Goal: Transaction & Acquisition: Obtain resource

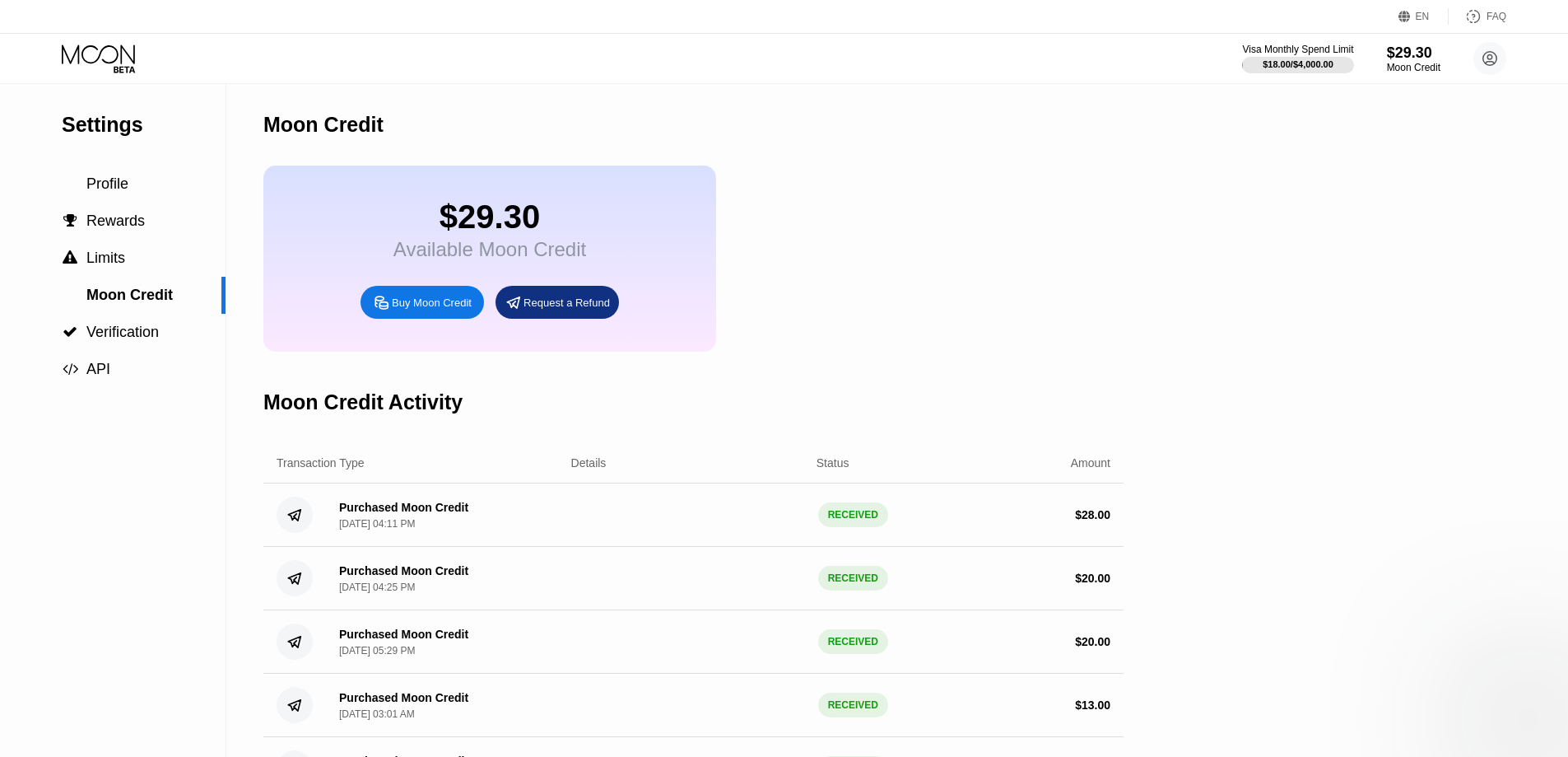
click at [522, 227] on div "$29.30" at bounding box center [489, 217] width 192 height 37
click at [131, 52] on icon at bounding box center [100, 59] width 77 height 28
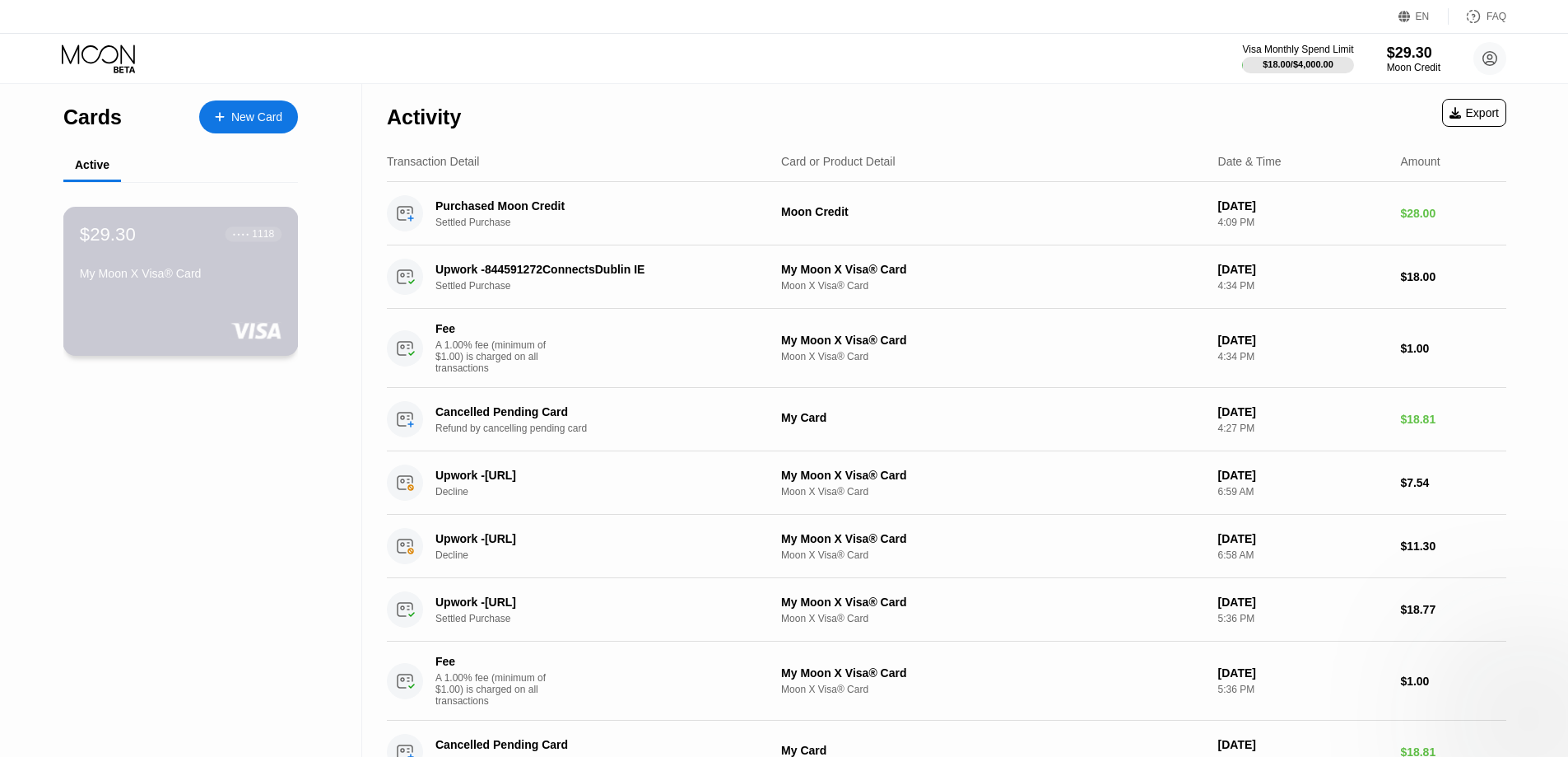
click at [236, 301] on div "$29.30 ● ● ● ● 1118 My Moon X Visa® Card" at bounding box center [181, 280] width 236 height 149
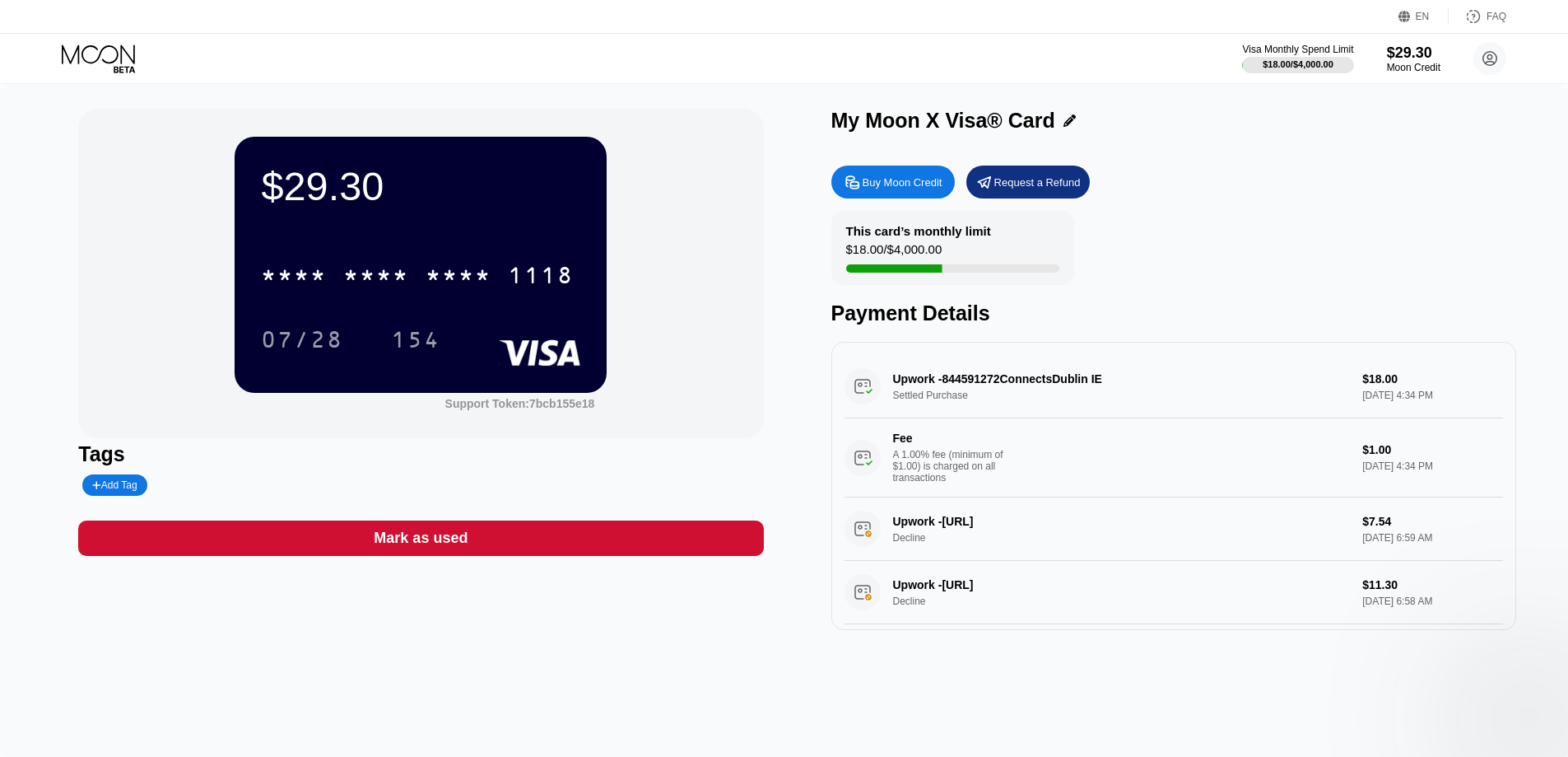
click at [476, 304] on div "* * * * * * * * * * * * 1118 07/28 154" at bounding box center [421, 291] width 320 height 97
click at [481, 276] on div "* * * *" at bounding box center [458, 277] width 66 height 27
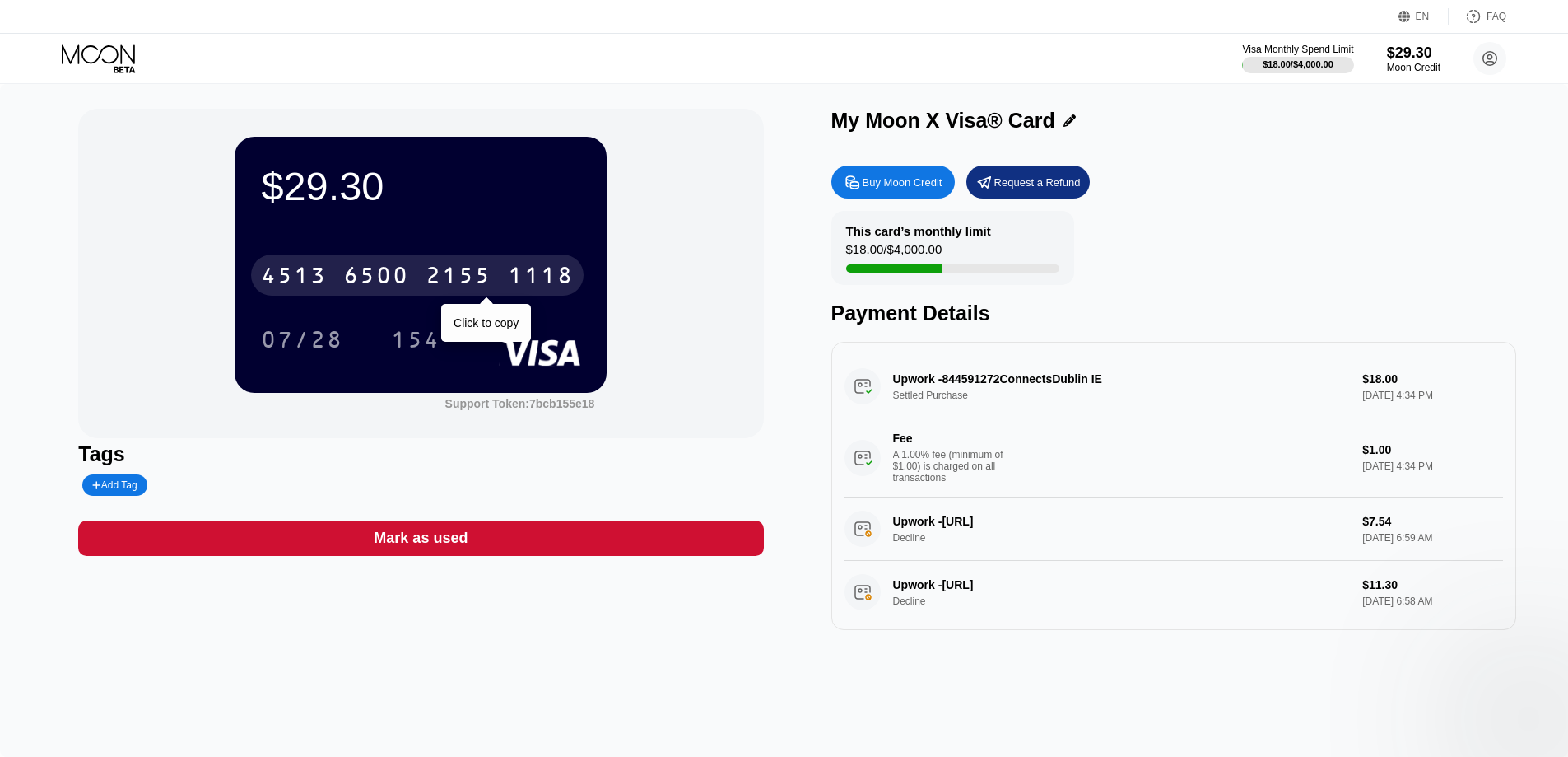
click at [359, 284] on div "6500" at bounding box center [377, 277] width 66 height 27
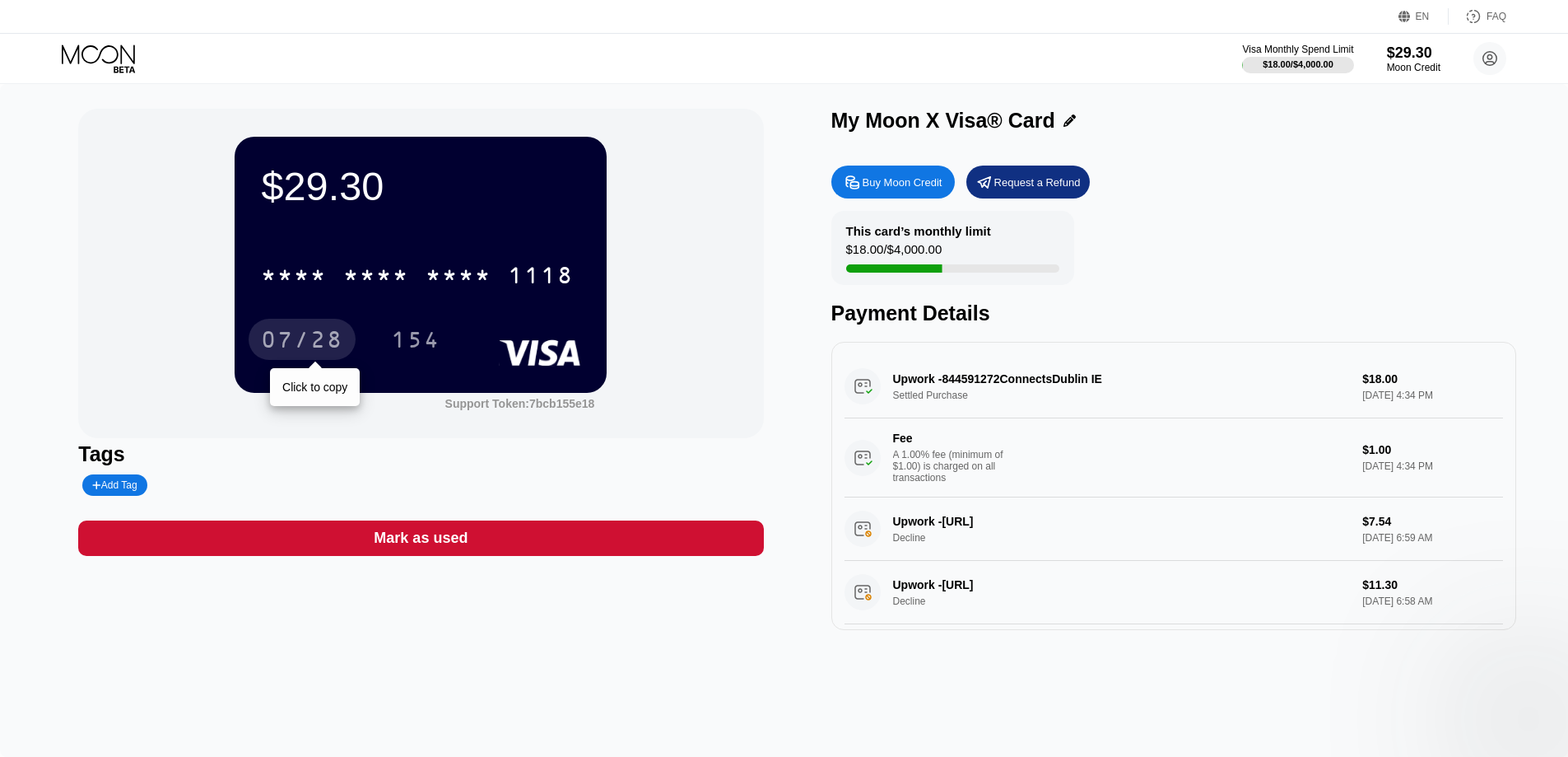
click at [329, 336] on div "07/28" at bounding box center [302, 341] width 82 height 27
click at [422, 345] on div "154" at bounding box center [416, 341] width 49 height 27
click at [1444, 57] on div "Visa Monthly Spend Limit $18.00 / $4,000.00 $29.30 Moon Credit [PERSON_NAME] [E…" at bounding box center [1375, 59] width 264 height 33
click at [1500, 61] on circle at bounding box center [1490, 59] width 33 height 33
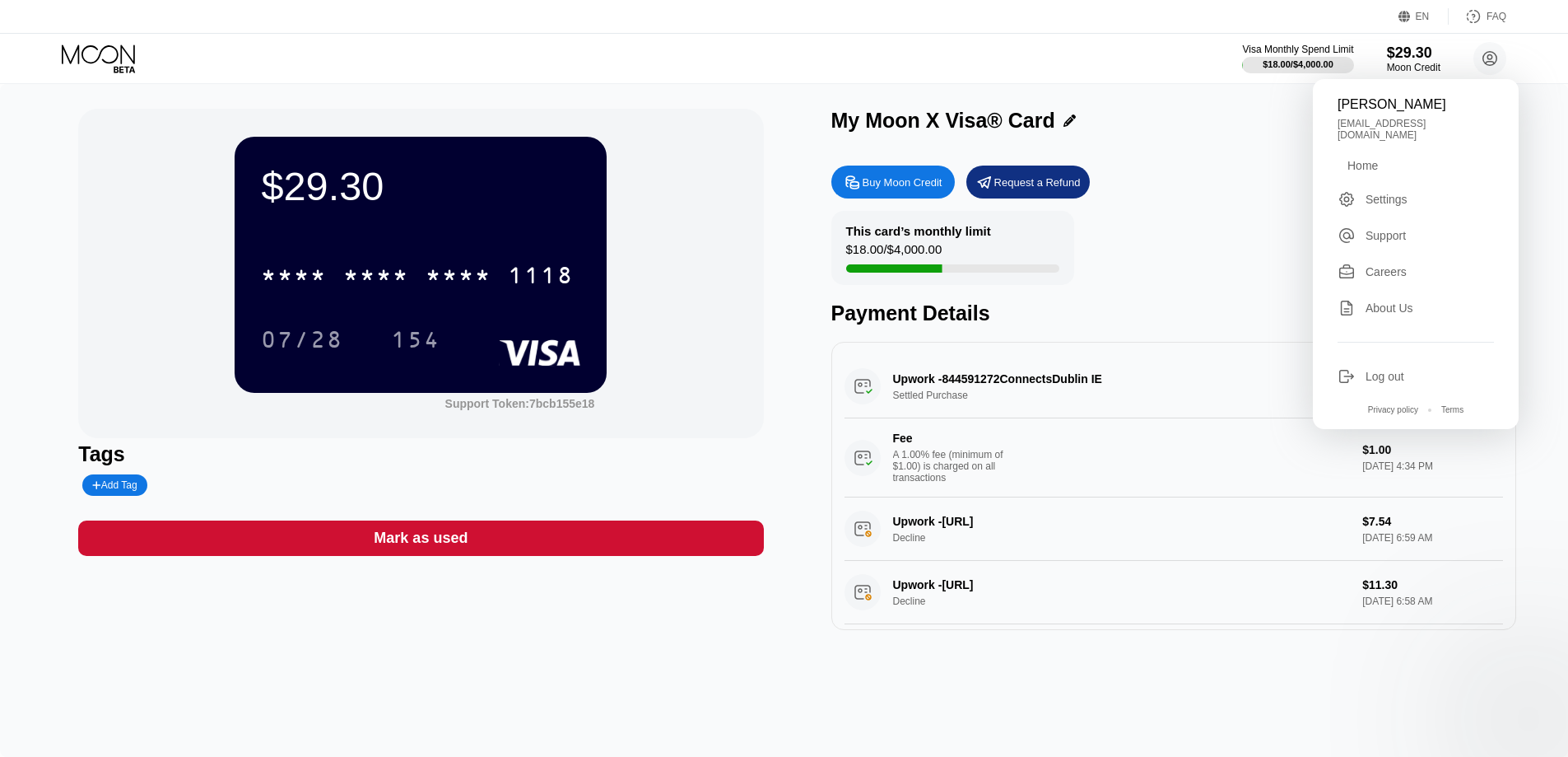
click at [1276, 150] on div "My Moon X Visa® Card Buy Moon Credit Request a Refund This card’s monthly limit…" at bounding box center [1173, 369] width 685 height 521
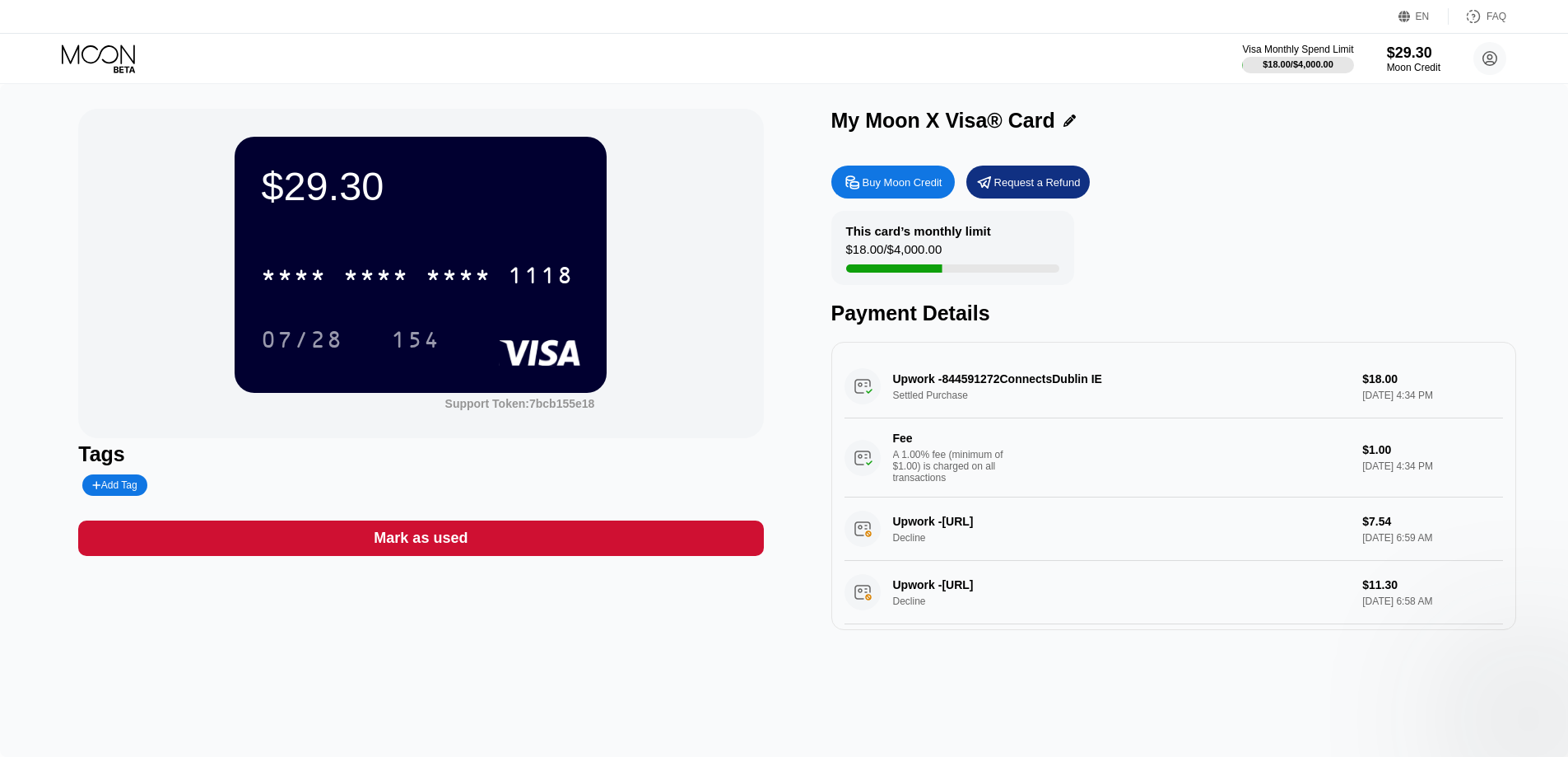
click at [1050, 182] on div "Request a Refund" at bounding box center [1037, 181] width 86 height 14
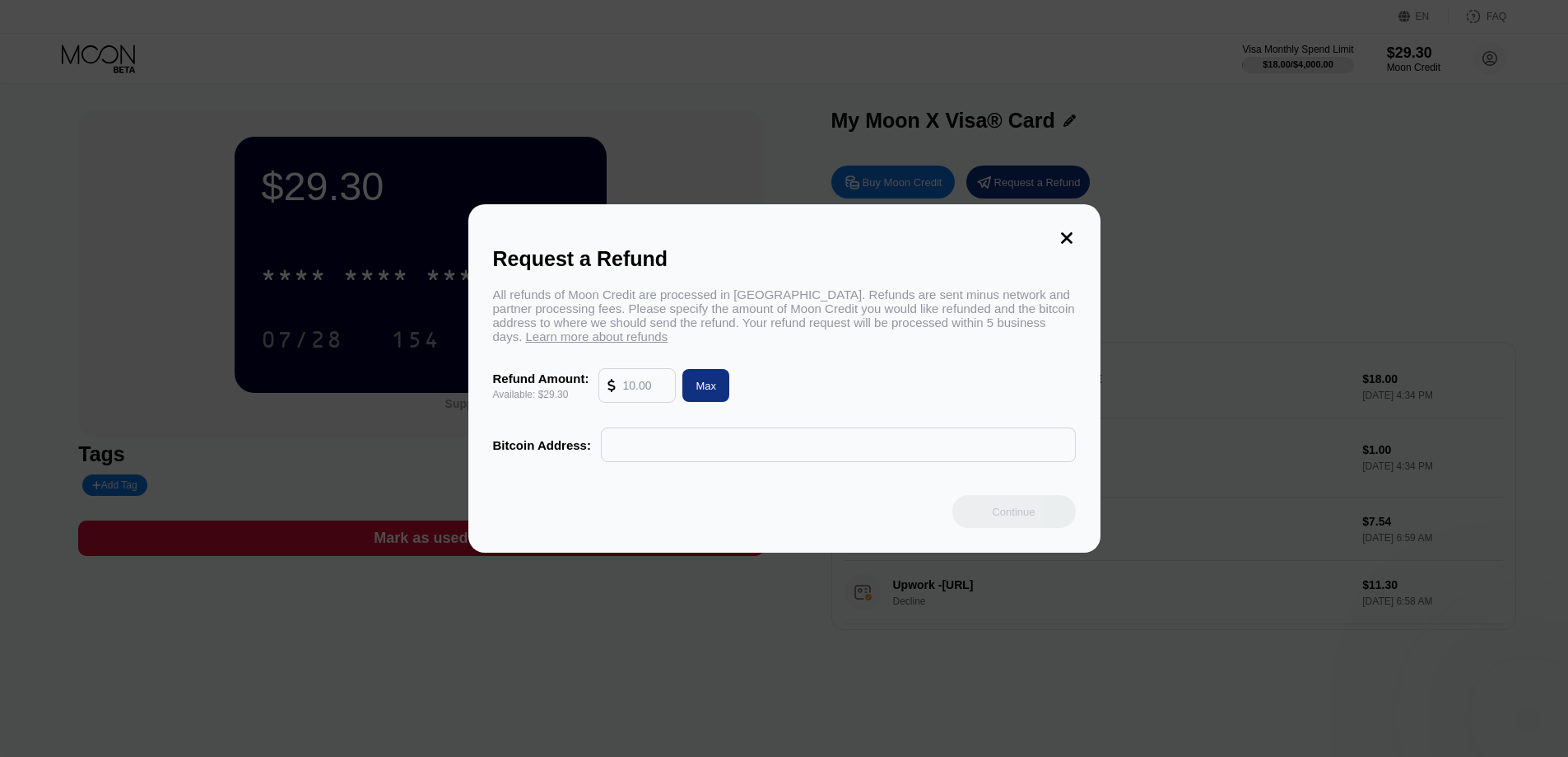
click at [1061, 232] on icon at bounding box center [1067, 237] width 12 height 12
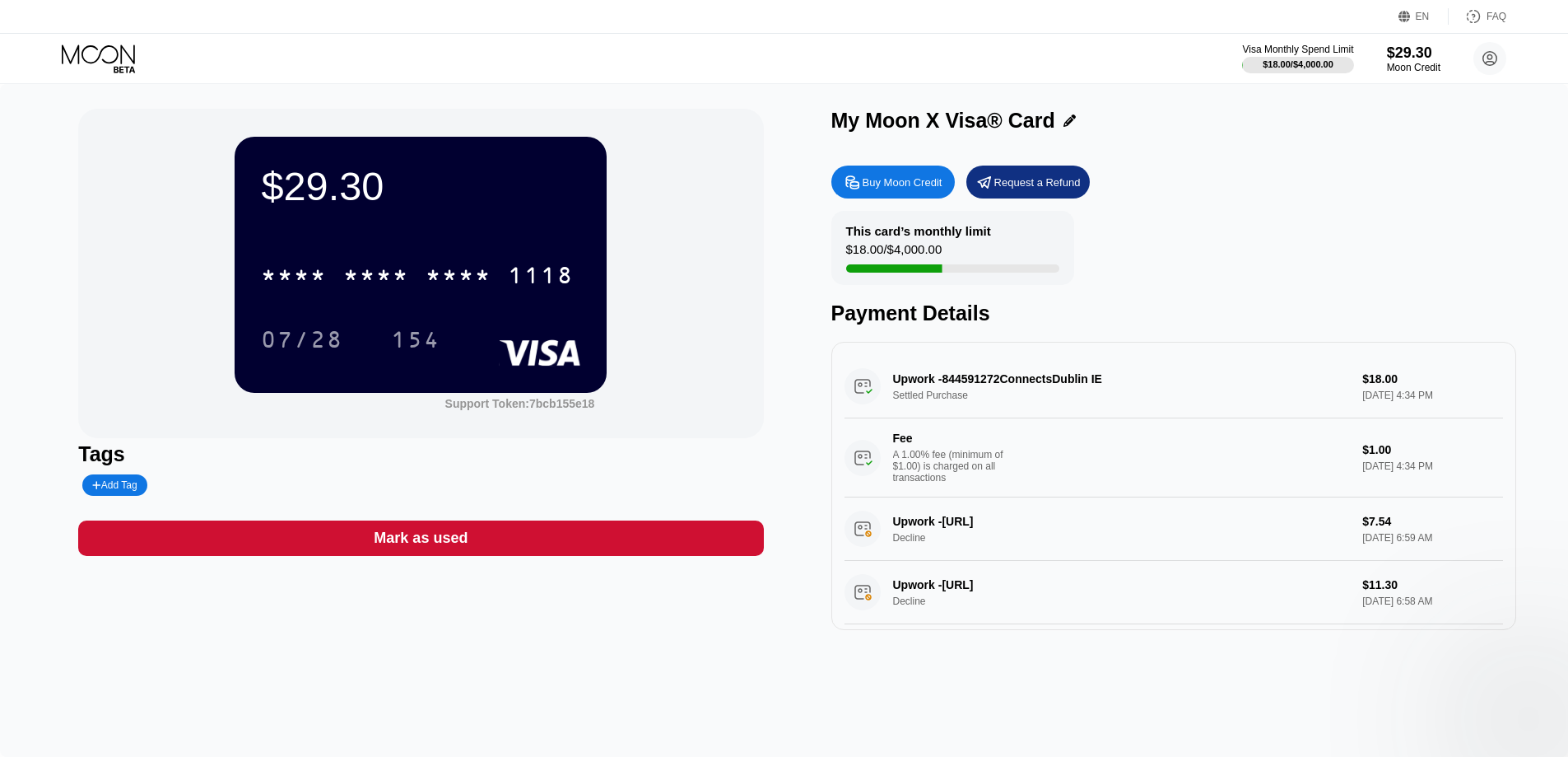
click at [1449, 150] on div "My Moon X Visa® Card Buy Moon Credit Request a Refund This card’s monthly limit…" at bounding box center [1173, 369] width 685 height 521
click at [61, 53] on icon at bounding box center [98, 54] width 73 height 19
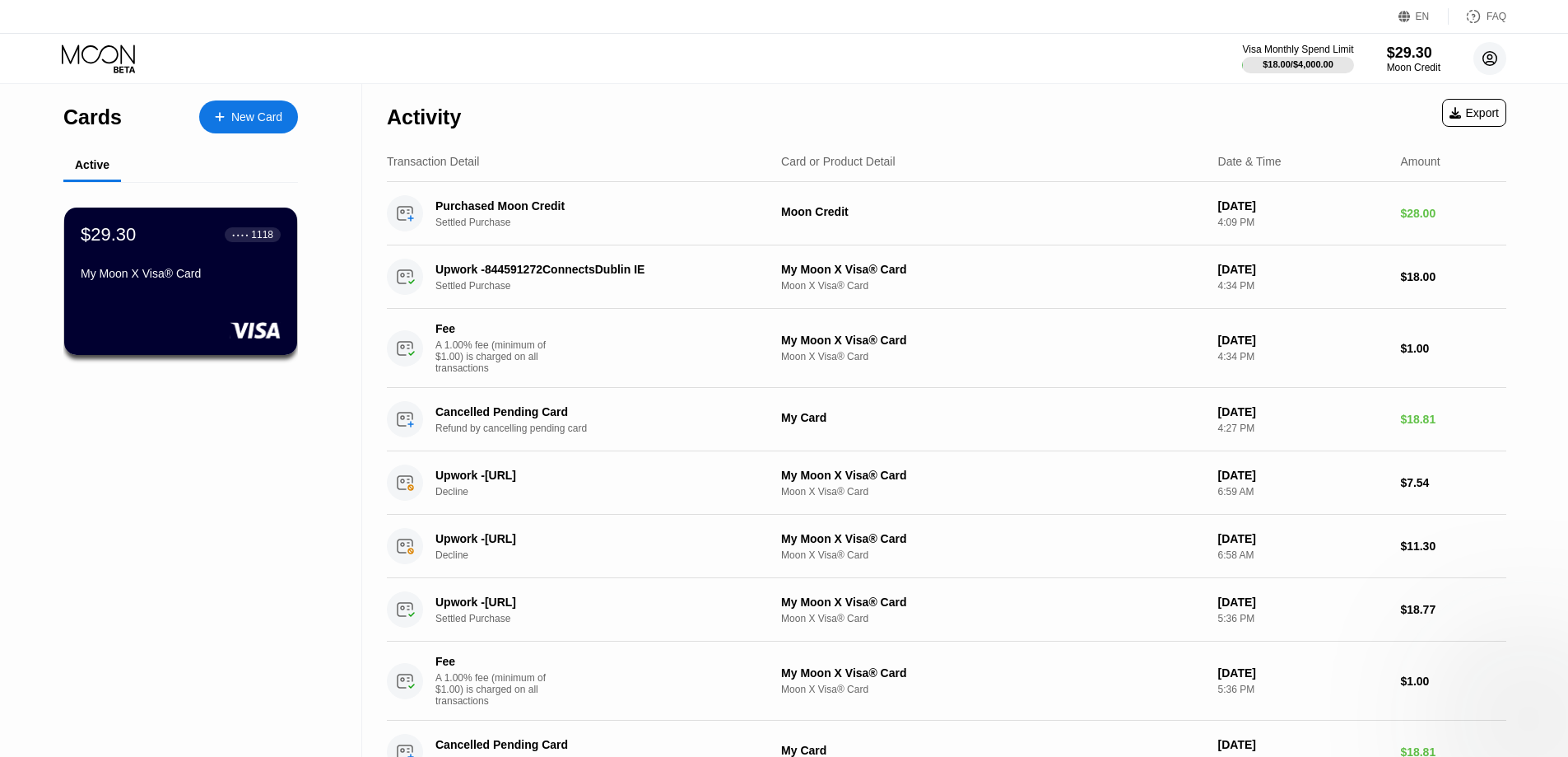
click at [1475, 65] on icon at bounding box center [1490, 59] width 33 height 33
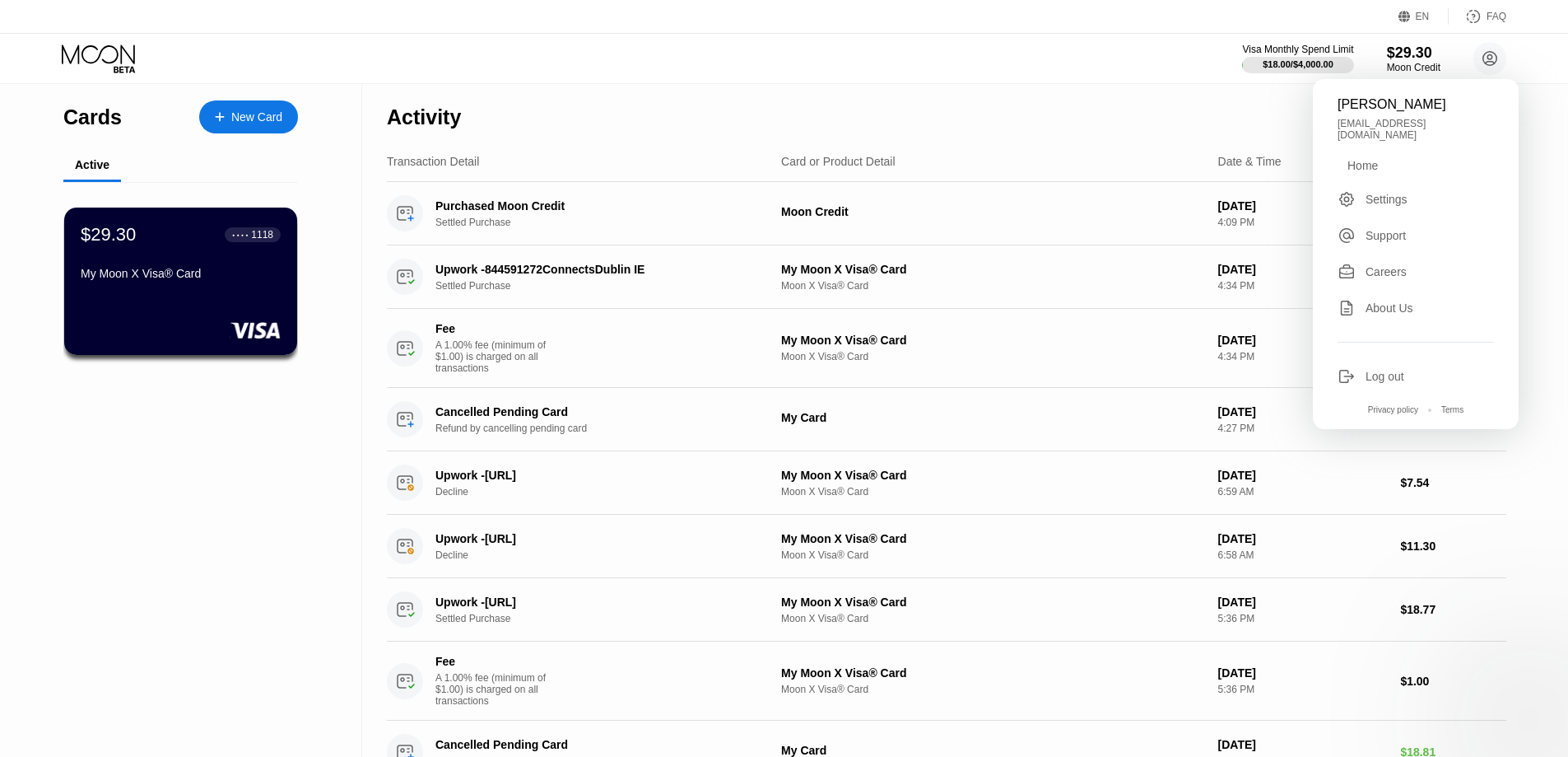
drag, startPoint x: 130, startPoint y: 680, endPoint x: 136, endPoint y: 393, distance: 287.1
click at [131, 674] on div "Cards New Card Active $29.30 ● ● ● ● 1118 My Moon X Visa® Card" at bounding box center [181, 677] width 362 height 1186
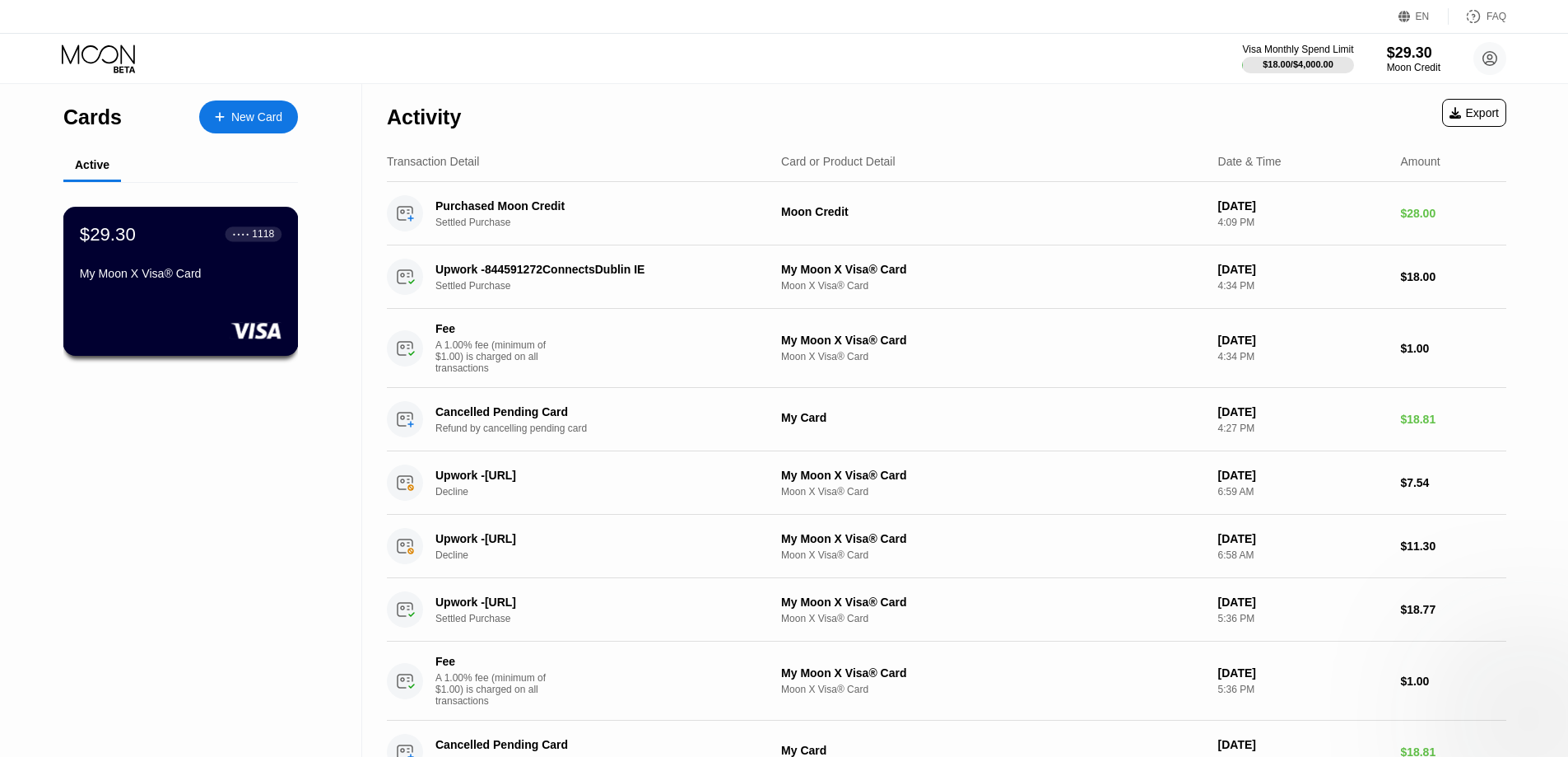
click at [220, 310] on div "$29.30 ● ● ● ● 1118 My Moon X Visa® Card" at bounding box center [181, 280] width 236 height 149
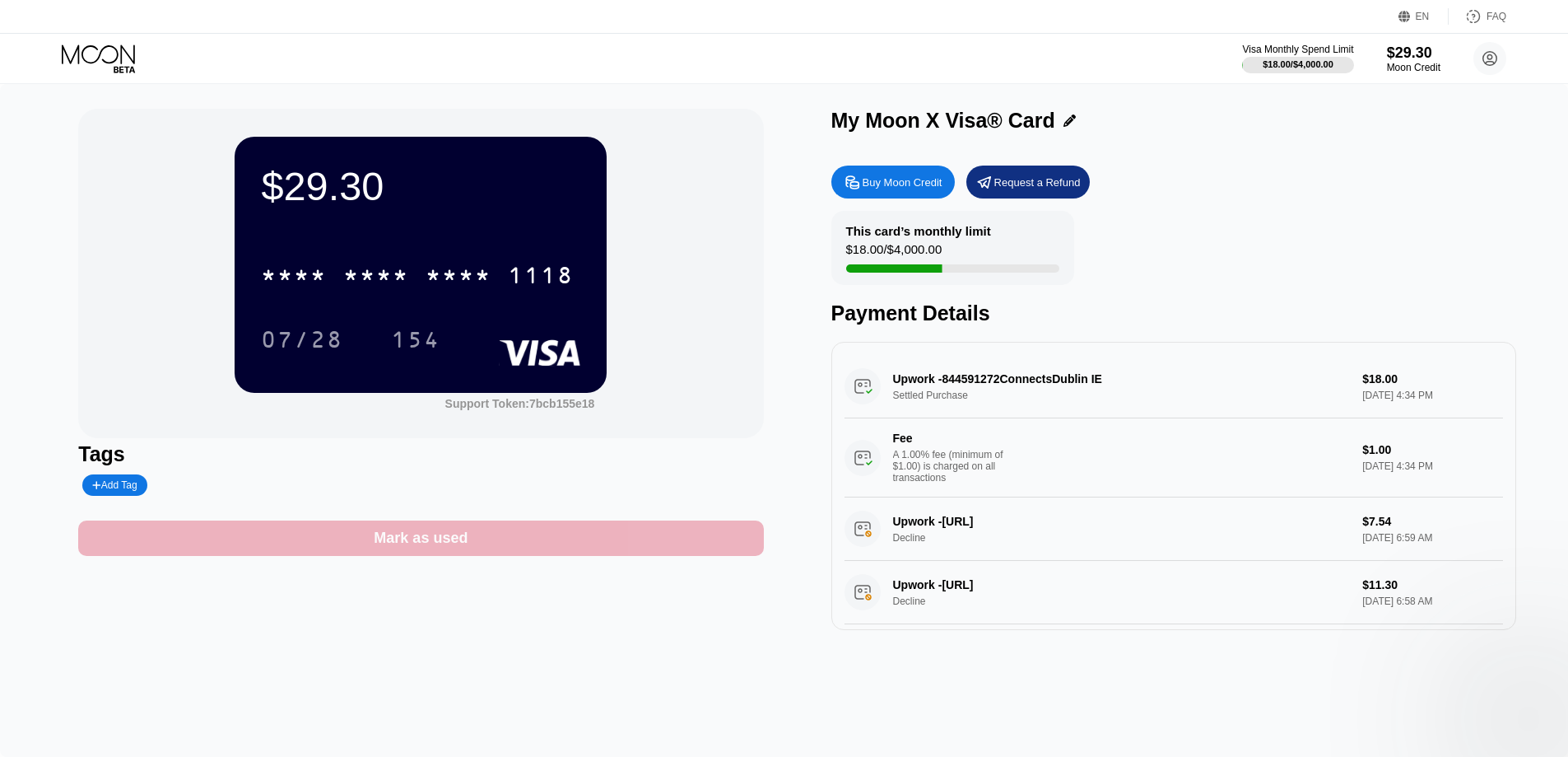
click at [457, 539] on div "Mark as used" at bounding box center [421, 538] width 93 height 19
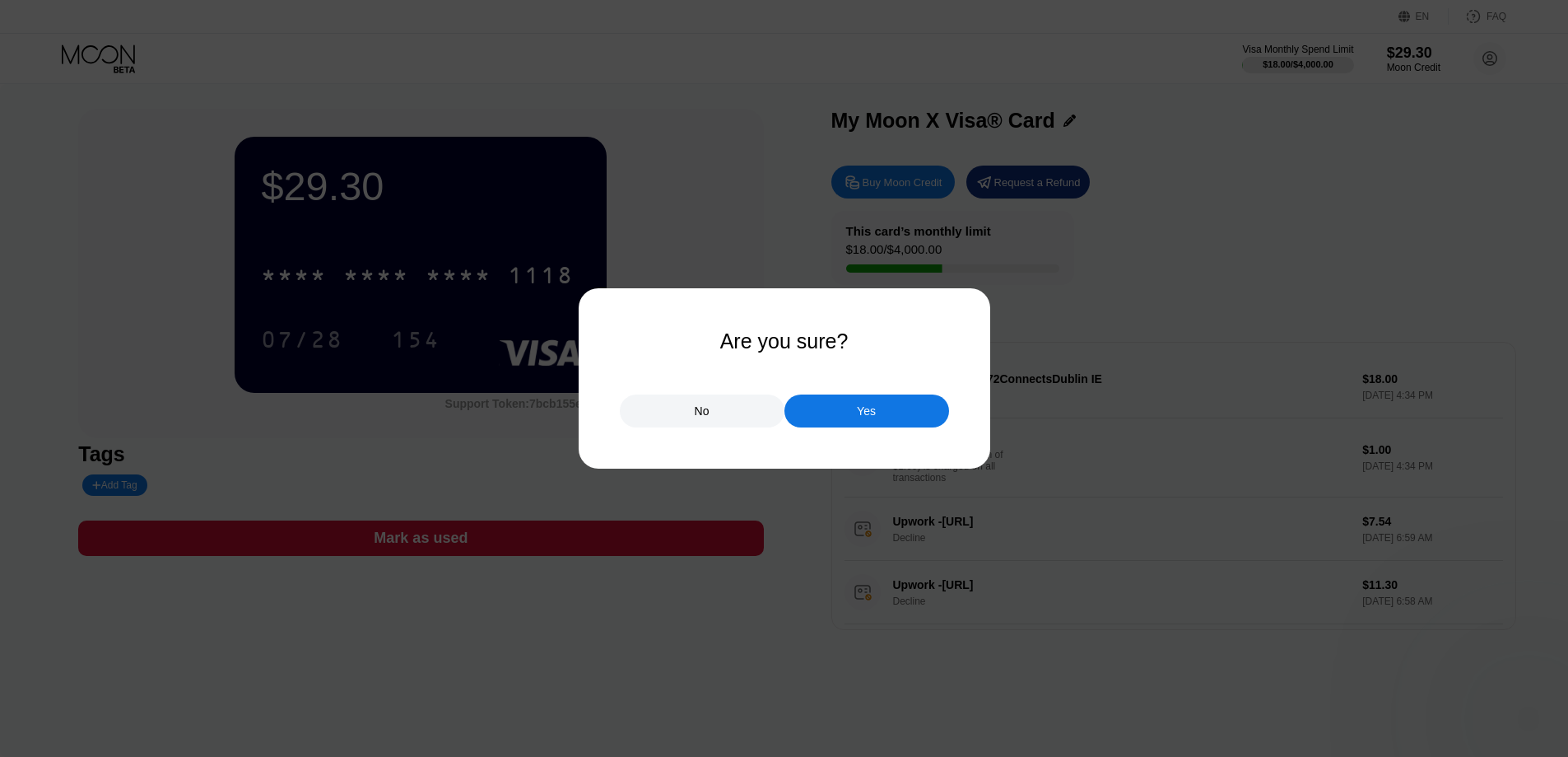
drag, startPoint x: 343, startPoint y: 684, endPoint x: 368, endPoint y: 668, distance: 29.7
click at [343, 684] on div at bounding box center [790, 378] width 1581 height 757
click at [654, 400] on div "No" at bounding box center [702, 411] width 165 height 33
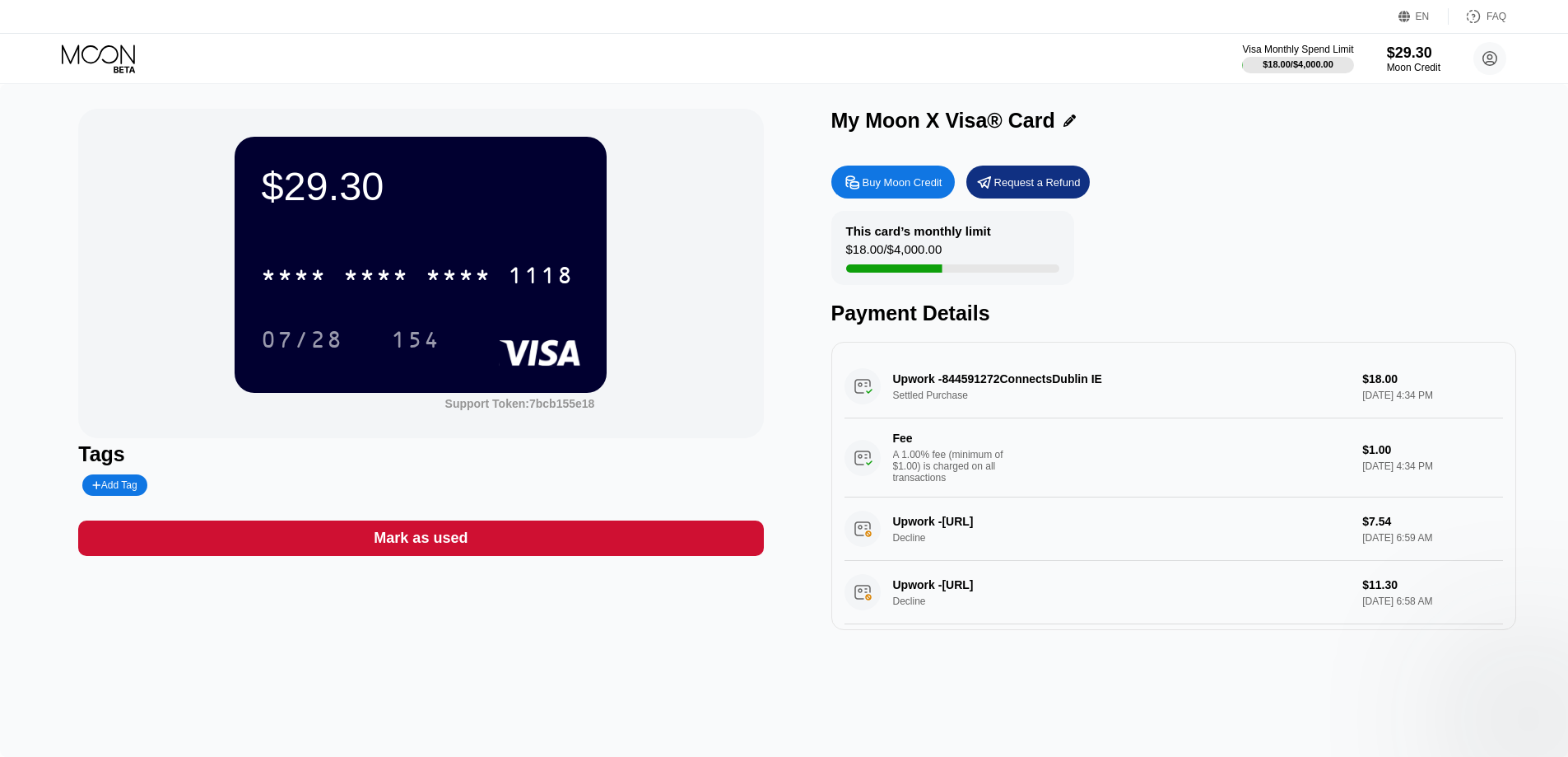
click at [69, 49] on icon at bounding box center [100, 59] width 77 height 28
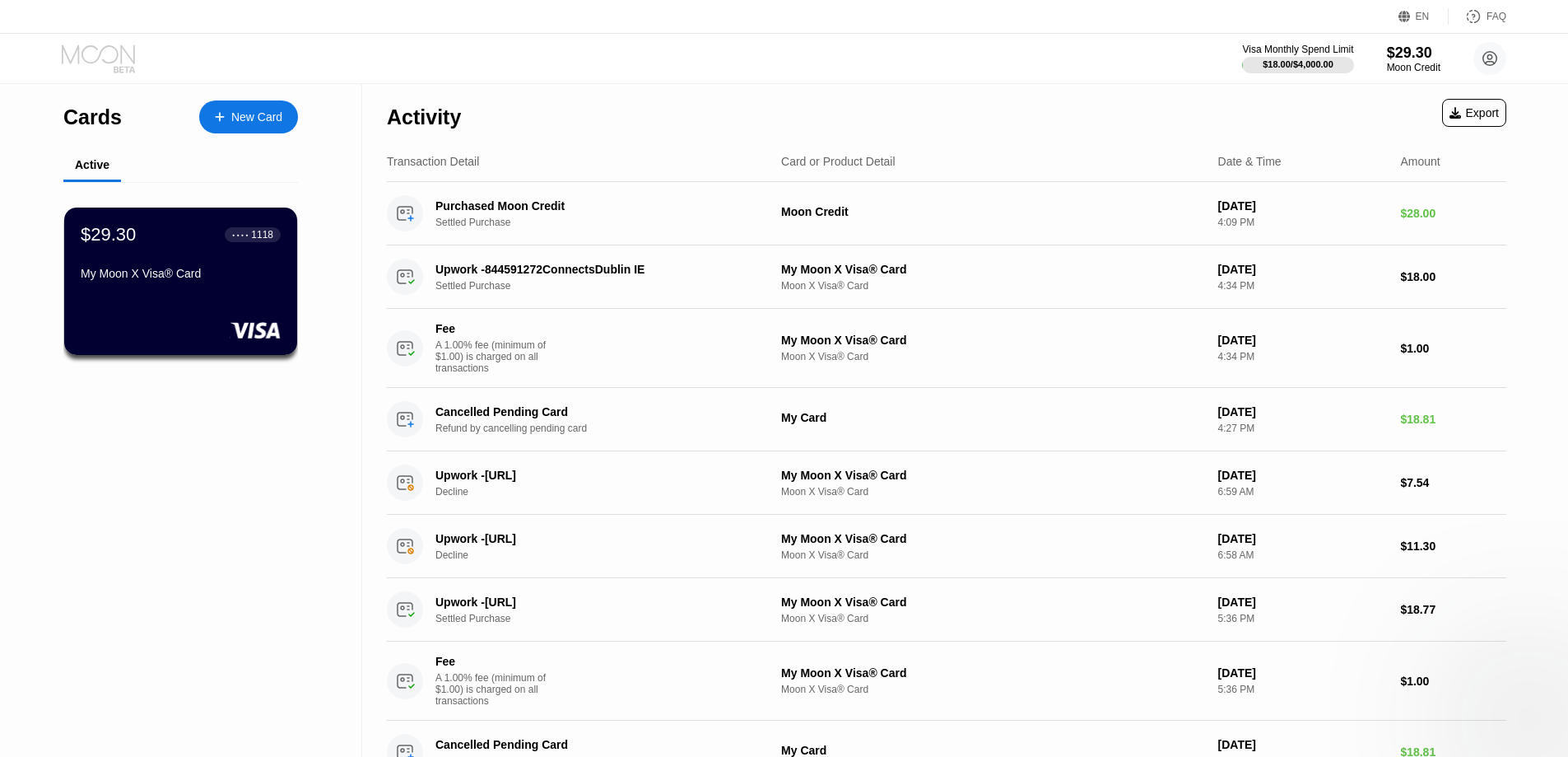
click at [74, 47] on icon at bounding box center [100, 59] width 77 height 28
click at [75, 53] on icon at bounding box center [98, 54] width 73 height 19
click at [0, 301] on div "Cards New Card Active $29.30 ● ● ● ● 1118 My Moon X Visa® Card" at bounding box center [181, 677] width 362 height 1186
click at [35, 118] on div "Cards New Card Active $29.30 ● ● ● ● 1118 My Moon X Visa® Card" at bounding box center [181, 677] width 362 height 1186
click at [1490, 55] on icon at bounding box center [1491, 59] width 9 height 9
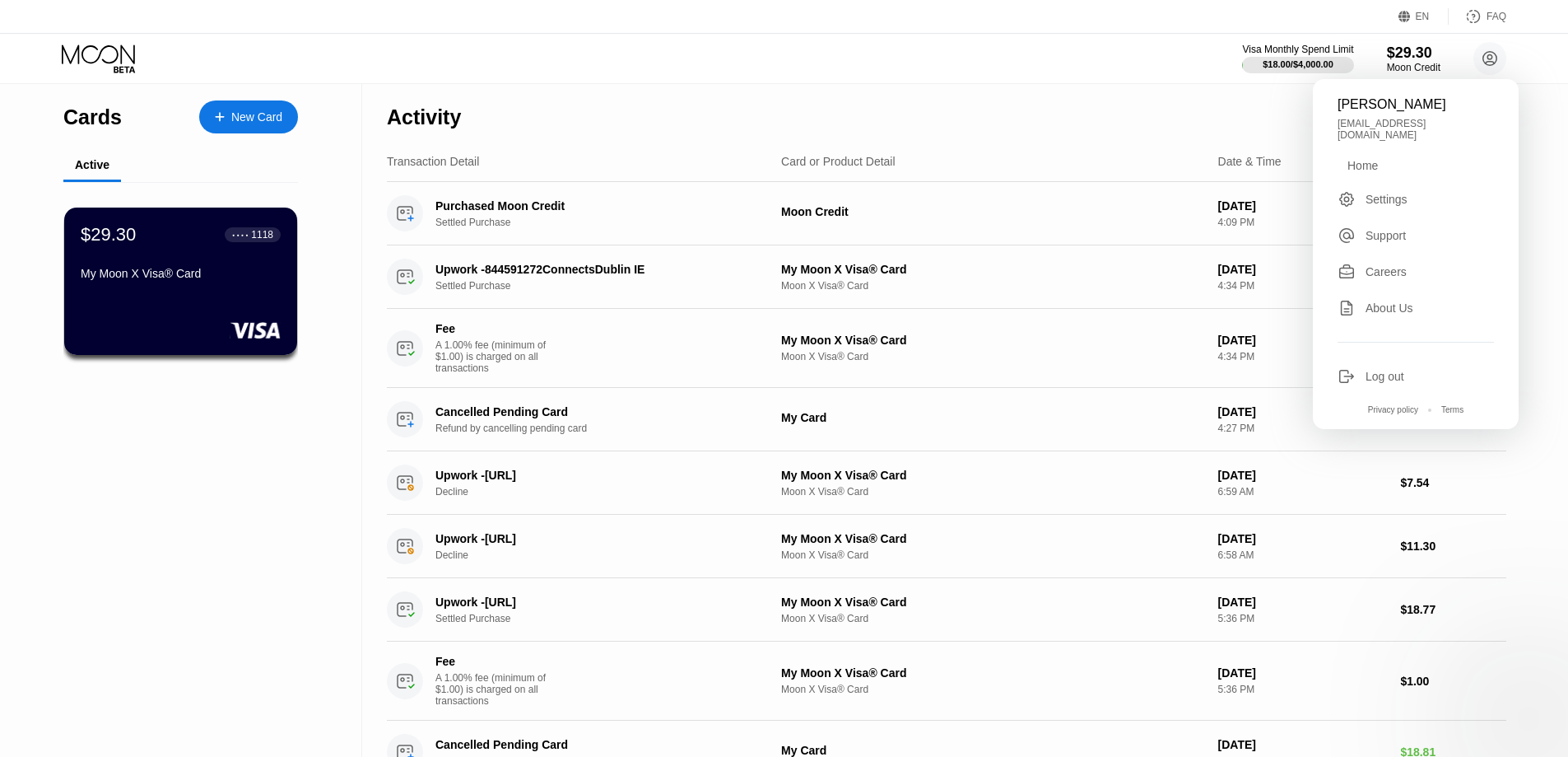
click at [1162, 33] on div "EN Language Select an item Save FAQ" at bounding box center [784, 16] width 1568 height 34
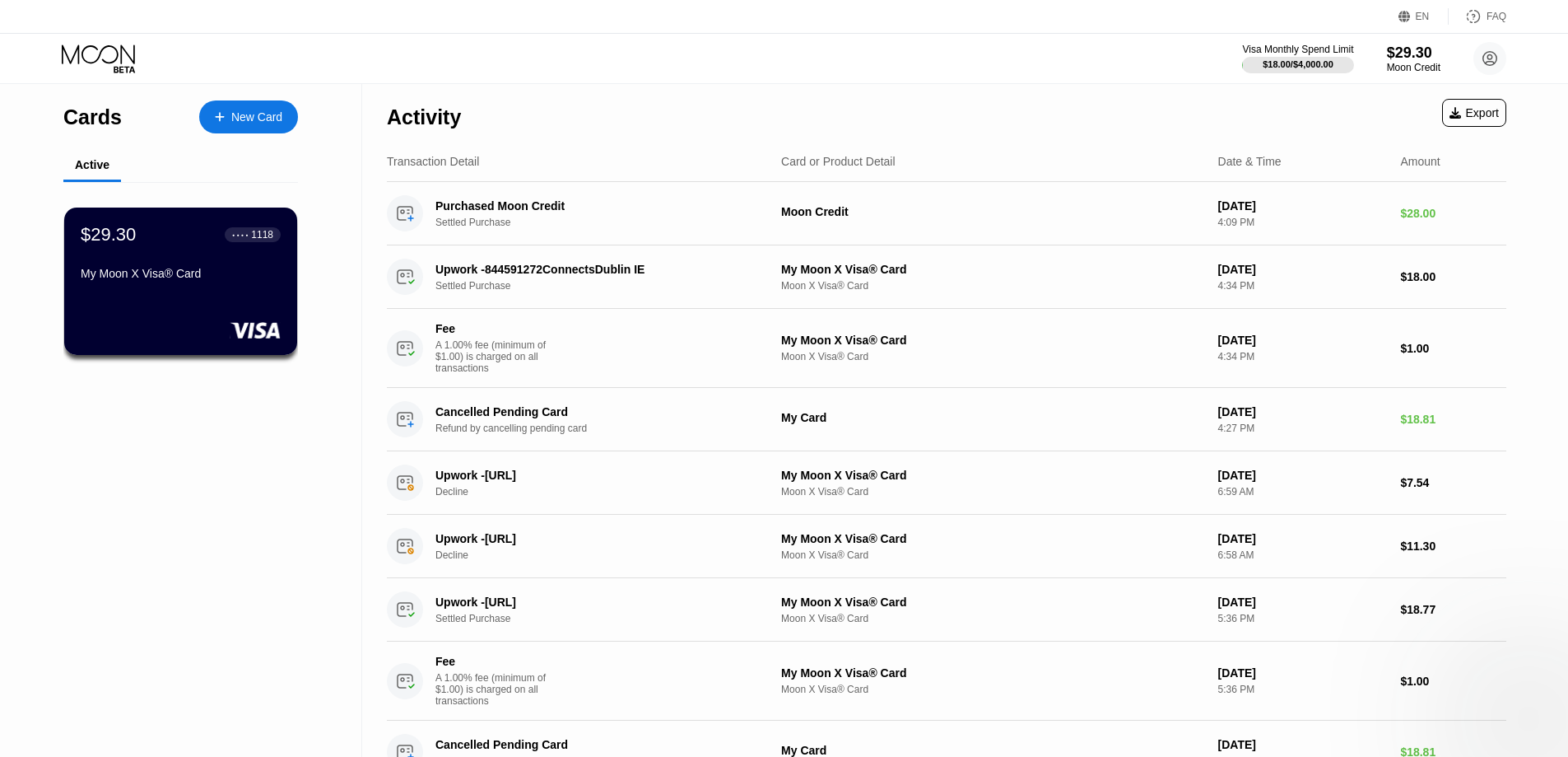
click at [1411, 64] on div "Moon Credit" at bounding box center [1414, 67] width 53 height 12
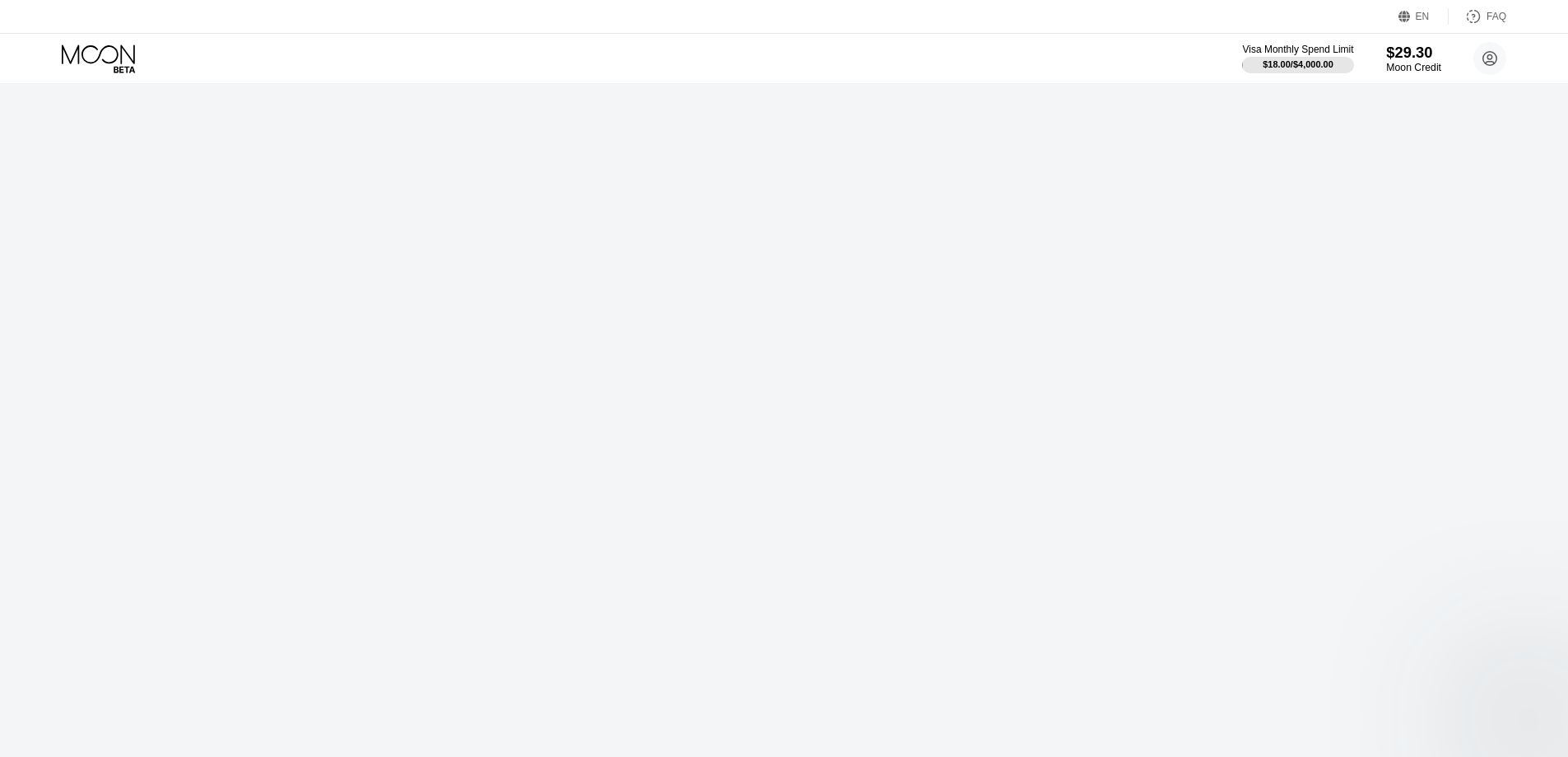
click at [1419, 54] on div "$29.30" at bounding box center [1414, 52] width 55 height 17
click at [1493, 60] on circle at bounding box center [1490, 59] width 33 height 33
click at [1493, 56] on circle at bounding box center [1490, 59] width 33 height 33
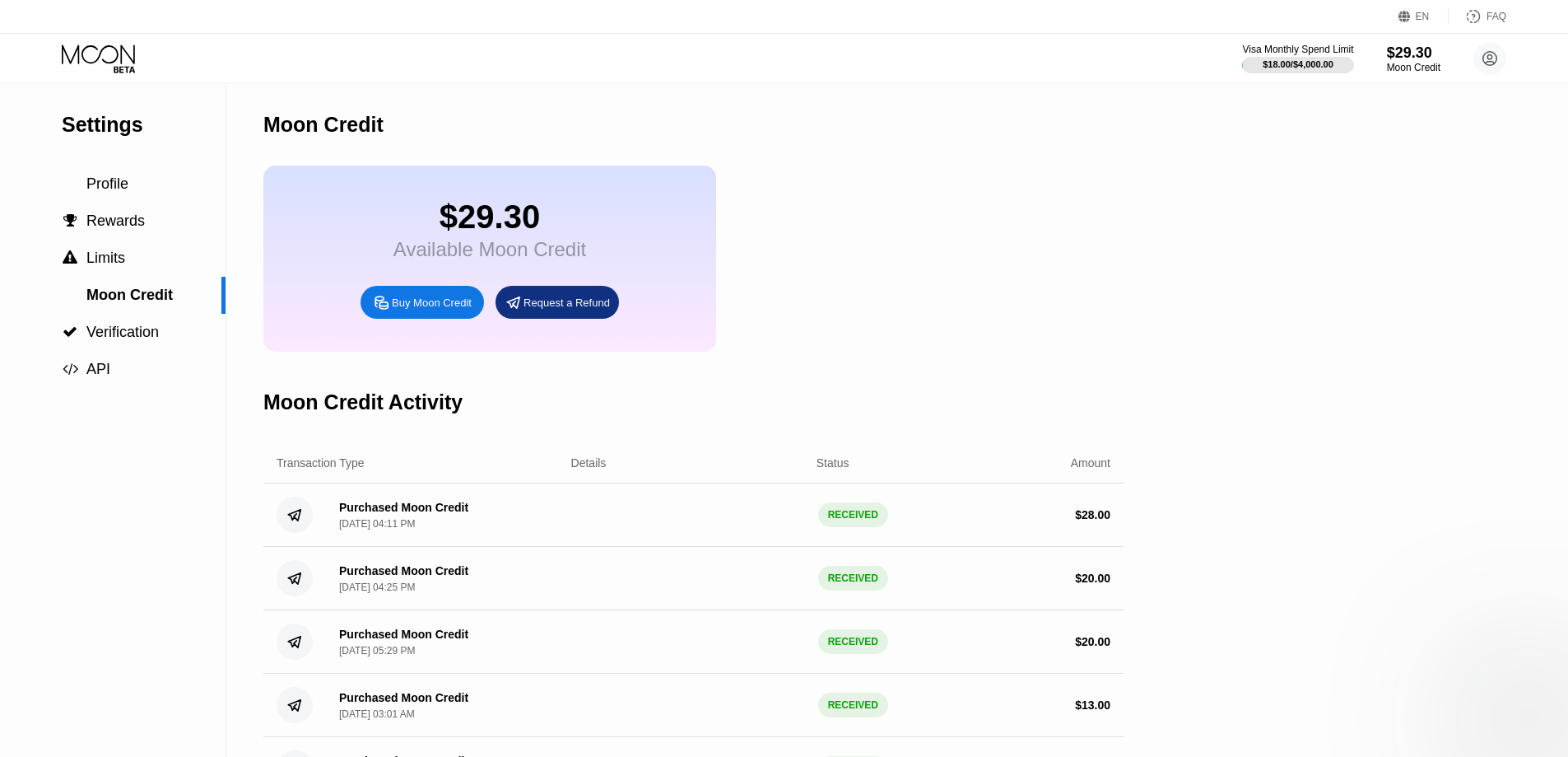
click at [235, 649] on div "Settings Profile  Rewards  Limits Moon Credit  Verification  API Moon Credi…" at bounding box center [784, 474] width 1568 height 780
click at [293, 620] on div "Settings Profile  Rewards  Limits Moon Credit  Verification  API Moon Credi…" at bounding box center [784, 474] width 1568 height 780
click at [293, 610] on div "Purchased Moon Credit [DATE] 04:25 PM RECEIVED $ 20.00" at bounding box center [693, 578] width 861 height 63
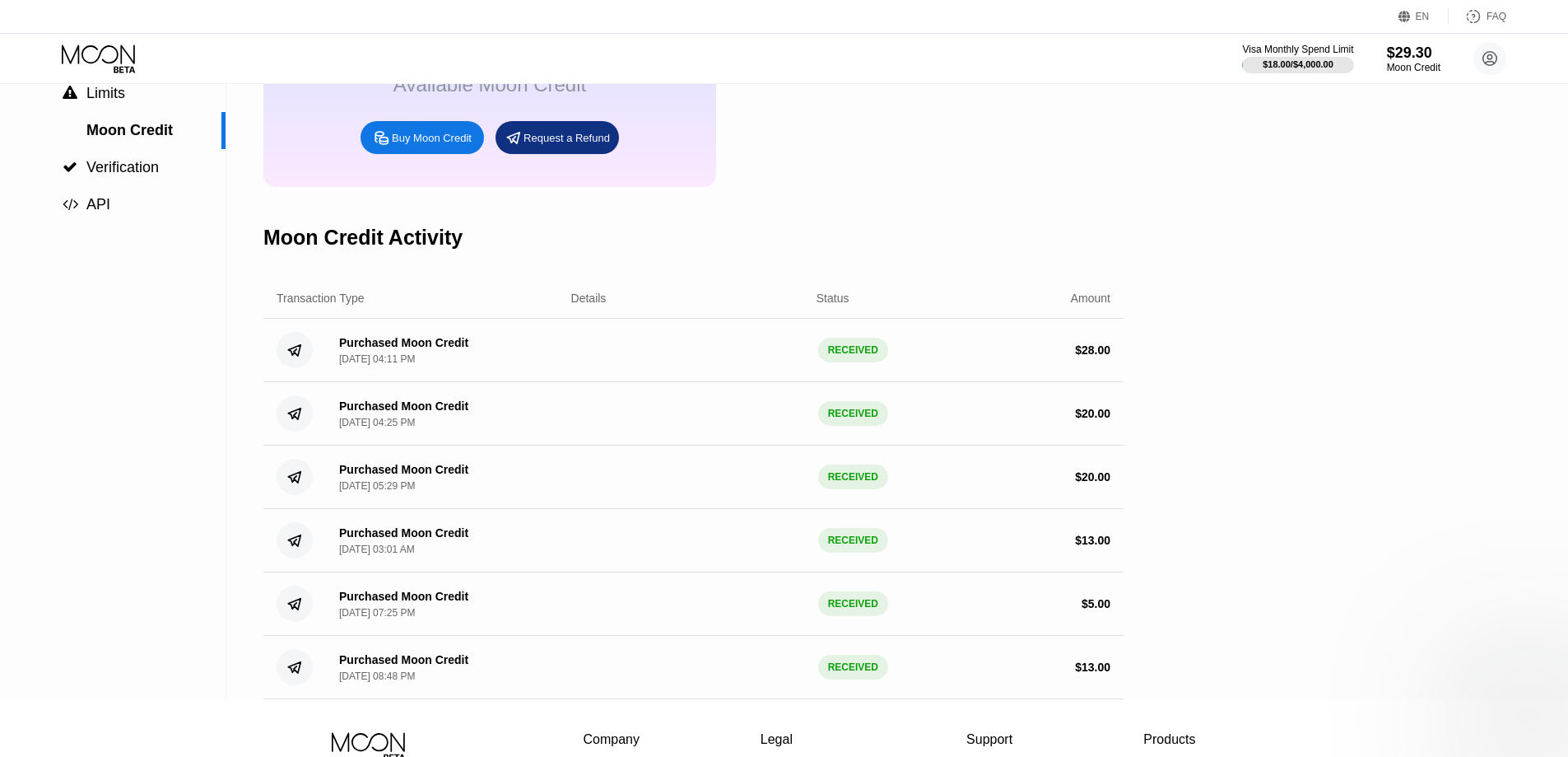
scroll to position [82, 0]
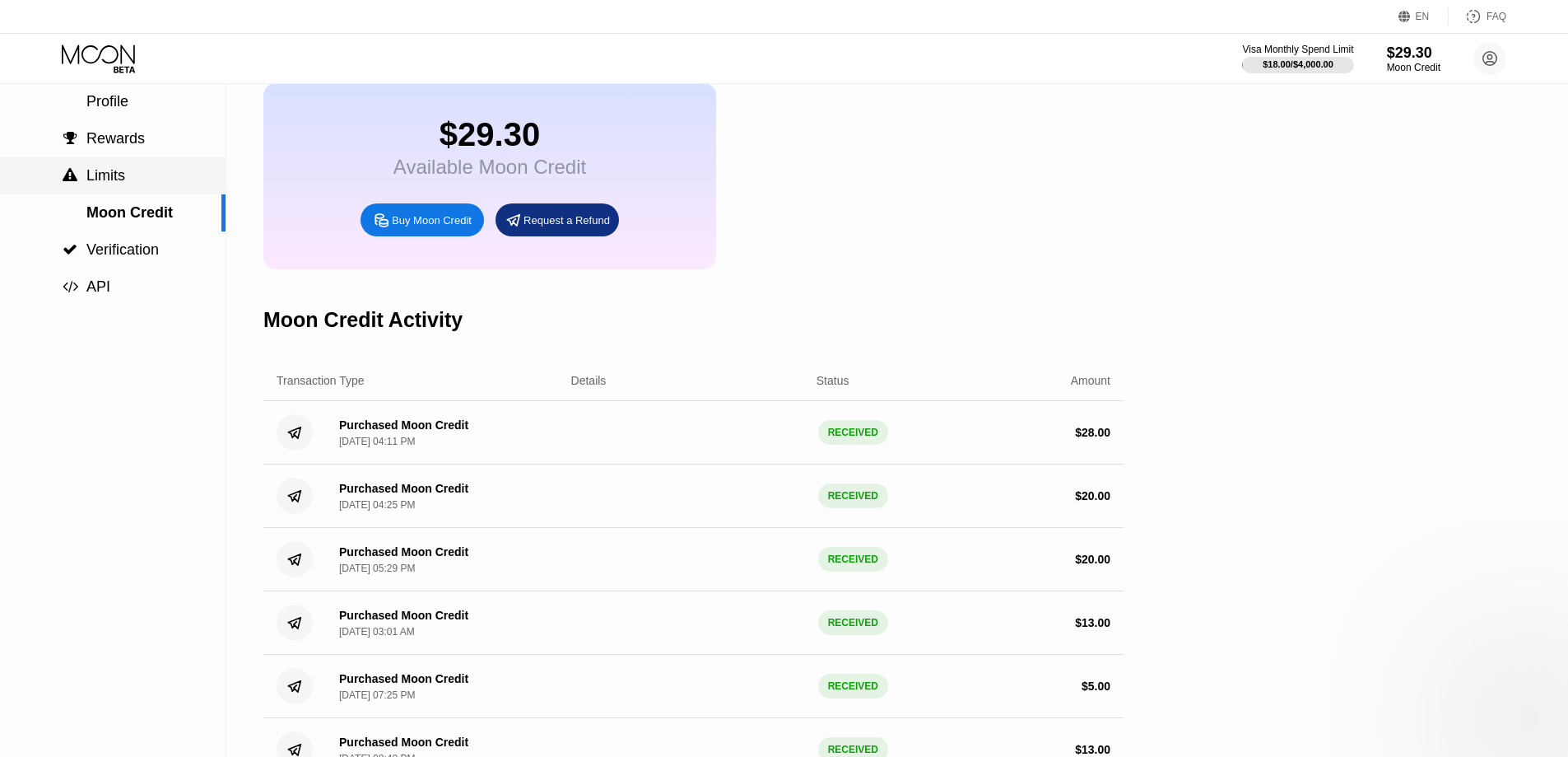
click at [111, 176] on span "Limits" at bounding box center [105, 175] width 38 height 16
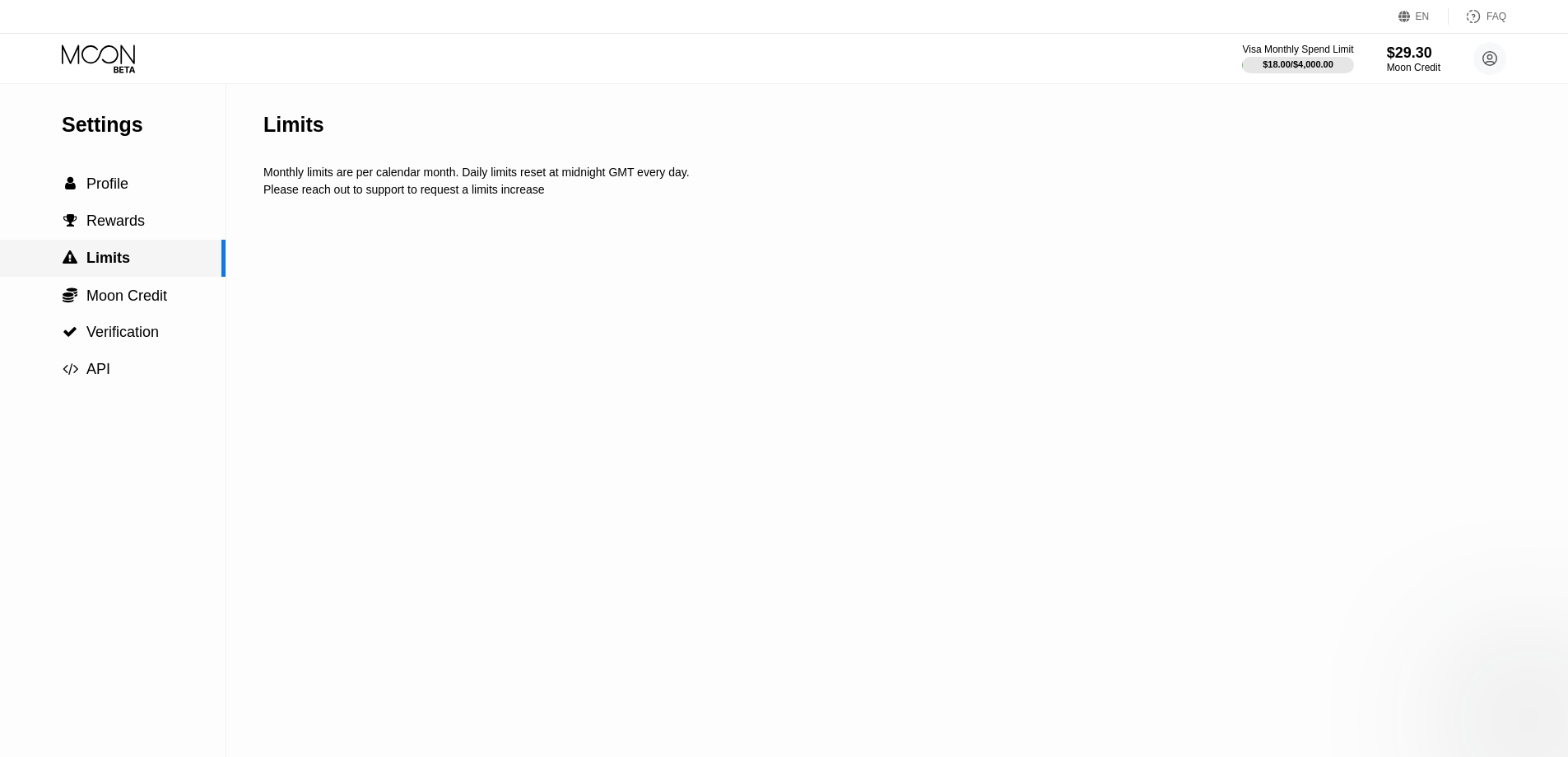
click at [110, 263] on span "Limits" at bounding box center [108, 258] width 44 height 16
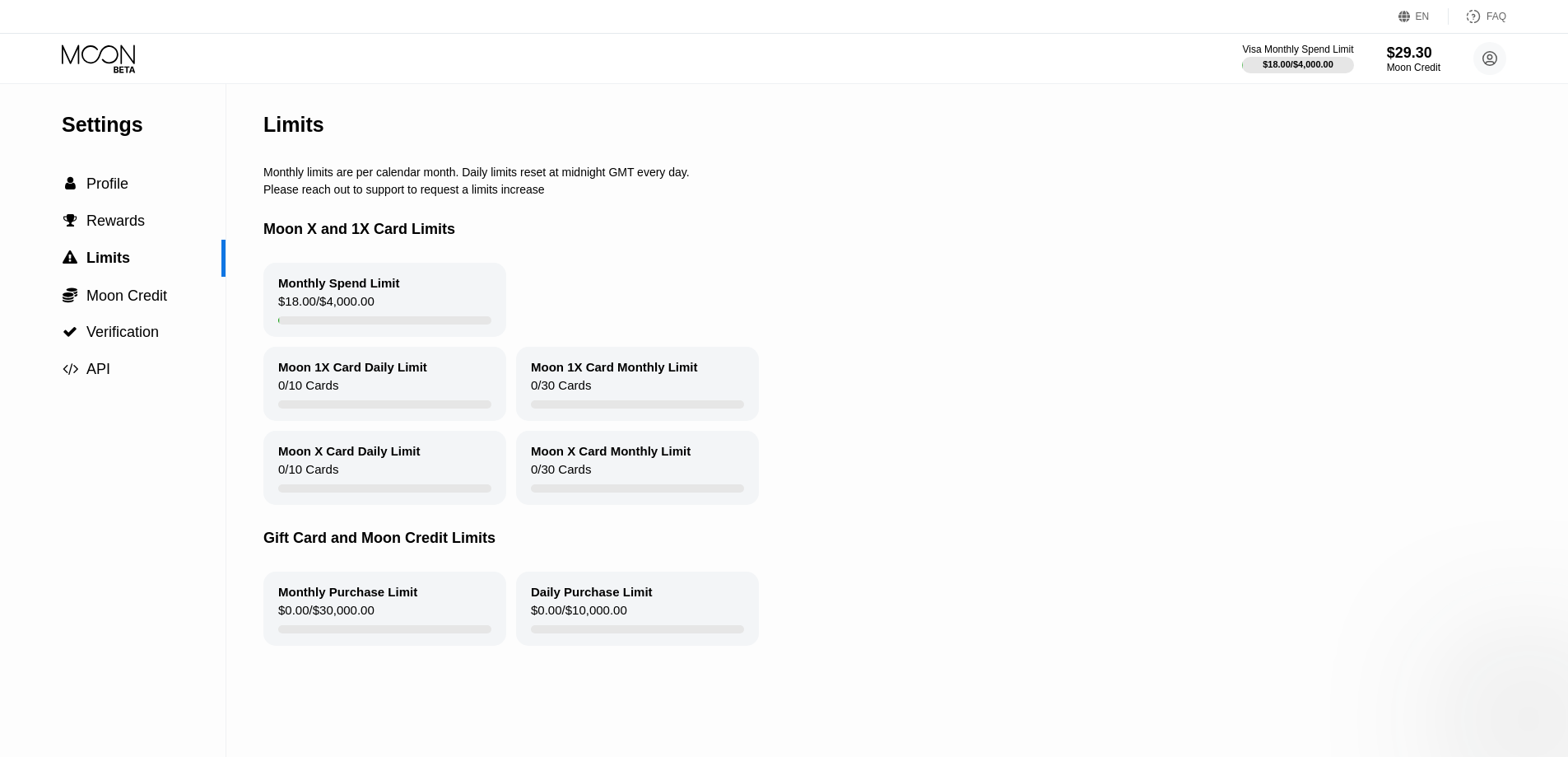
drag, startPoint x: 246, startPoint y: 171, endPoint x: 553, endPoint y: 243, distance: 315.3
click at [553, 243] on div "Settings  Profile  Rewards  Limits  Moon Credit  Verification  API Limits…" at bounding box center [784, 421] width 1568 height 673
drag, startPoint x: 544, startPoint y: 205, endPoint x: 280, endPoint y: 173, distance: 265.9
click at [280, 173] on div "Limits Monthly limits are per calendar month. Daily limits reset at midnight GM…" at bounding box center [890, 421] width 1255 height 673
drag, startPoint x: 269, startPoint y: 173, endPoint x: 474, endPoint y: 203, distance: 207.2
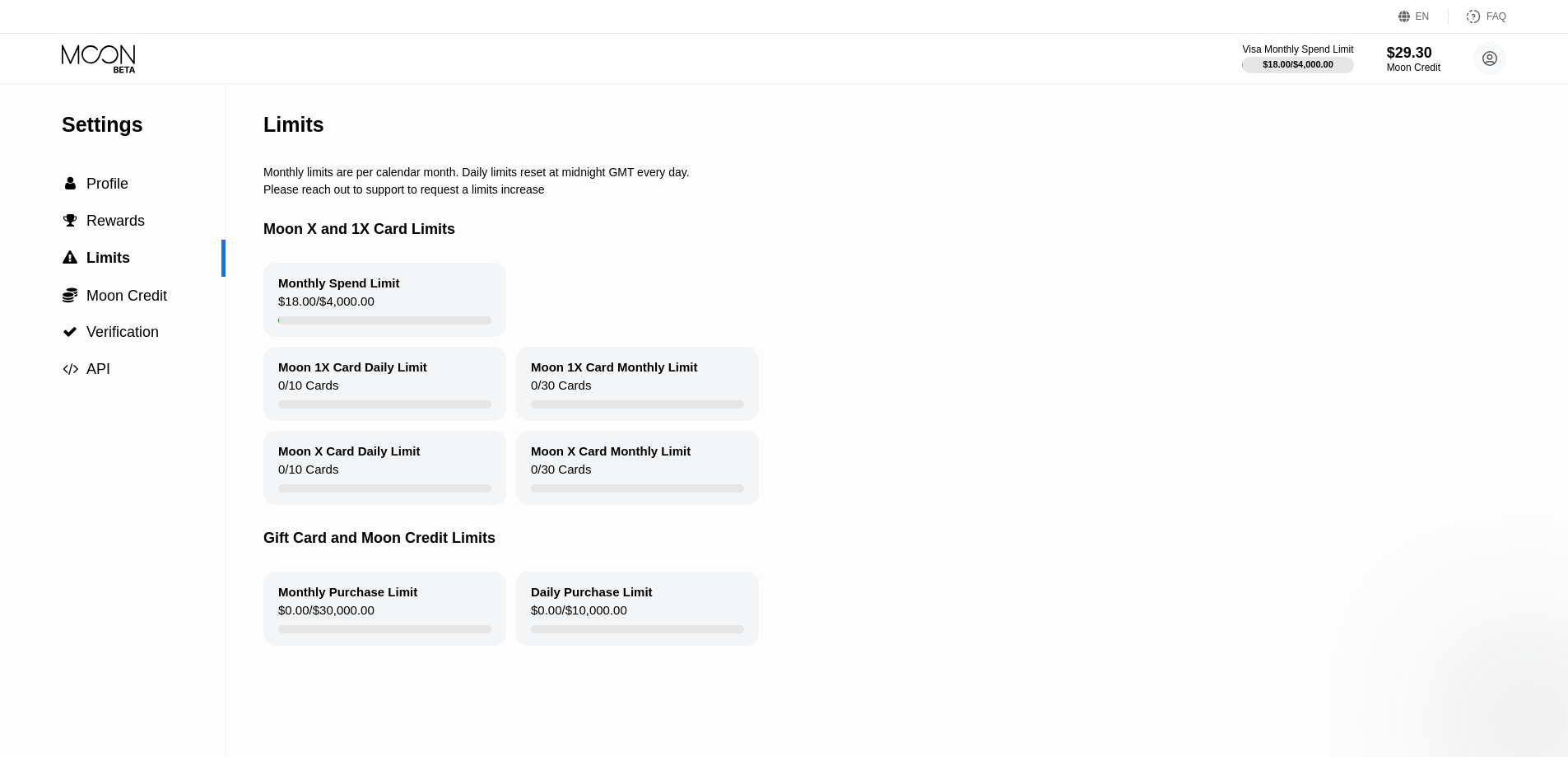
click at [474, 203] on div "Limits Monthly limits are per calendar month. Daily limits reset at midnight GM…" at bounding box center [890, 421] width 1255 height 673
drag, startPoint x: 465, startPoint y: 179, endPoint x: 591, endPoint y: 177, distance: 126.0
click at [591, 177] on div "Monthly limits are per calendar month. Daily limits reset at midnight GMT every…" at bounding box center [890, 172] width 1255 height 13
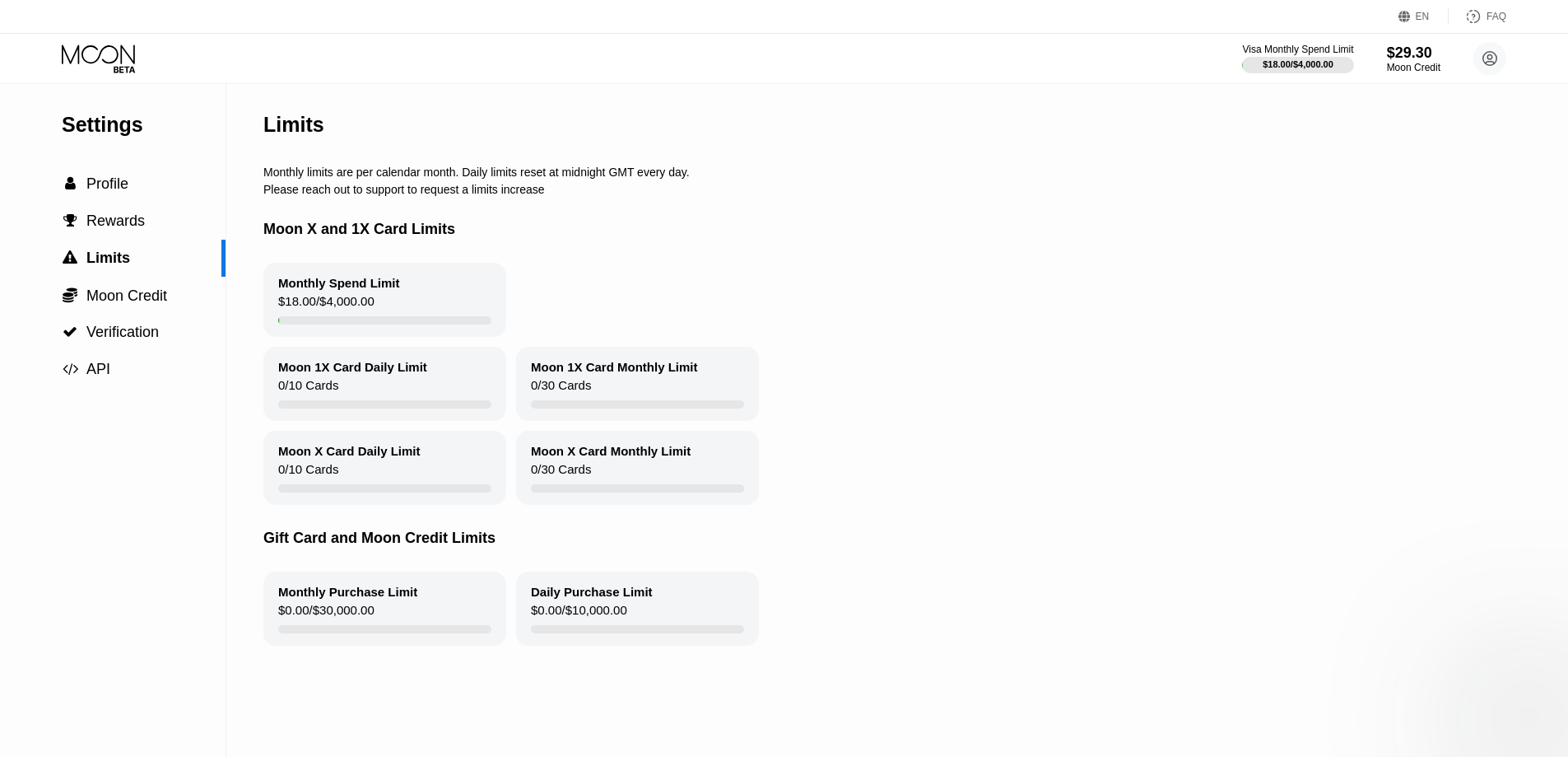
click at [591, 177] on div "Monthly limits are per calendar month. Daily limits reset at midnight GMT every…" at bounding box center [890, 172] width 1255 height 13
click at [374, 457] on div "Moon X Card Daily Limit" at bounding box center [349, 450] width 142 height 14
click at [347, 387] on div "Moon 1X Card Daily Limit 0 / 10 Cards" at bounding box center [384, 383] width 243 height 74
click at [295, 280] on div "Monthly Spend Limit $18.00 / $4,000.00" at bounding box center [384, 300] width 243 height 74
click at [124, 228] on span "Rewards" at bounding box center [115, 221] width 59 height 16
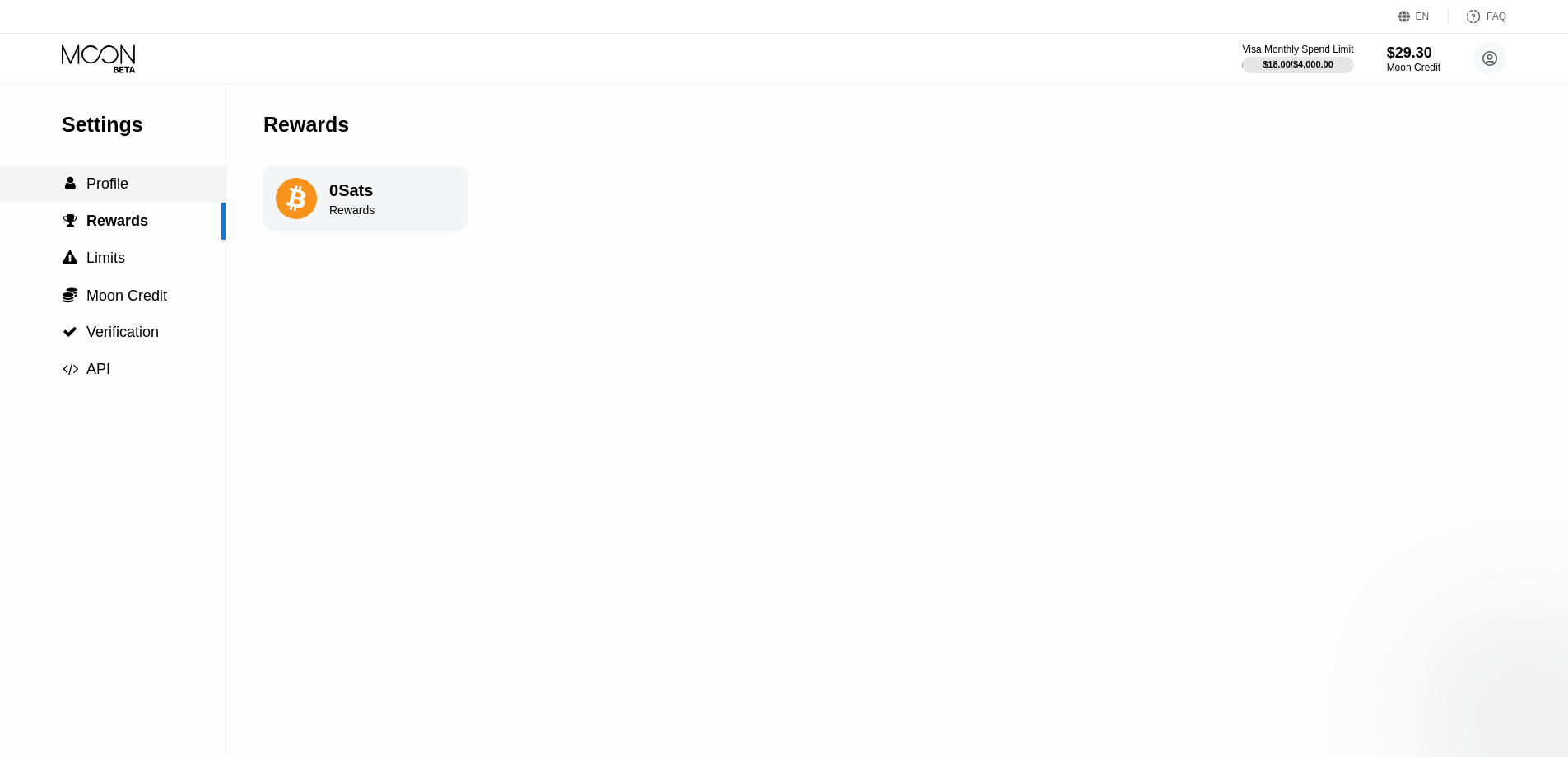
click at [126, 199] on div " Profile" at bounding box center [113, 184] width 225 height 37
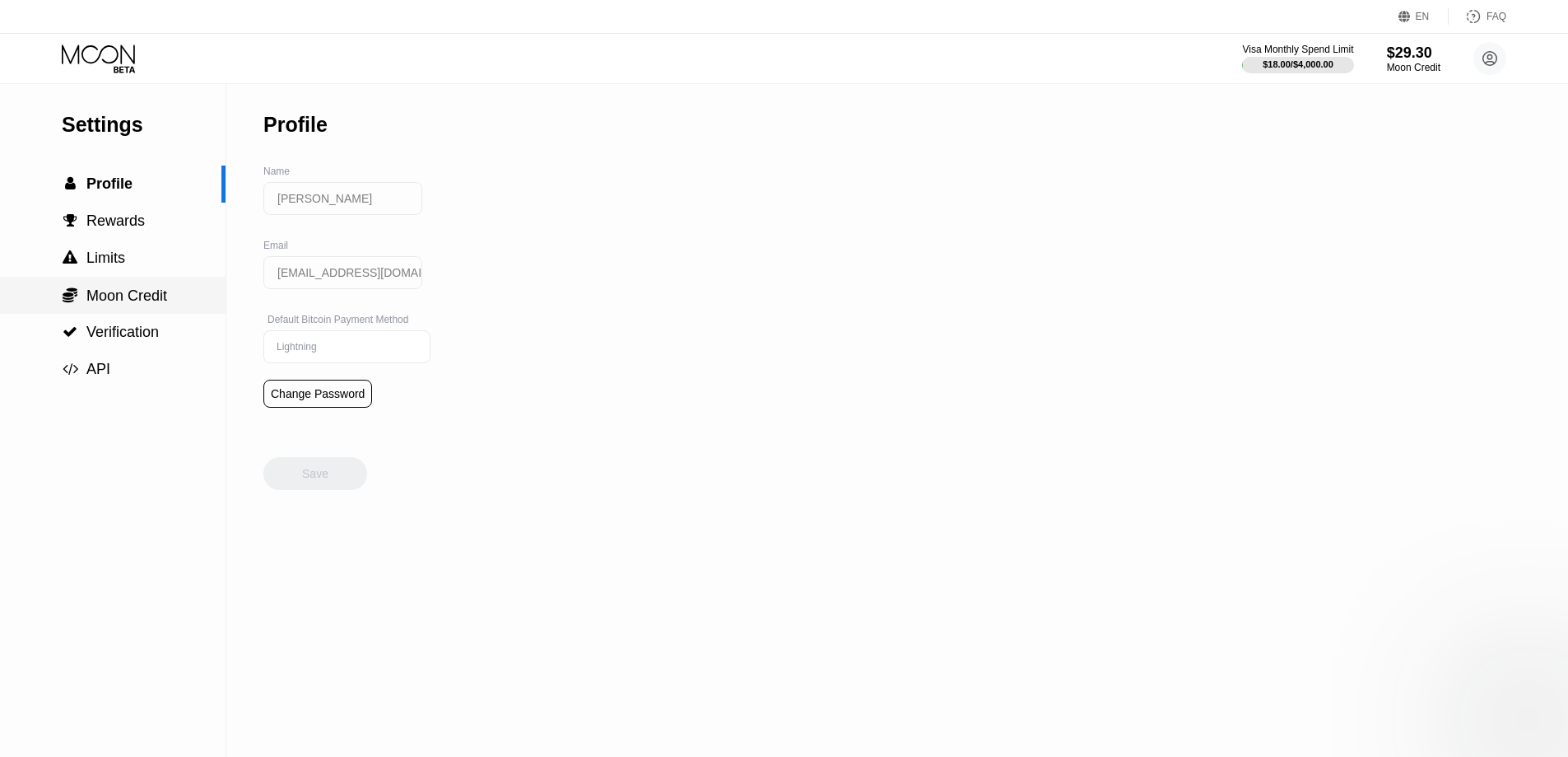
click at [159, 291] on span "Moon Credit" at bounding box center [126, 296] width 81 height 16
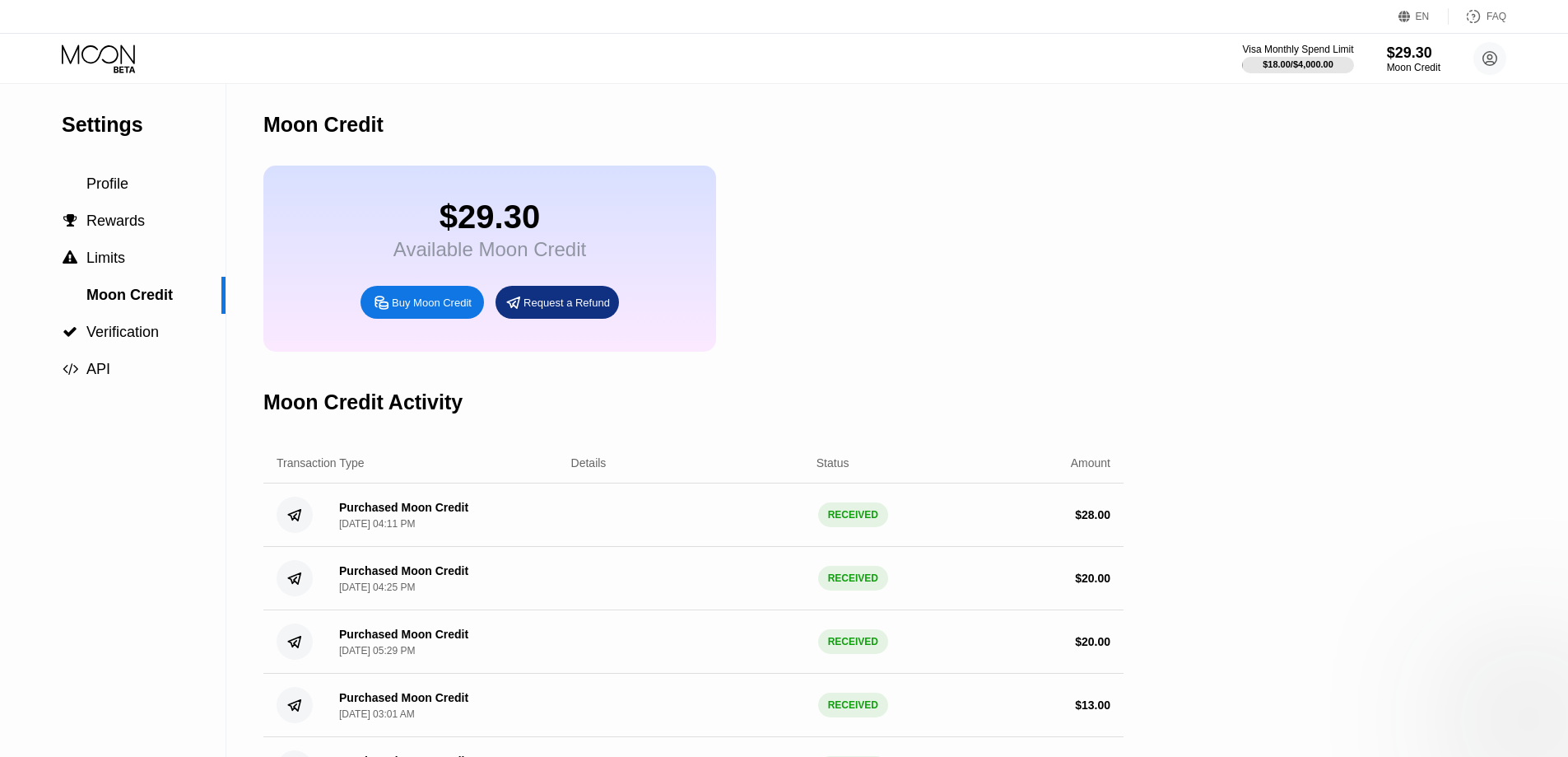
click at [407, 310] on div "Buy Moon Credit" at bounding box center [432, 302] width 80 height 14
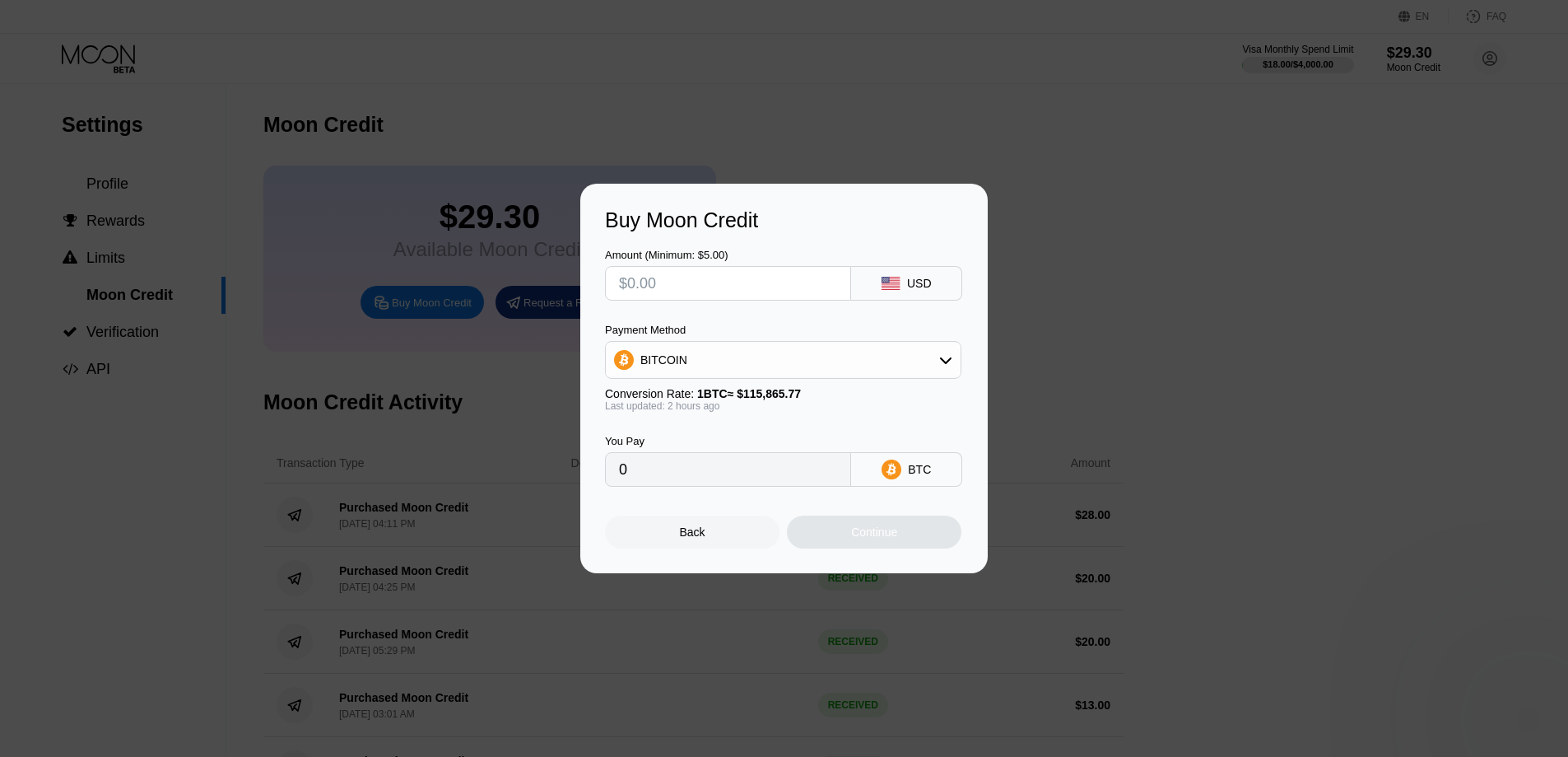
click at [687, 528] on div "Back" at bounding box center [692, 532] width 174 height 33
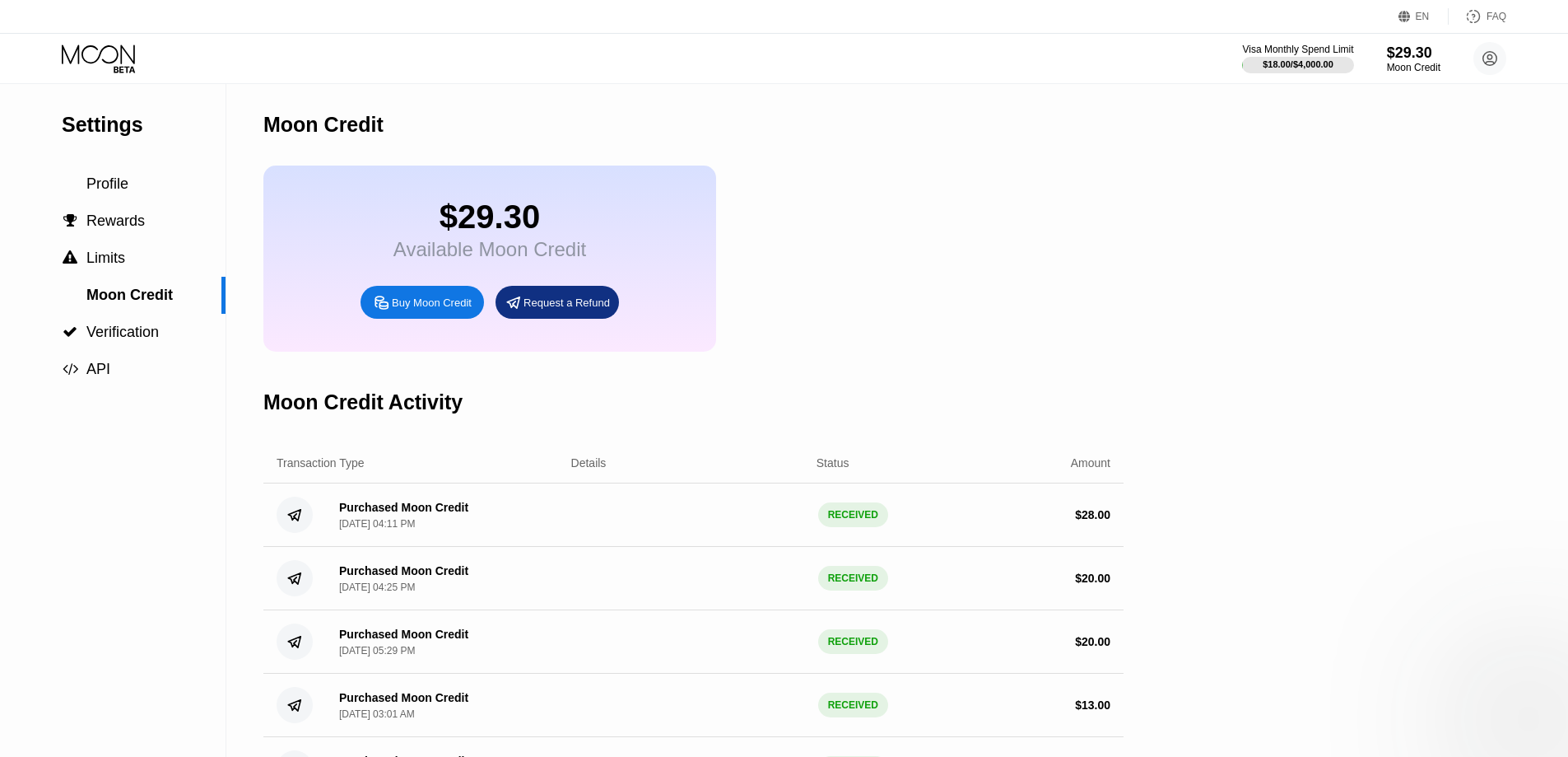
click at [543, 306] on div "Request a Refund" at bounding box center [557, 302] width 124 height 33
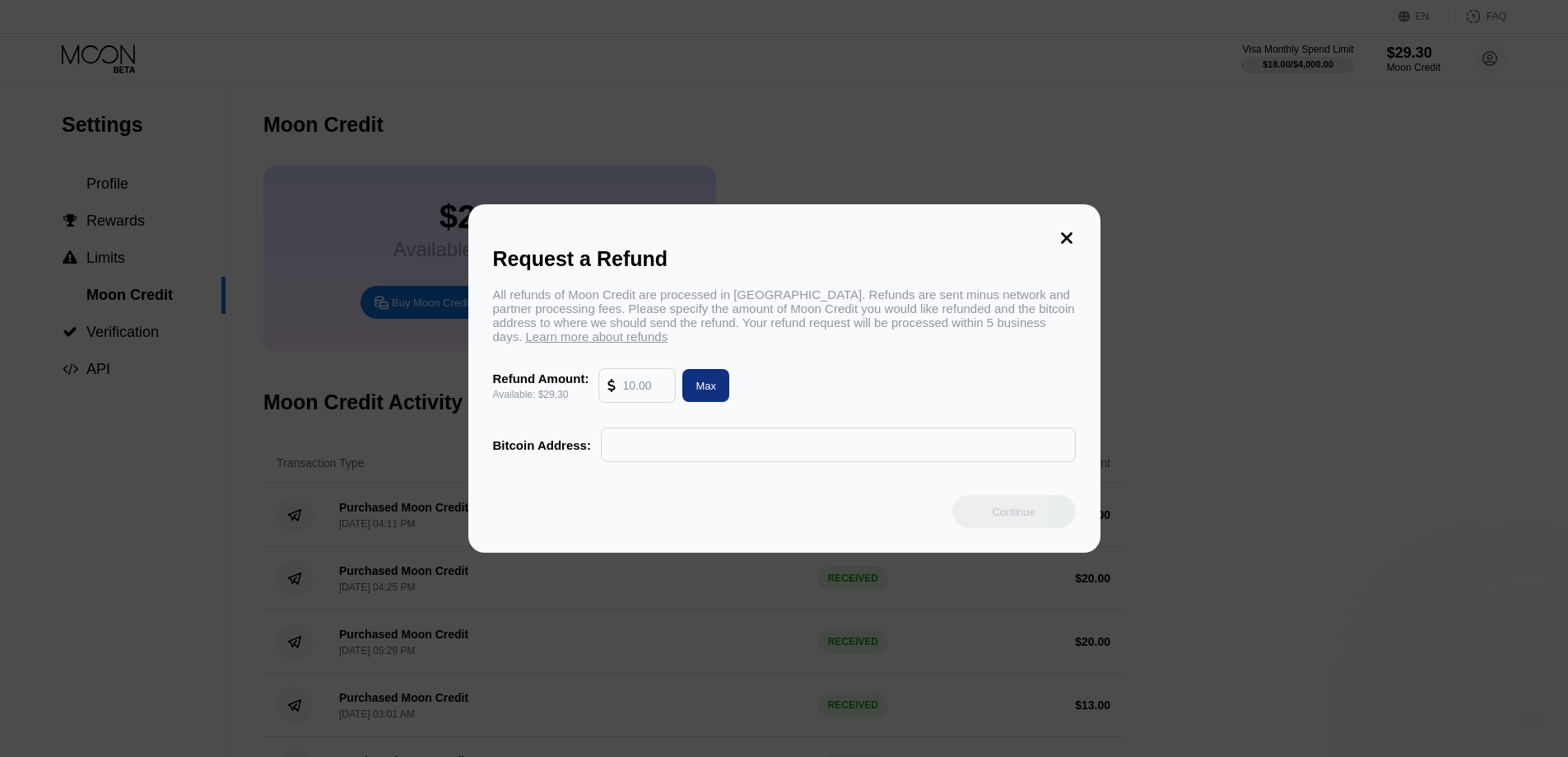
click at [630, 455] on input "text" at bounding box center [839, 444] width 457 height 33
click at [537, 452] on div "Bitcoin Address:" at bounding box center [542, 444] width 98 height 14
drag, startPoint x: 548, startPoint y: 453, endPoint x: 571, endPoint y: 450, distance: 23.2
click at [571, 450] on div "Bitcoin Address:" at bounding box center [542, 444] width 98 height 14
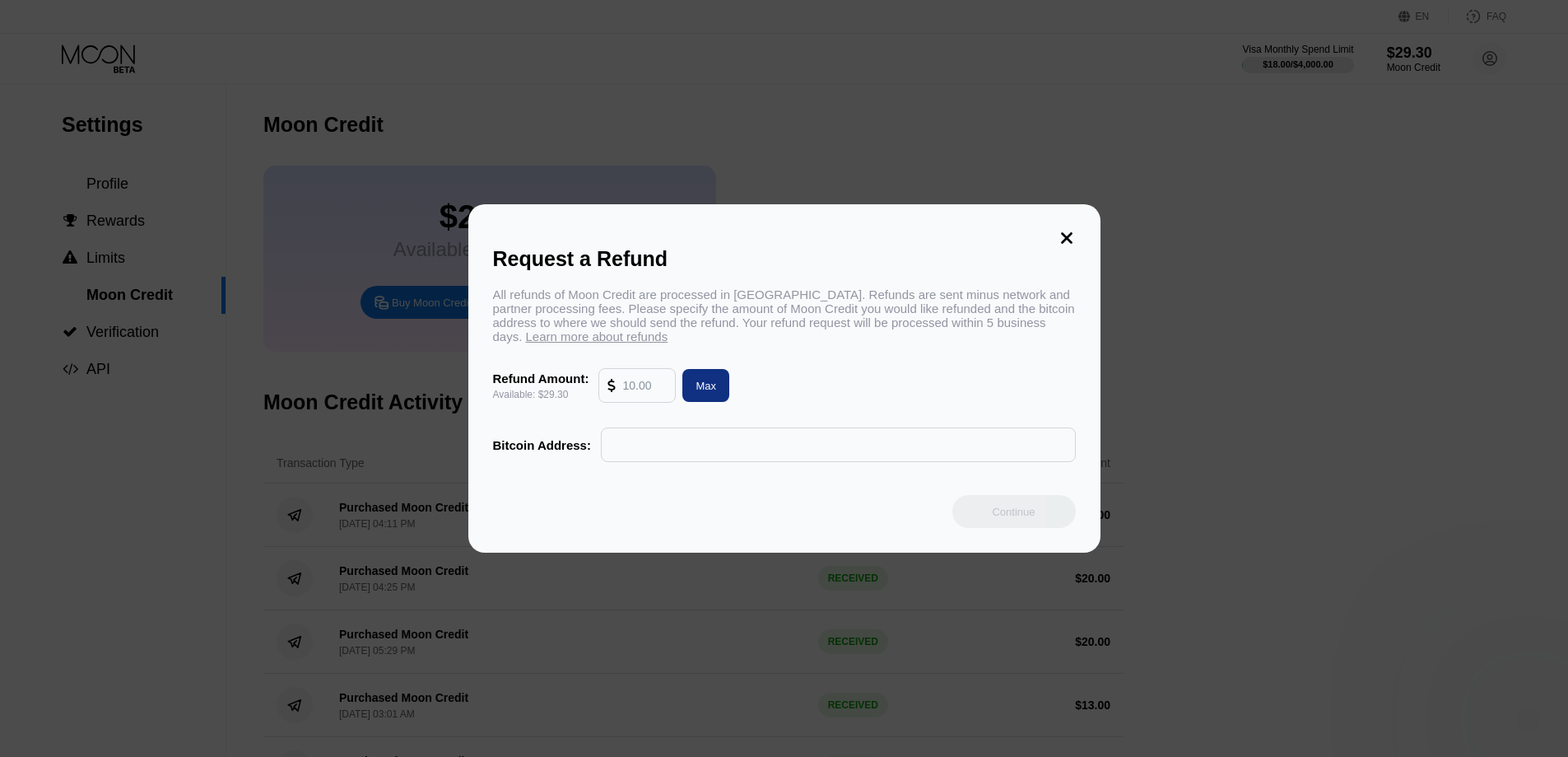
click at [517, 452] on div "Bitcoin Address:" at bounding box center [542, 444] width 98 height 14
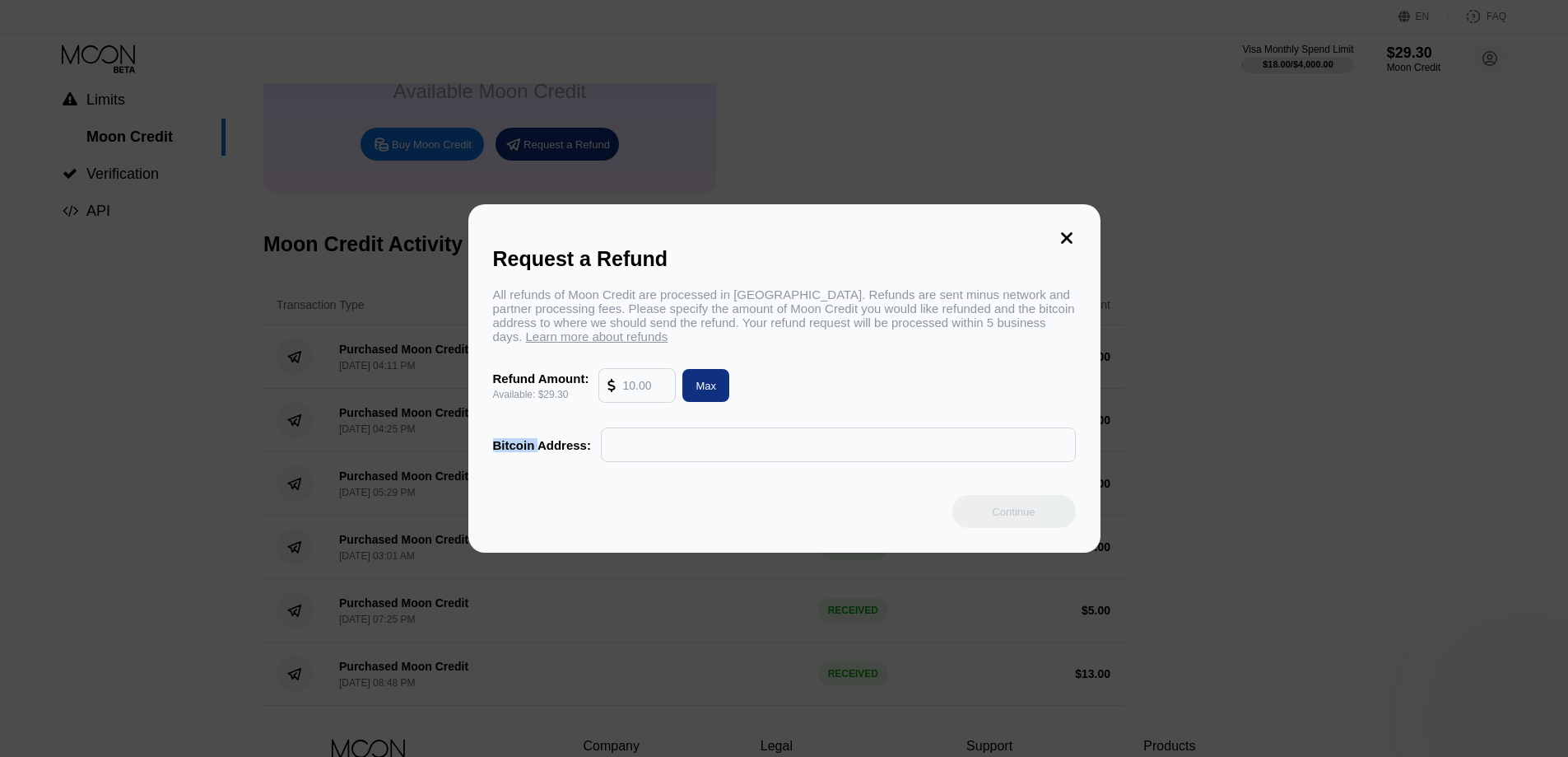
scroll to position [165, 0]
click at [1070, 231] on icon at bounding box center [1067, 238] width 18 height 18
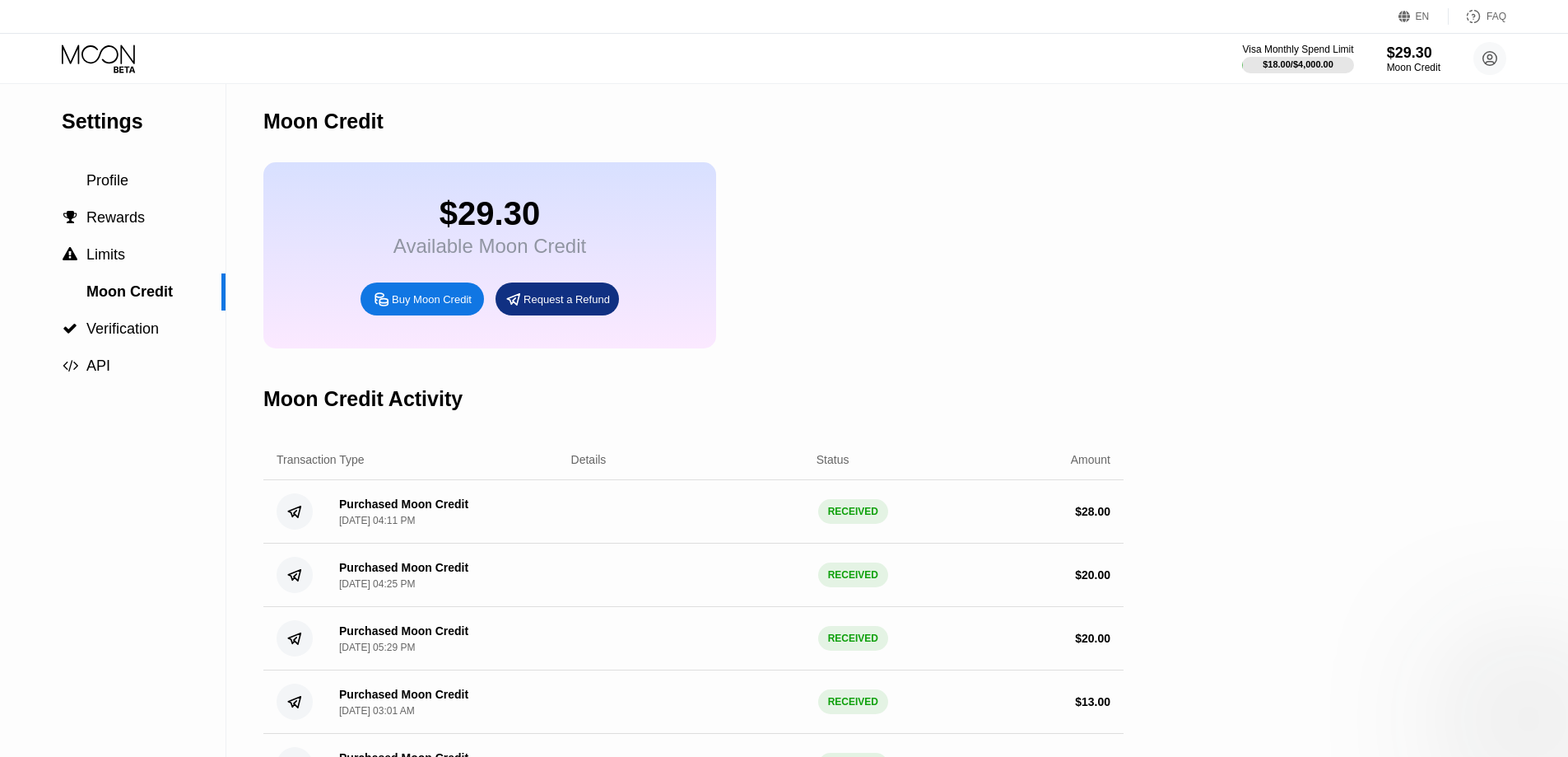
scroll to position [0, 0]
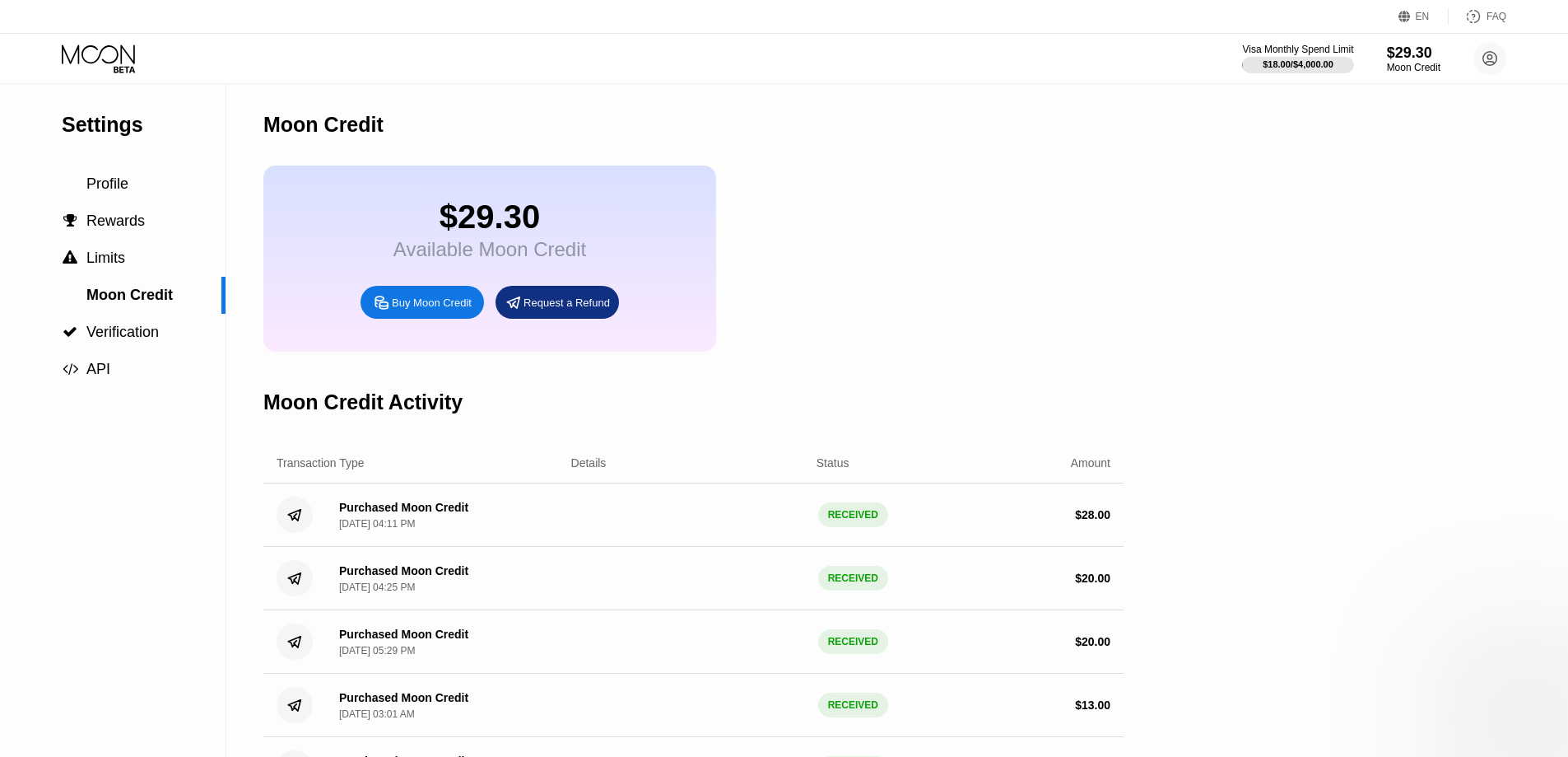
click at [320, 119] on div "Moon Credit" at bounding box center [323, 125] width 120 height 24
click at [105, 220] on span "Rewards" at bounding box center [115, 221] width 59 height 16
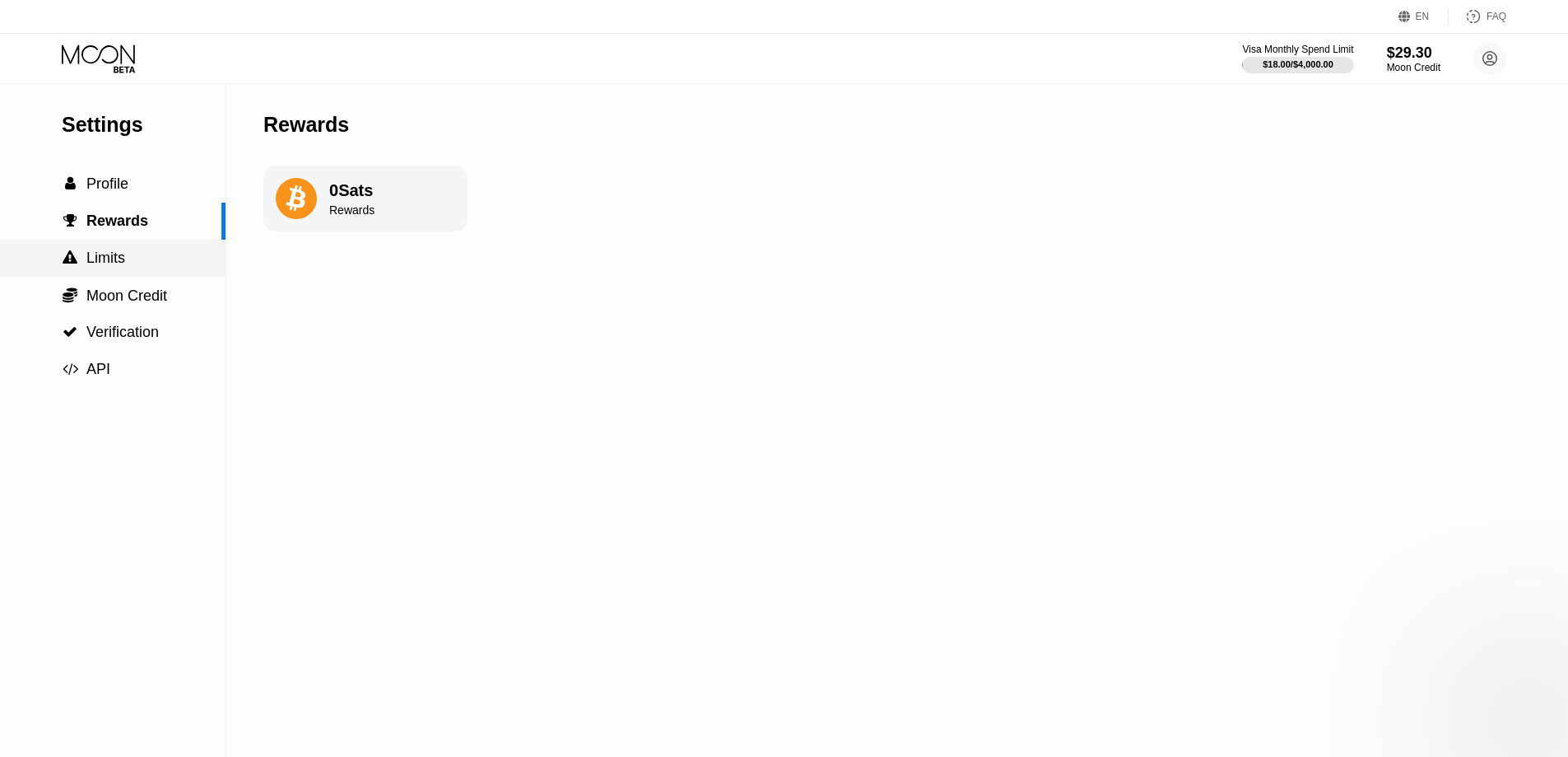
click at [101, 255] on span "Limits" at bounding box center [105, 258] width 38 height 16
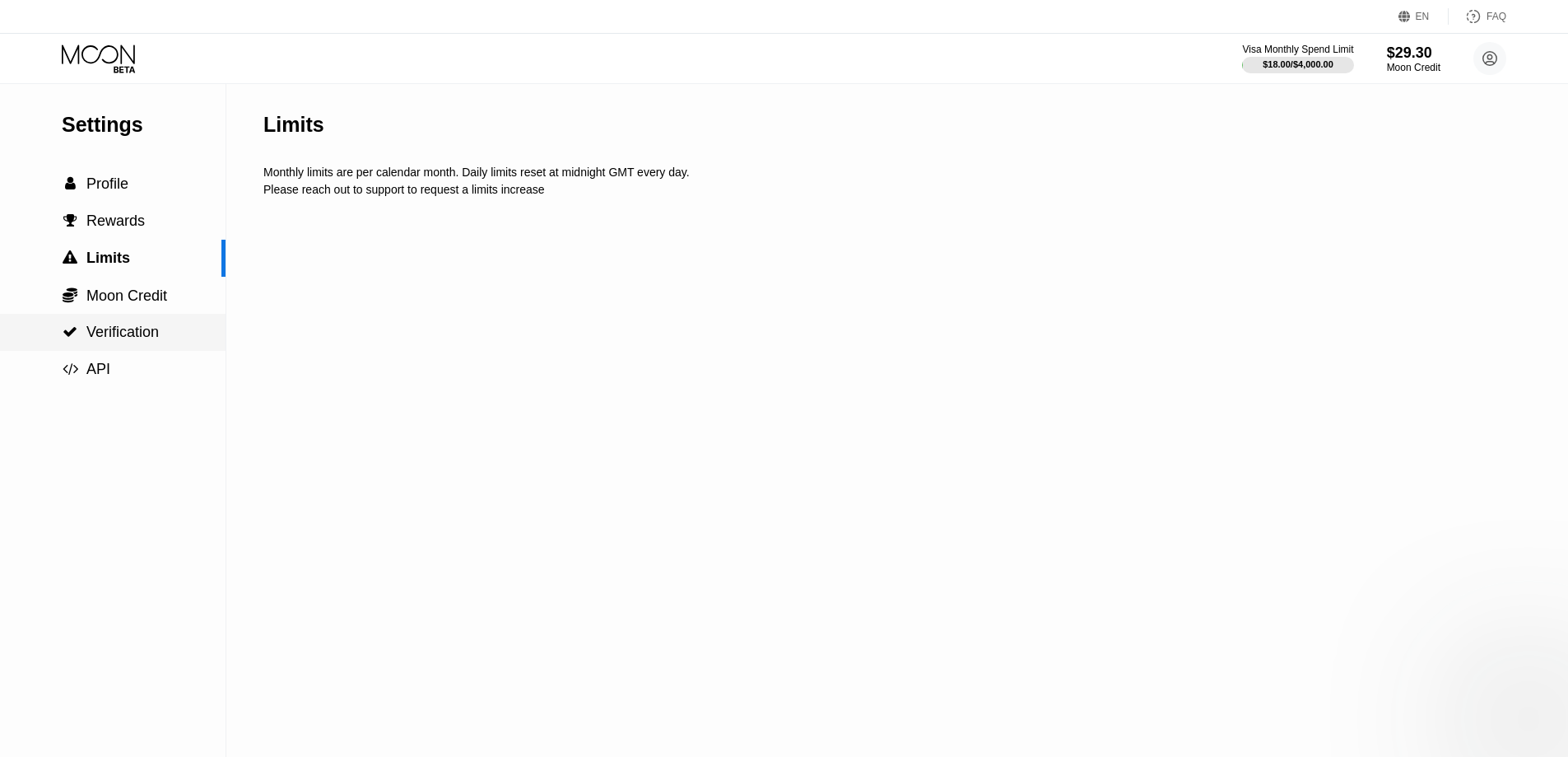
click at [91, 349] on div " Verification" at bounding box center [113, 332] width 225 height 37
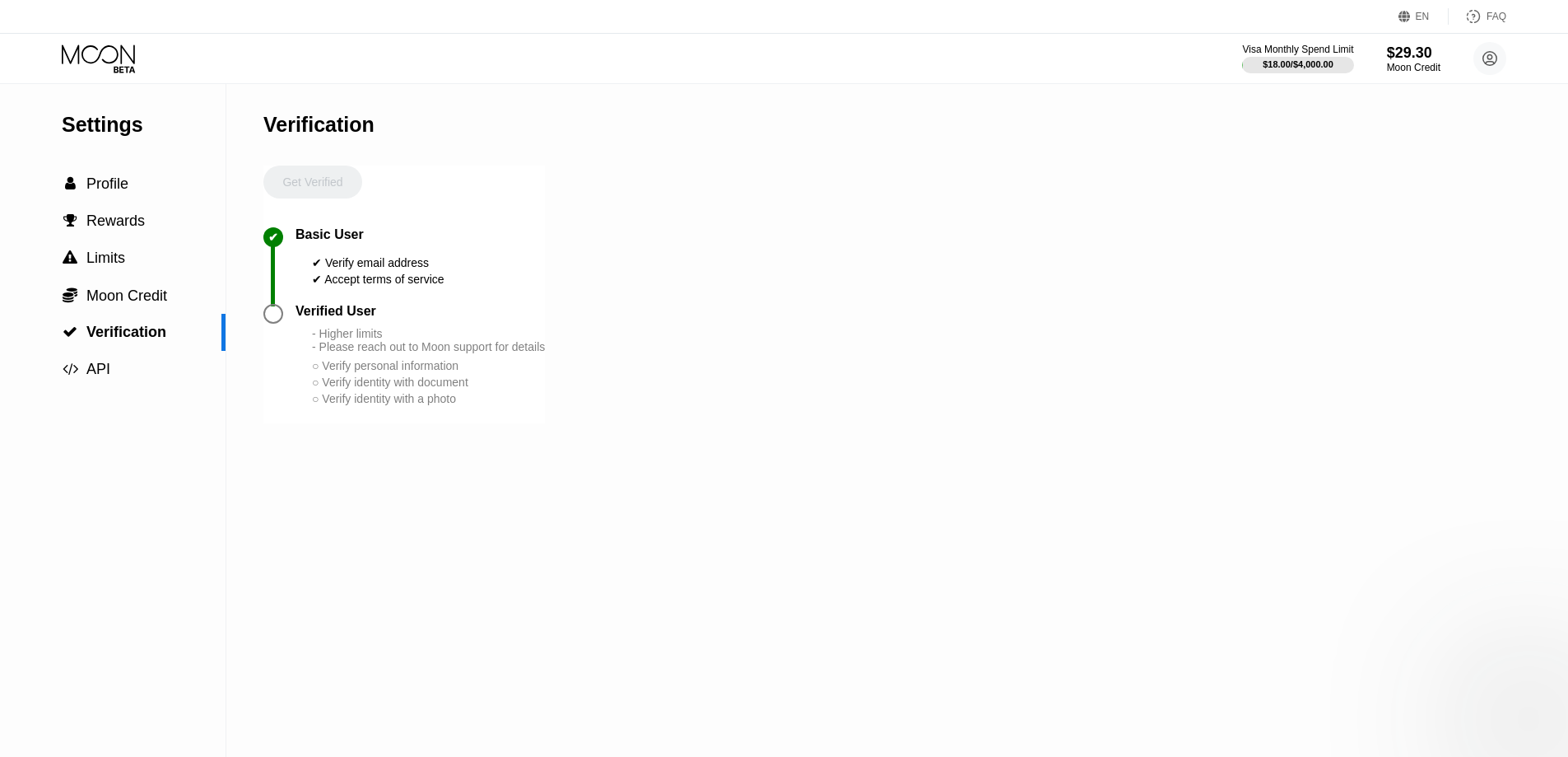
click at [271, 324] on div at bounding box center [273, 313] width 20 height 20
click at [150, 291] on span "Moon Credit" at bounding box center [126, 296] width 81 height 16
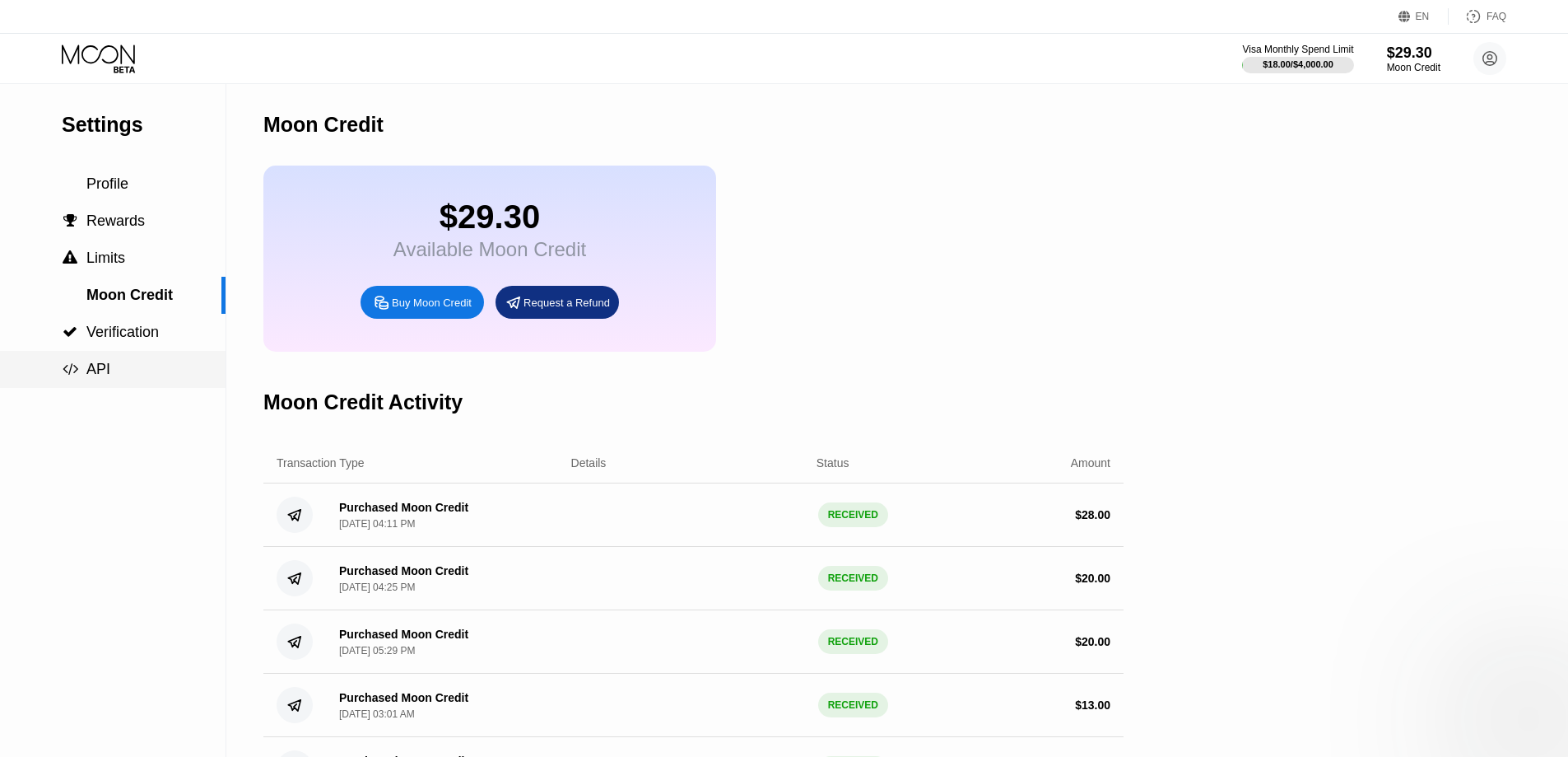
click at [116, 360] on div " API" at bounding box center [113, 369] width 225 height 37
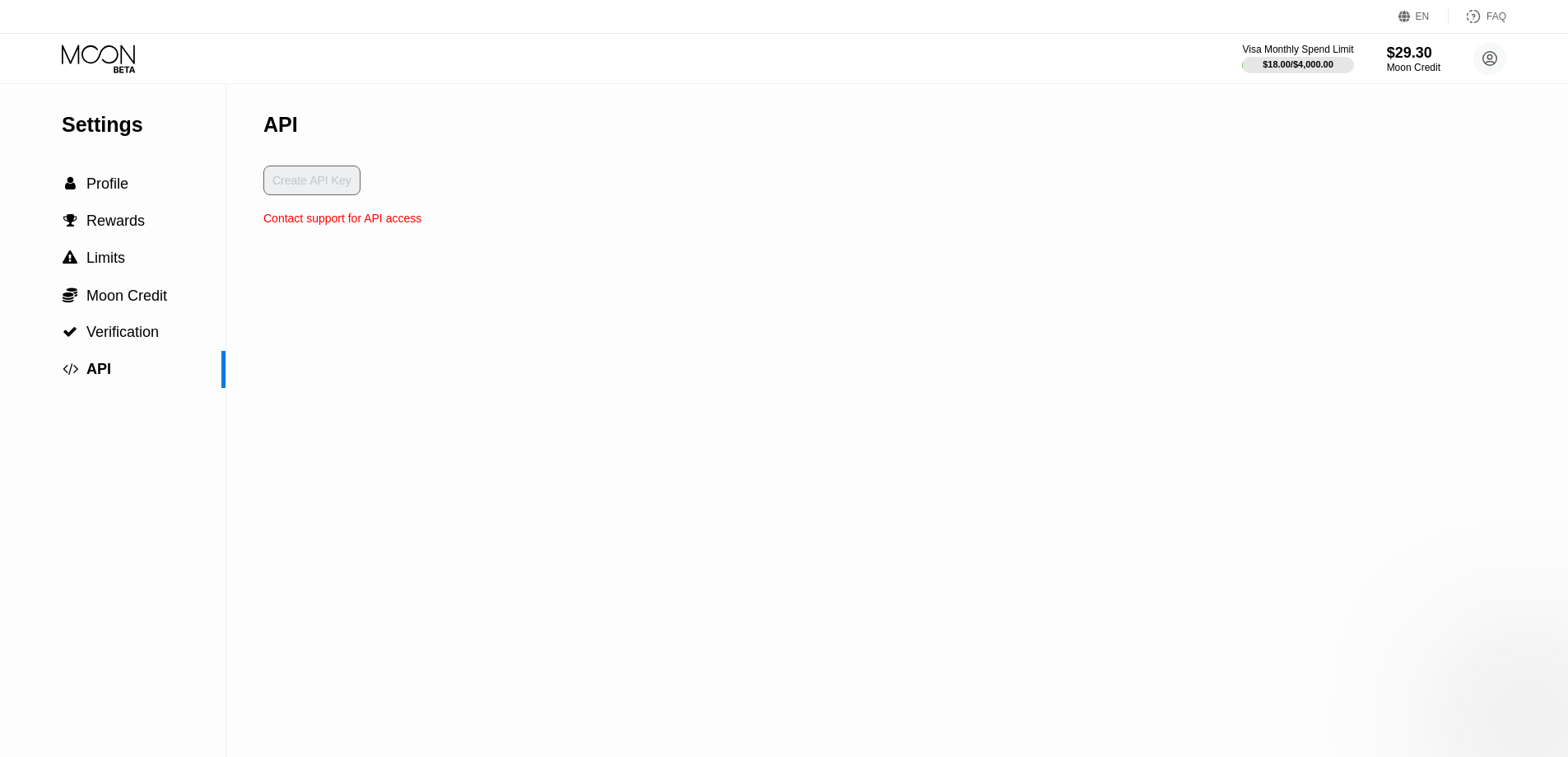
click at [309, 177] on div "Create API Key" at bounding box center [342, 189] width 158 height 46
click at [99, 264] on span "Limits" at bounding box center [105, 258] width 38 height 16
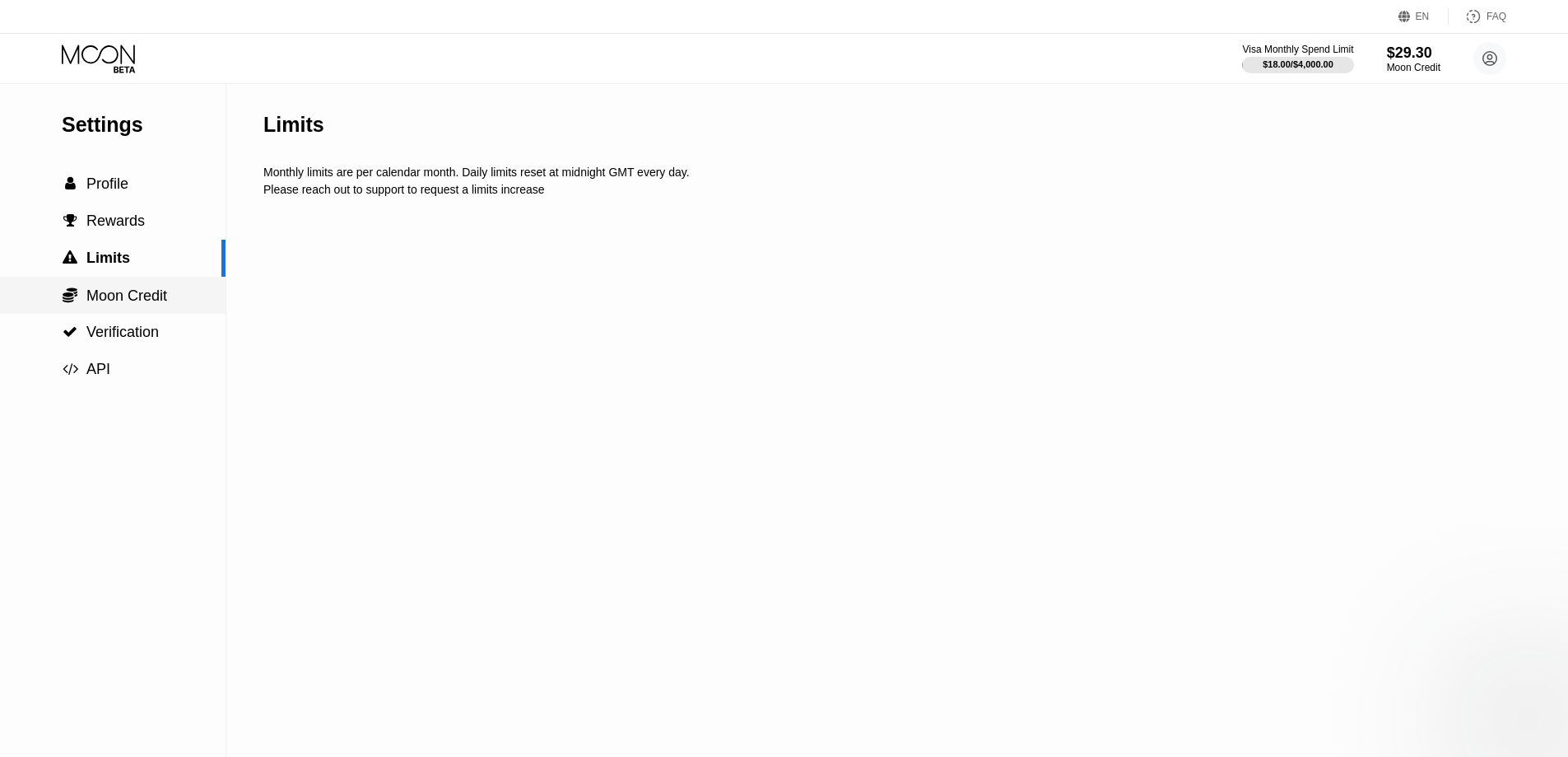
click at [98, 289] on span "Moon Credit" at bounding box center [126, 296] width 81 height 16
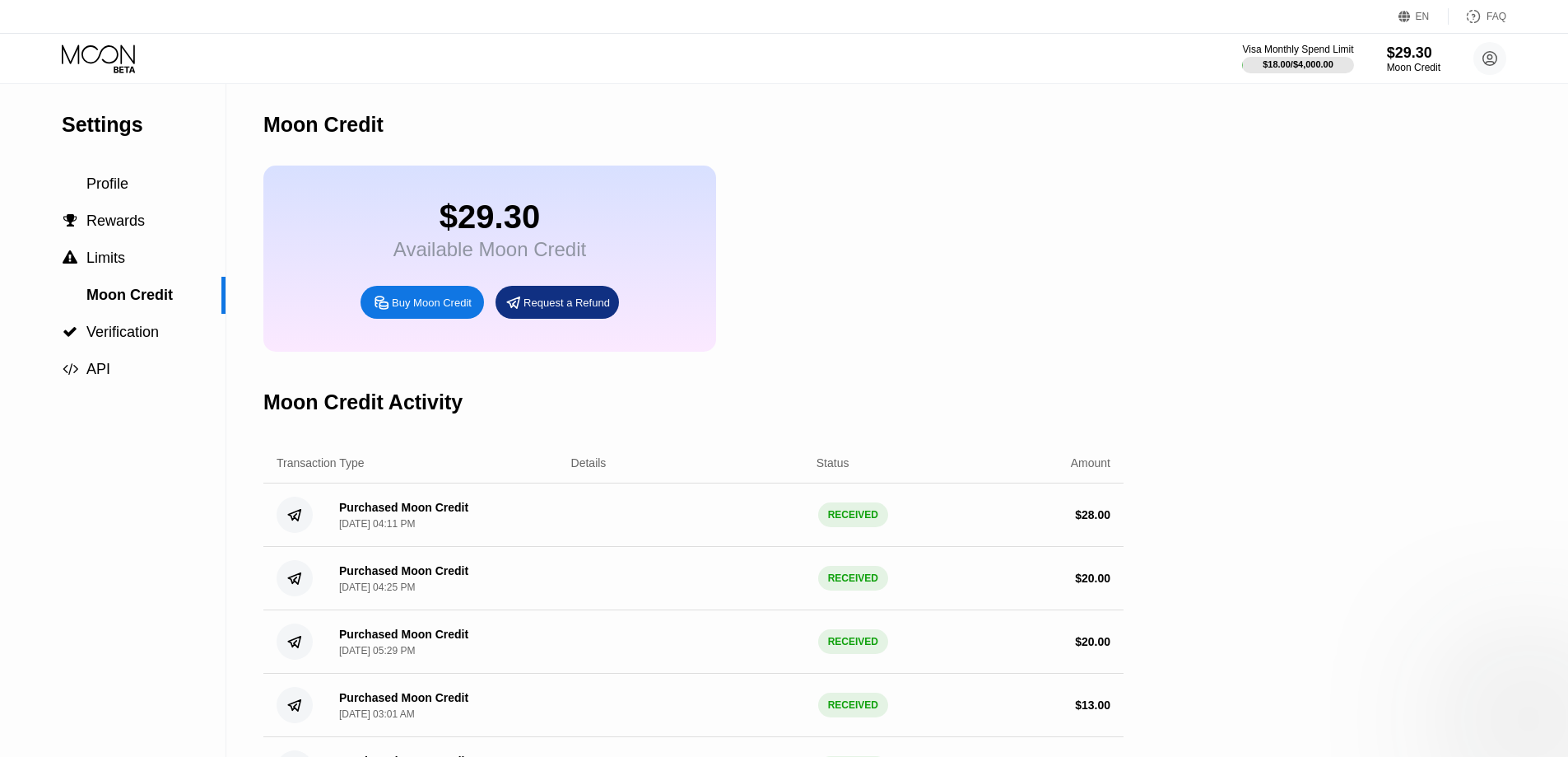
click at [1486, 39] on div "Visa Monthly Spend Limit $18.00 / $4,000.00 $29.30 Moon Credit [PERSON_NAME] [E…" at bounding box center [784, 59] width 1568 height 49
click at [1480, 65] on circle at bounding box center [1490, 59] width 33 height 33
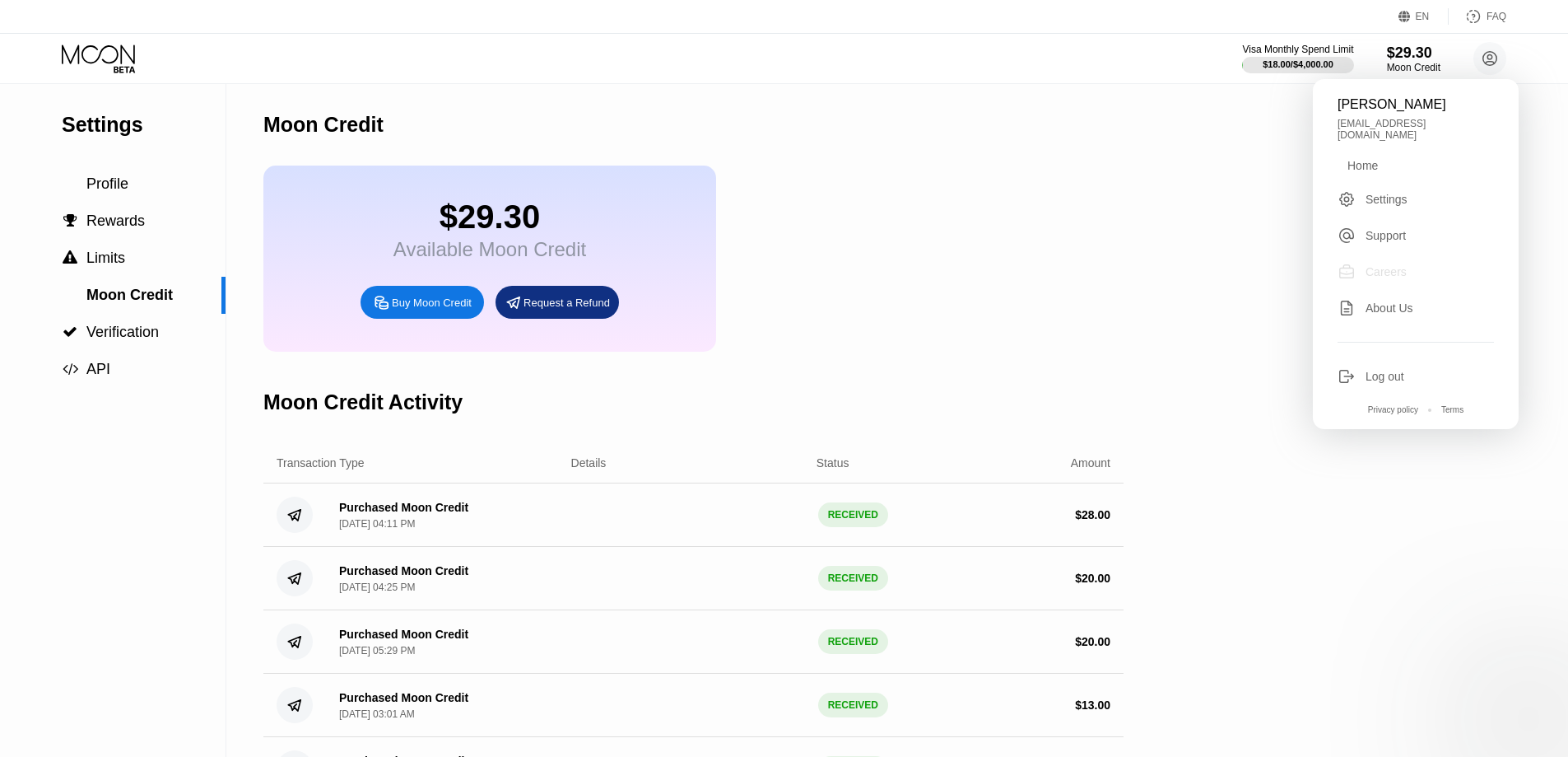
click at [1377, 265] on div "Careers" at bounding box center [1386, 271] width 41 height 13
click at [114, 266] on span "Limits" at bounding box center [105, 258] width 38 height 16
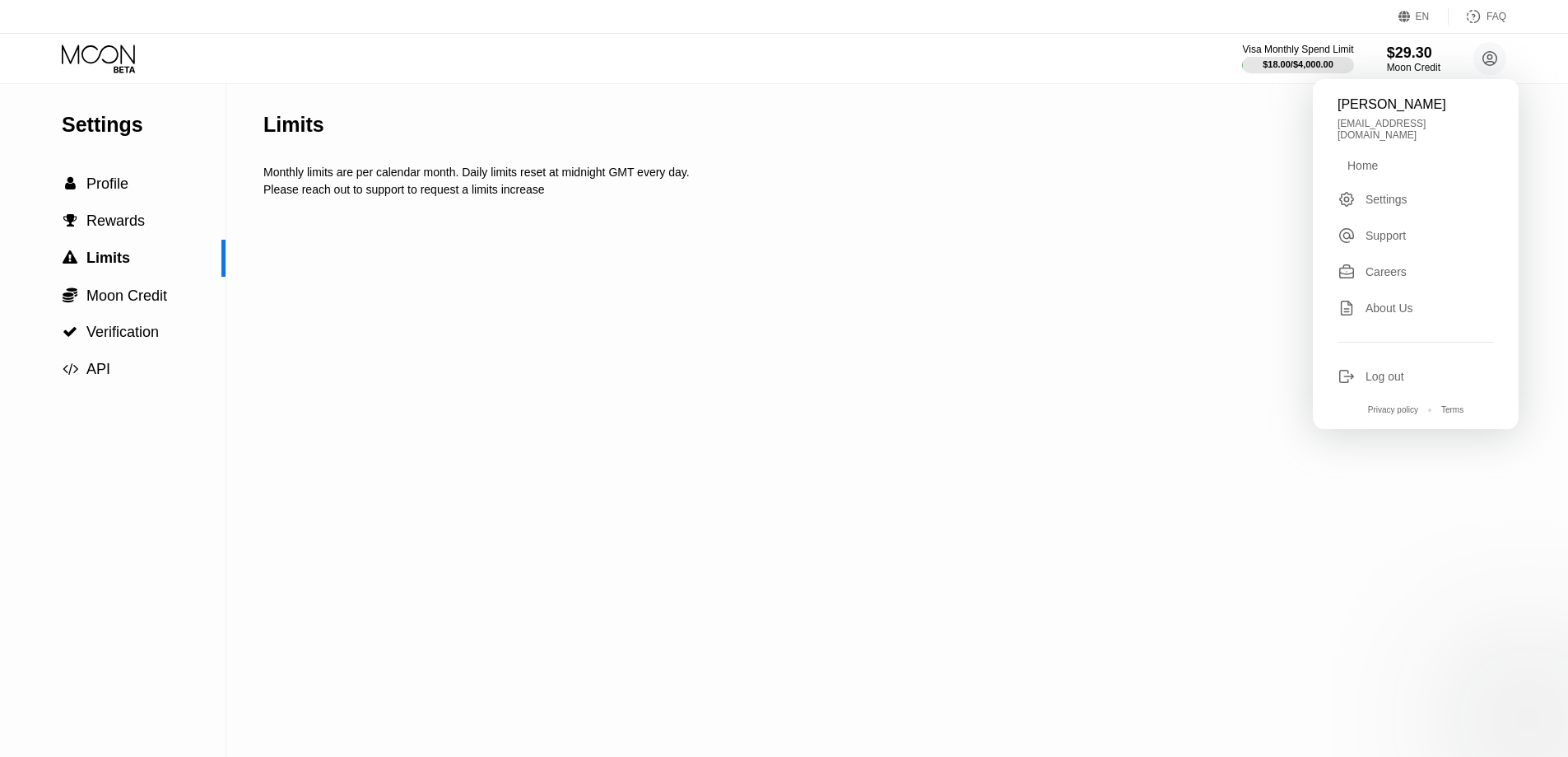
click at [464, 191] on div "Please reach out to support to request a limits increase" at bounding box center [890, 189] width 1255 height 13
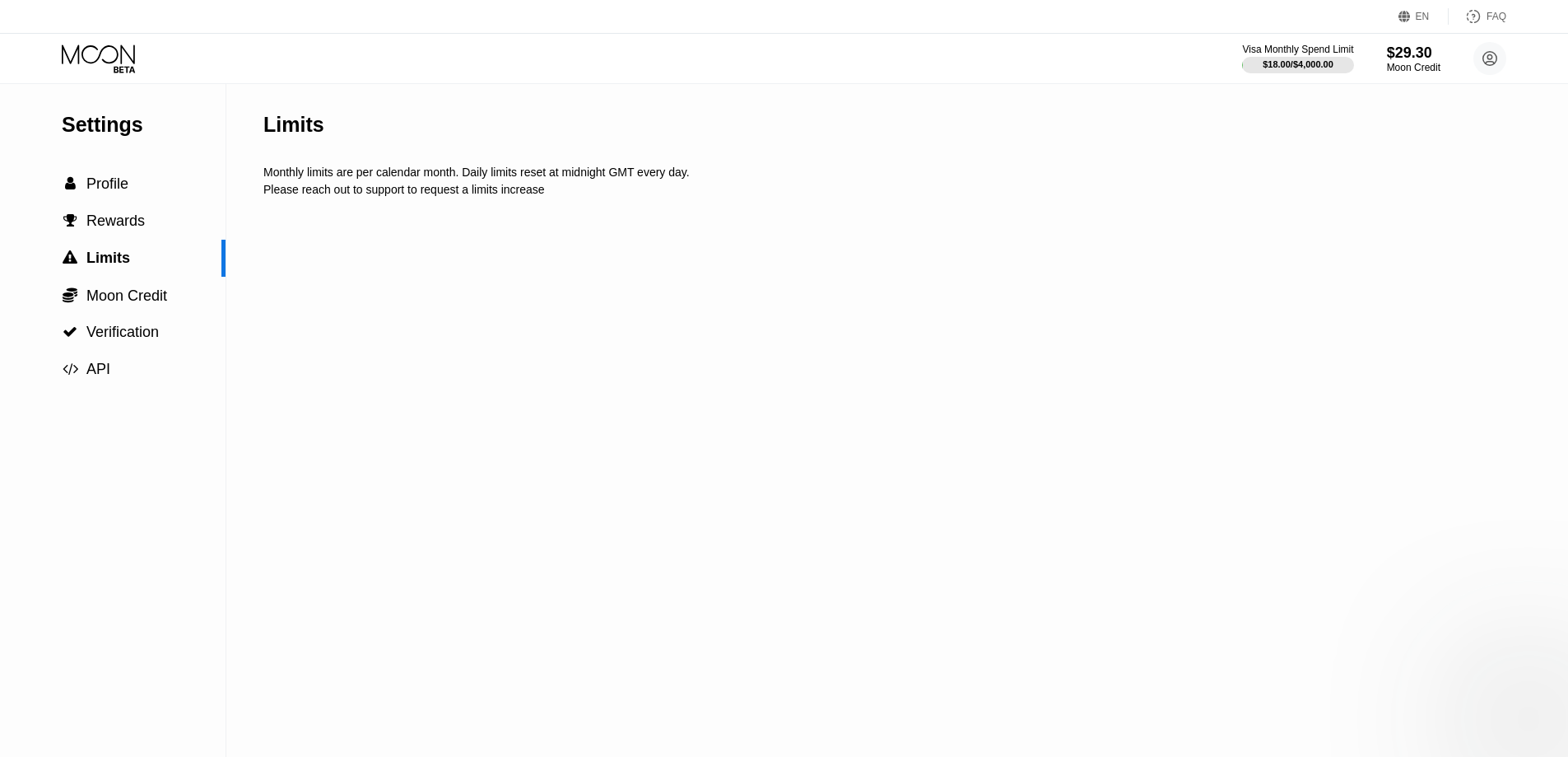
click at [464, 191] on div "Please reach out to support to request a limits increase" at bounding box center [890, 189] width 1255 height 13
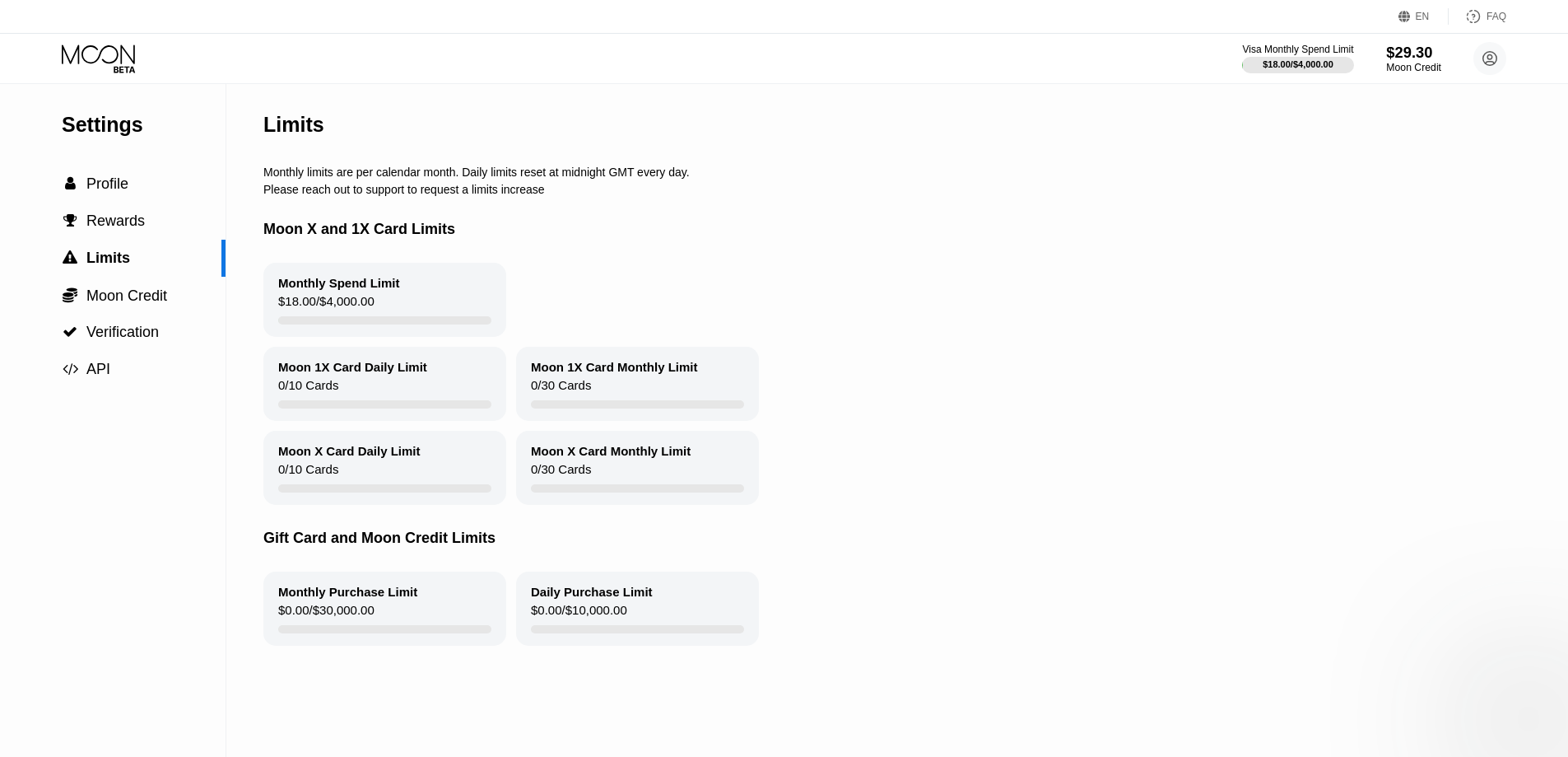
click at [1440, 55] on div "$29.30" at bounding box center [1414, 52] width 55 height 17
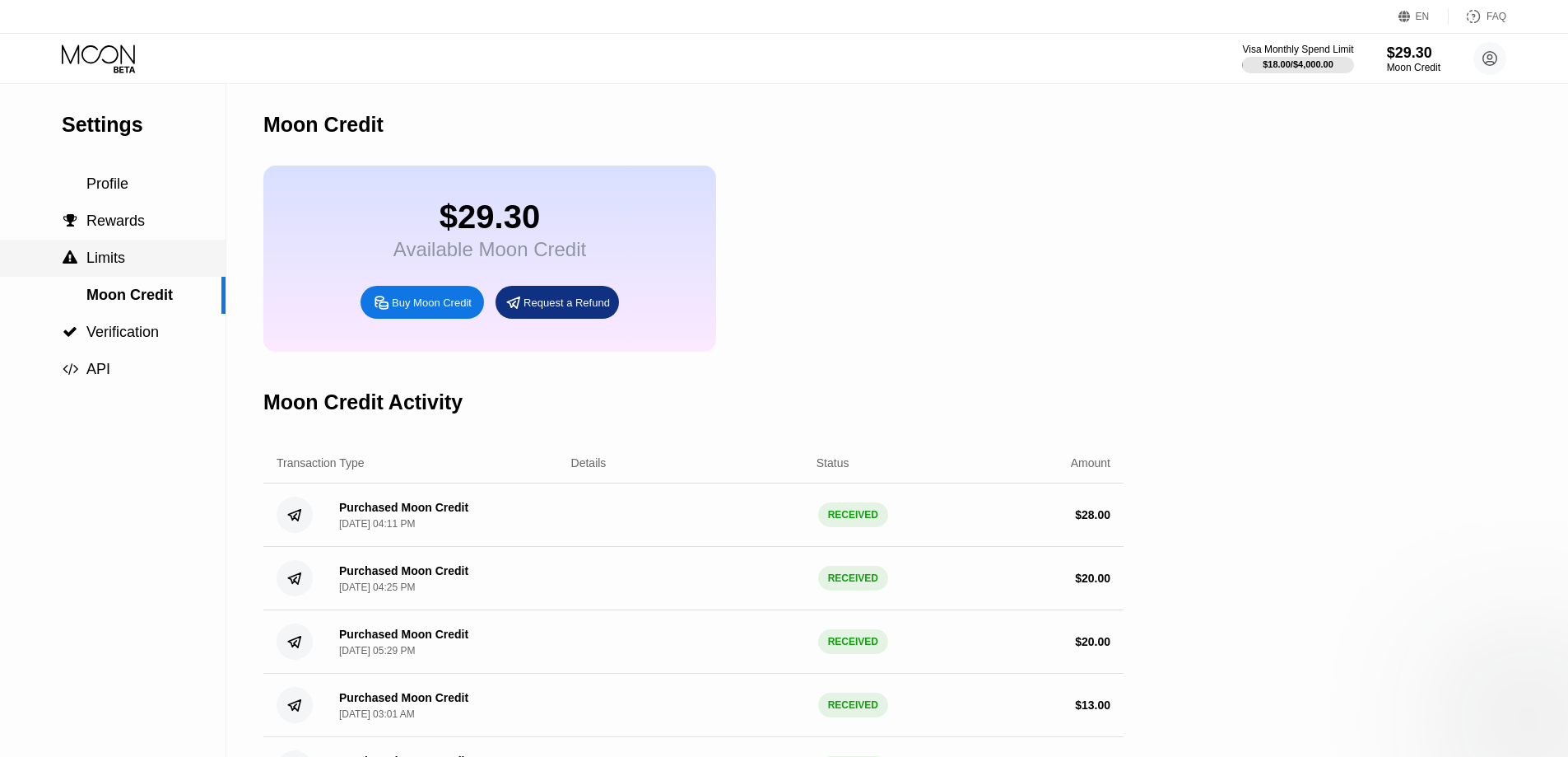
click at [115, 277] on div " Limits" at bounding box center [113, 258] width 225 height 37
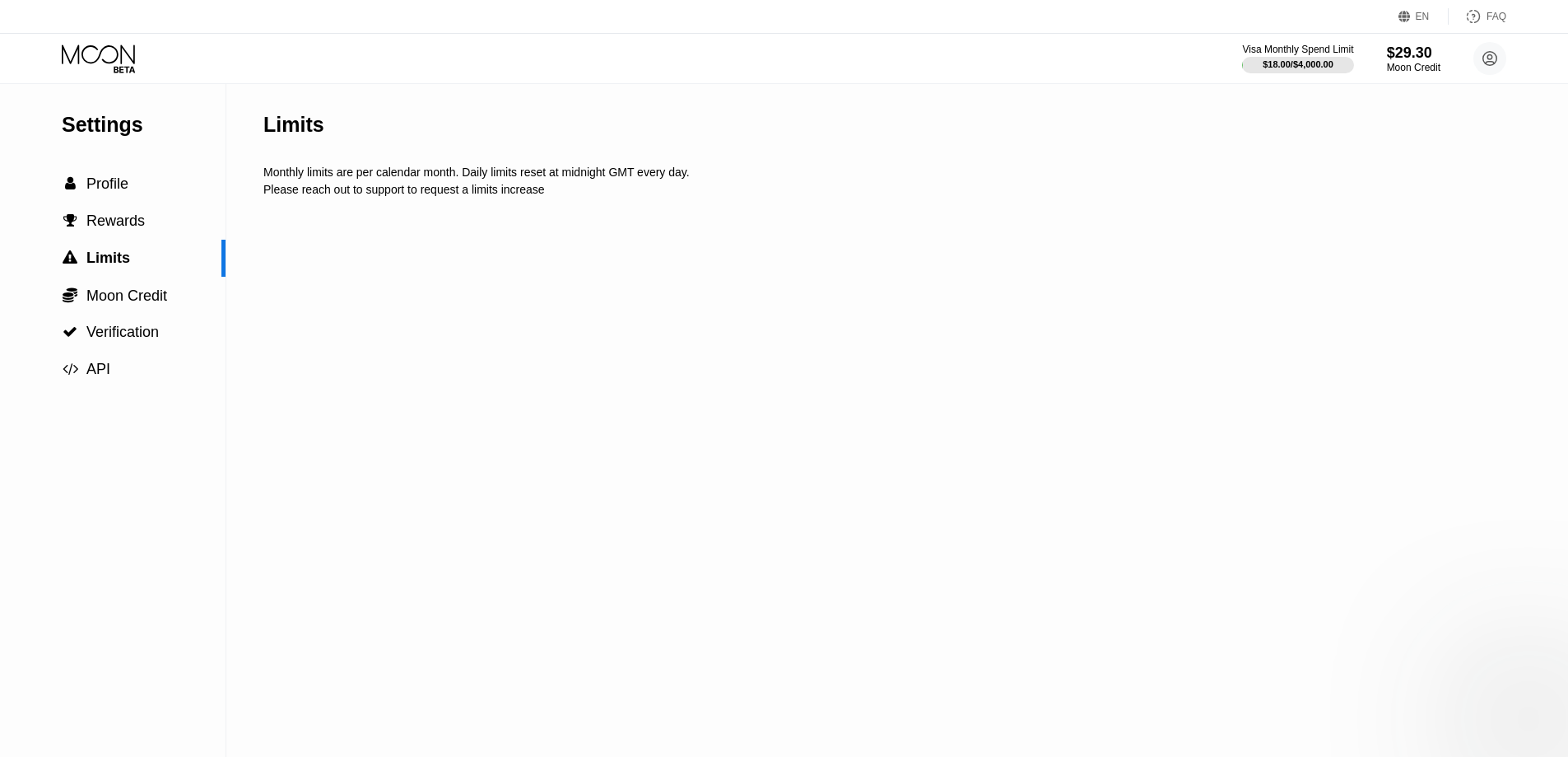
click at [555, 296] on div "Limits Monthly limits are per calendar month. Daily limits reset at midnight GM…" at bounding box center [890, 421] width 1255 height 673
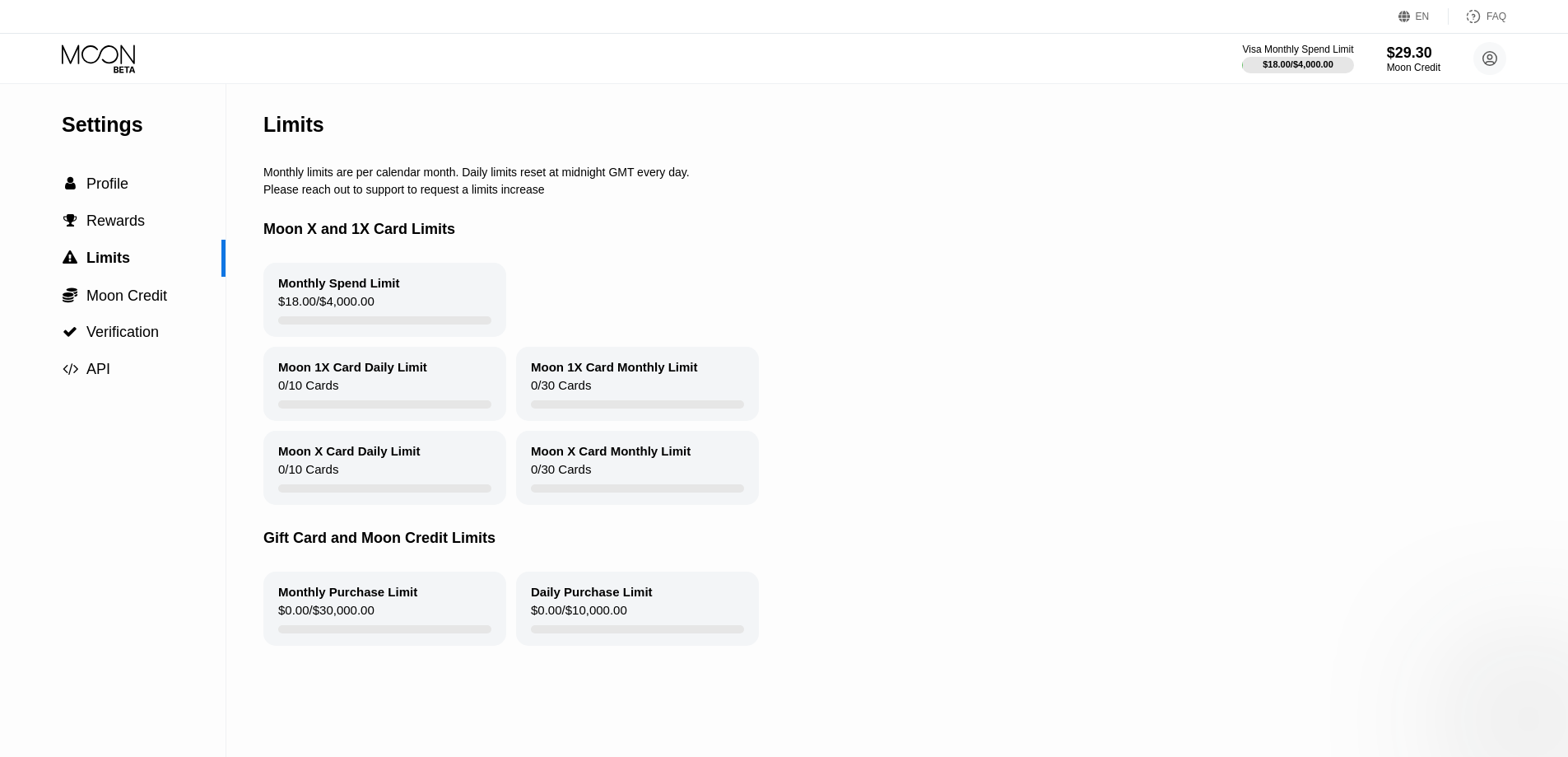
click at [1079, 314] on div "Monthly Spend Limit $18.00 / $4,000.00" at bounding box center [890, 300] width 1255 height 74
click at [327, 290] on div "Monthly Spend Limit" at bounding box center [339, 282] width 122 height 14
drag, startPoint x: 329, startPoint y: 314, endPoint x: 335, endPoint y: 325, distance: 12.5
click at [335, 316] on div "$18.00 / $4,000.00" at bounding box center [326, 305] width 96 height 22
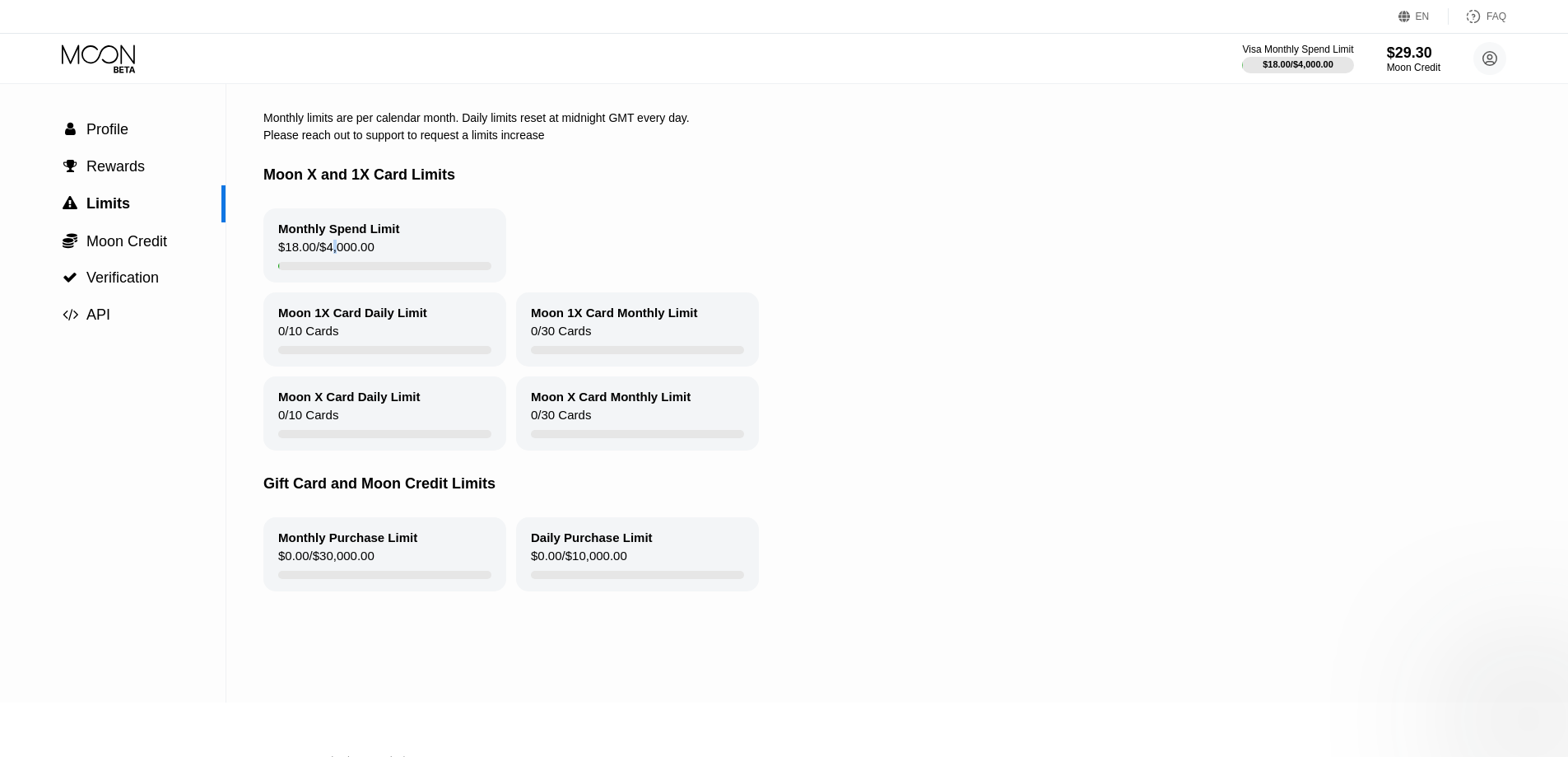
scroll to position [165, 0]
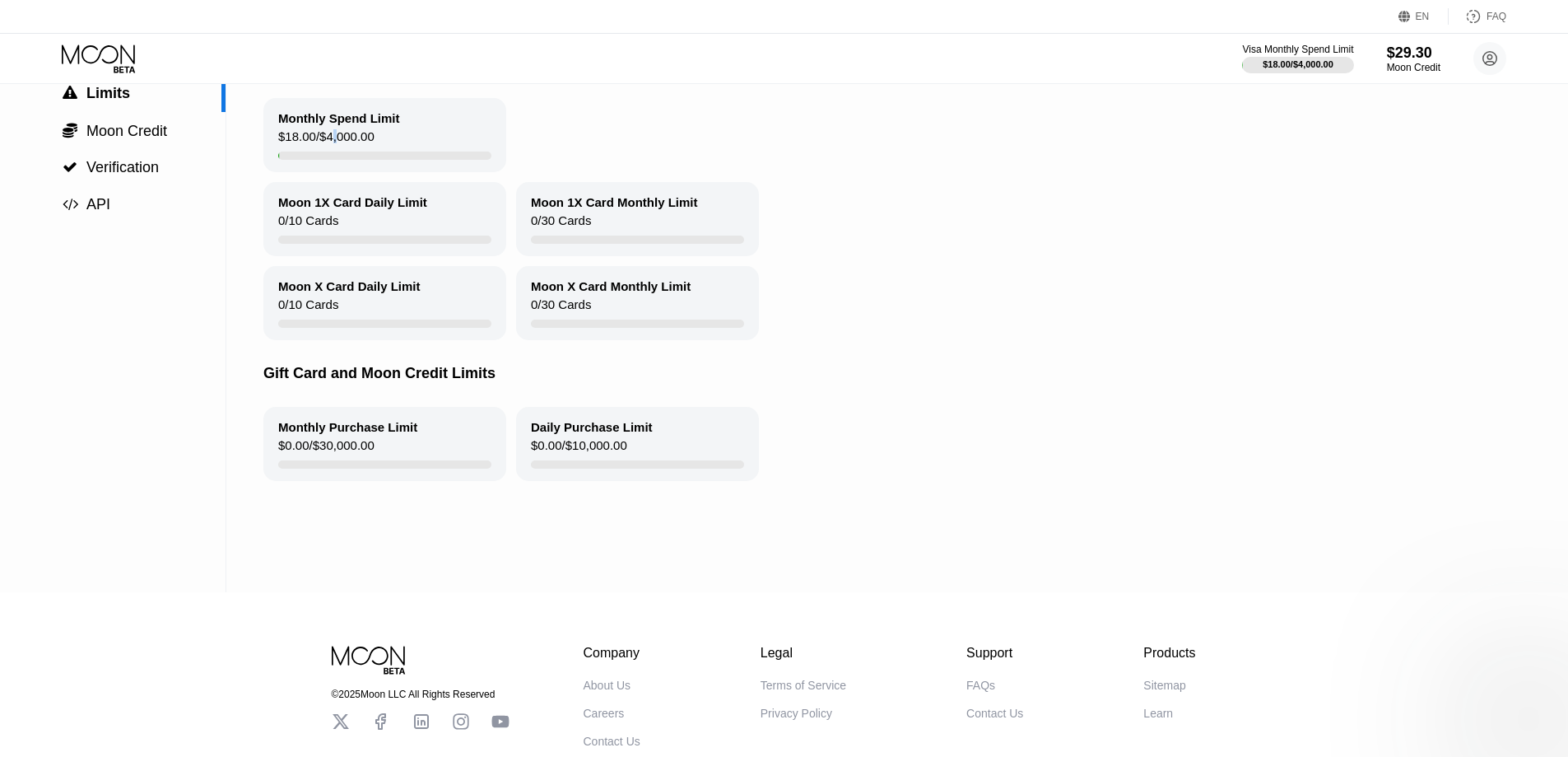
click at [361, 330] on div "Moon X Card Daily Limit 0 / 10 Cards" at bounding box center [384, 302] width 243 height 74
click at [360, 306] on div "Moon X Card Daily Limit 0 / 10 Cards" at bounding box center [384, 302] width 243 height 74
drag, startPoint x: 457, startPoint y: 325, endPoint x: 454, endPoint y: 362, distance: 37.1
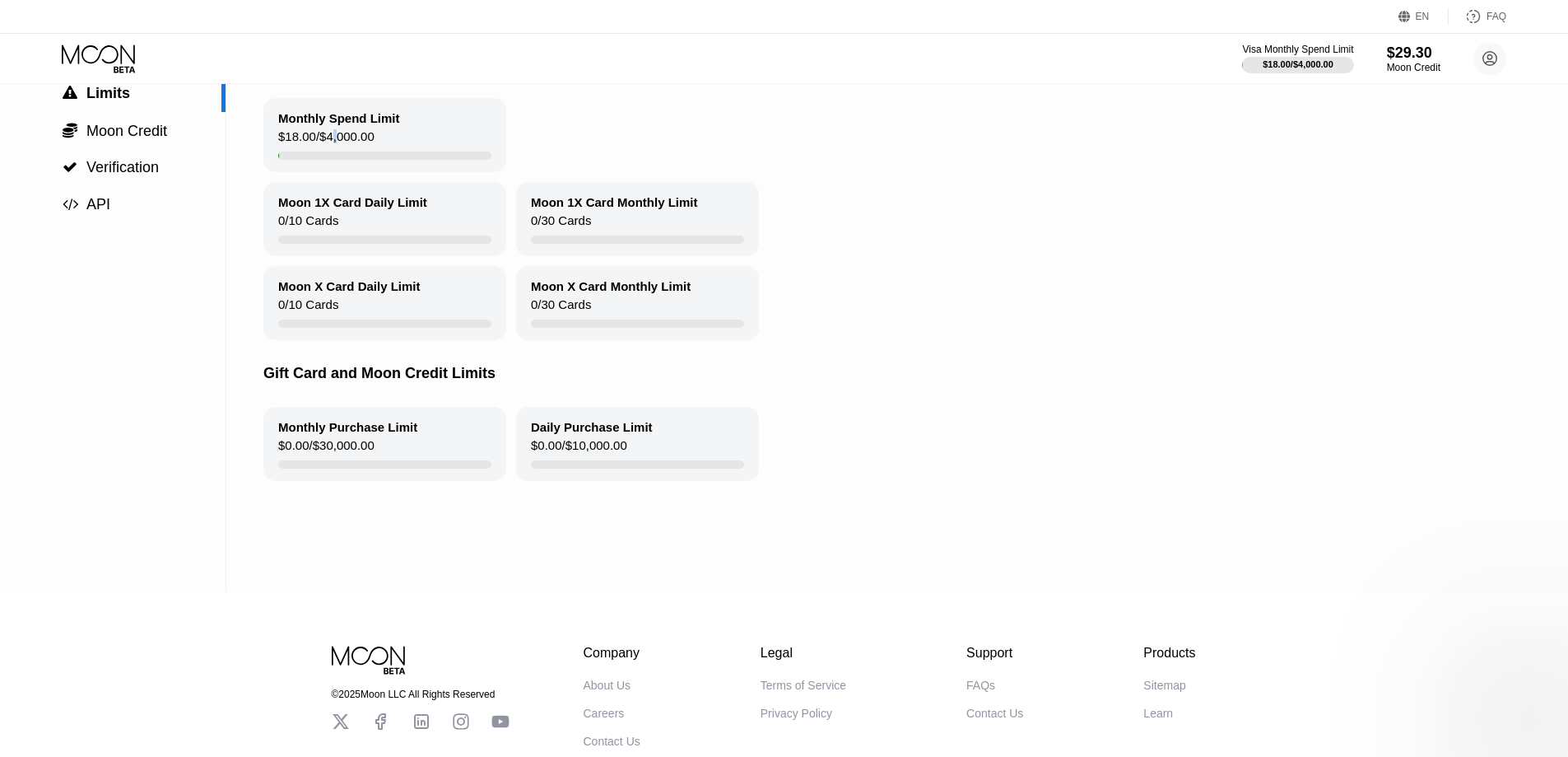
click at [457, 328] on div "Moon X Card Daily Limit 0 / 10 Cards" at bounding box center [384, 302] width 243 height 74
click at [417, 407] on div "Gift Card and Moon Credit Limits" at bounding box center [890, 373] width 1255 height 67
click at [400, 452] on div "Monthly Purchase Limit $0.00 / $30,000.00" at bounding box center [384, 444] width 243 height 74
drag, startPoint x: 624, startPoint y: 453, endPoint x: 634, endPoint y: 446, distance: 12.2
click at [631, 449] on div "Daily Purchase Limit $0.00 / $10,000.00" at bounding box center [637, 444] width 243 height 74
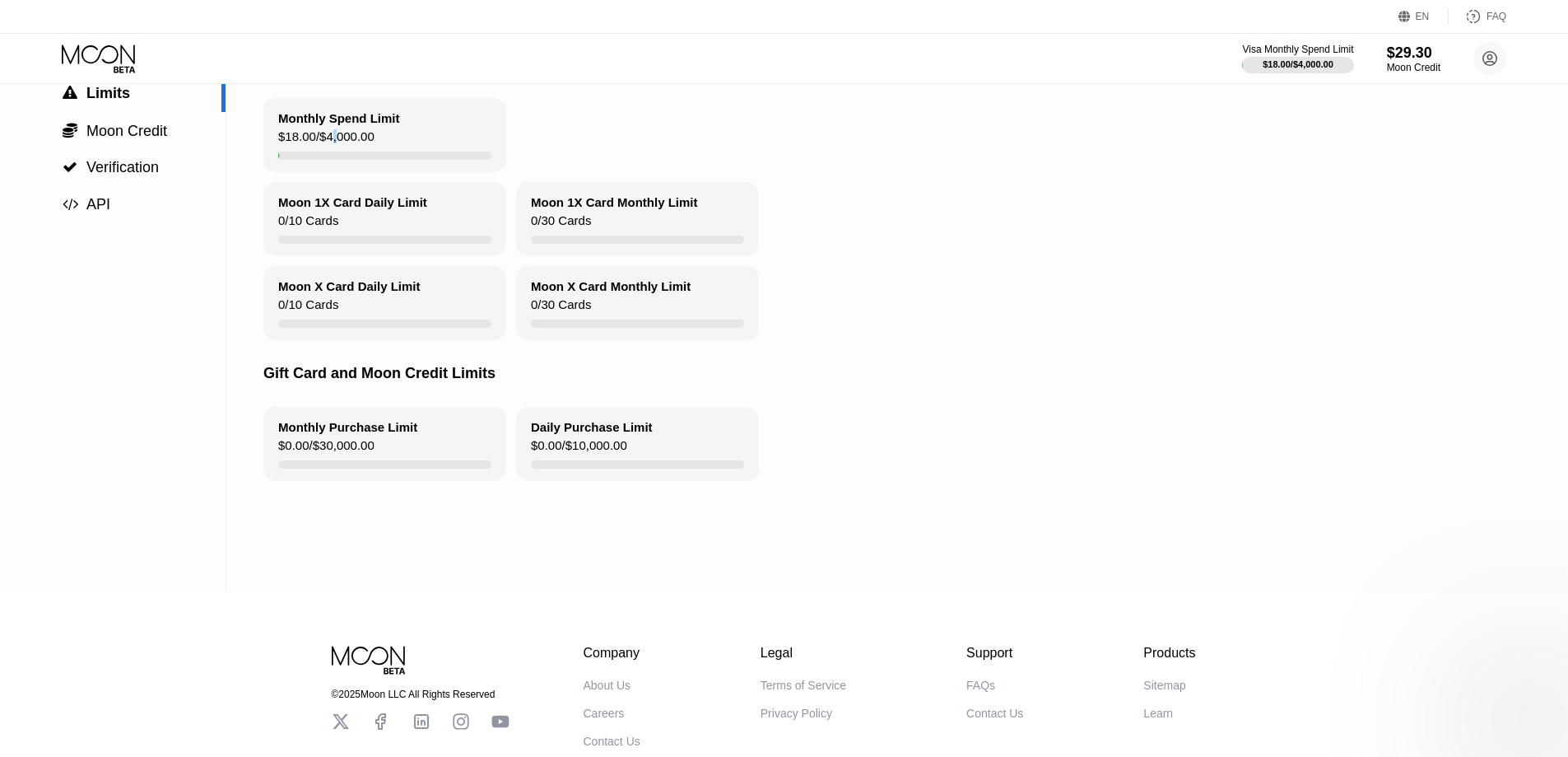
click at [634, 433] on div "Daily Purchase Limit" at bounding box center [591, 426] width 122 height 14
click at [631, 448] on div "Daily Purchase Limit $0.00 / $10,000.00" at bounding box center [637, 444] width 243 height 74
click at [446, 393] on div "Gift Card and Moon Credit Limits" at bounding box center [890, 373] width 1255 height 67
click at [598, 293] on div "Moon X Card Monthly Limit" at bounding box center [610, 286] width 159 height 14
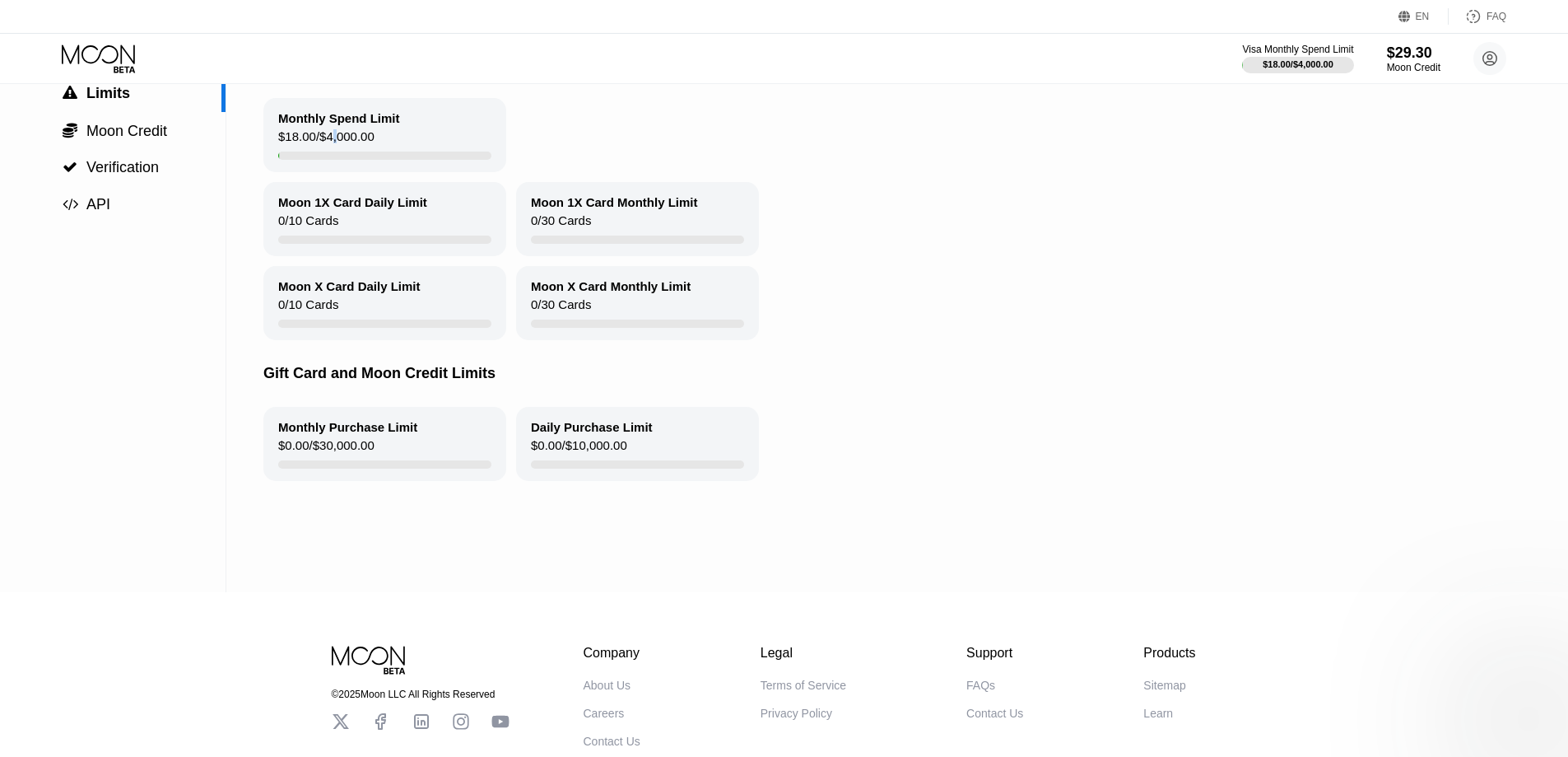
click at [598, 293] on div "Moon X Card Monthly Limit" at bounding box center [610, 286] width 159 height 14
drag, startPoint x: 576, startPoint y: 291, endPoint x: 635, endPoint y: 324, distance: 67.6
click at [635, 324] on div "Moon X Card Monthly Limit 0 / 30 Cards" at bounding box center [637, 302] width 243 height 74
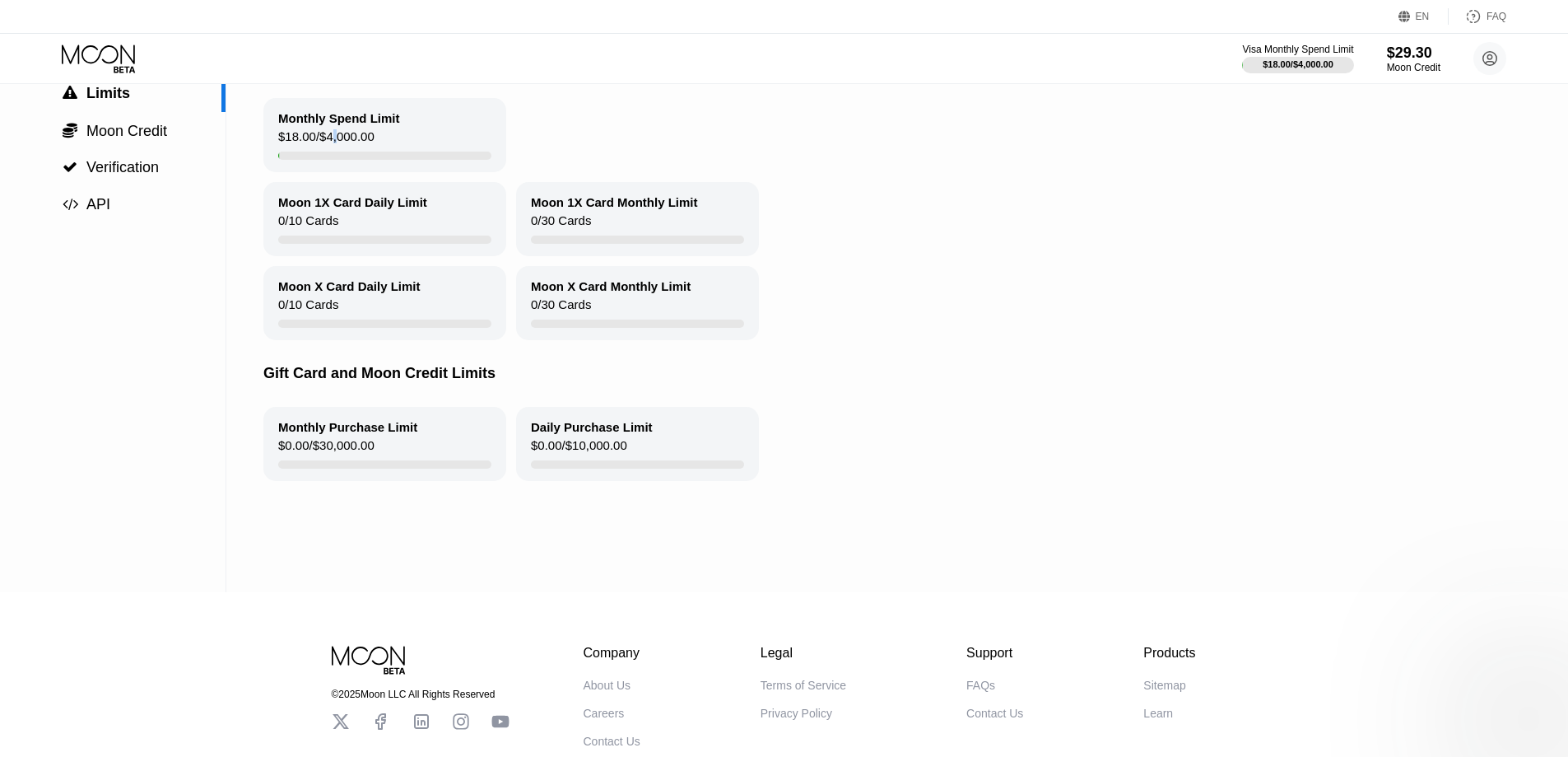
click at [635, 324] on div "Moon X Card Monthly Limit 0 / 30 Cards" at bounding box center [637, 302] width 243 height 74
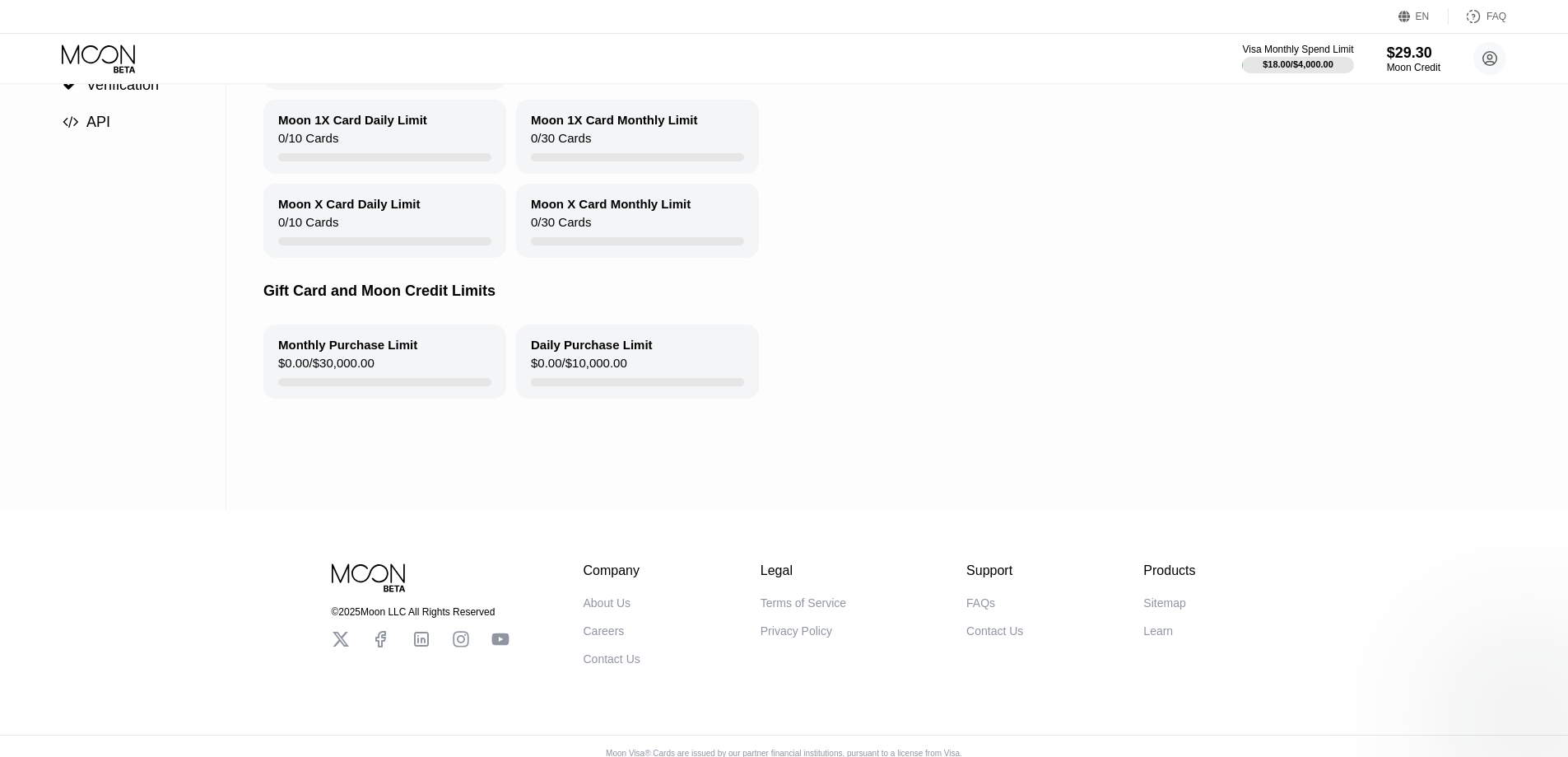
scroll to position [0, 0]
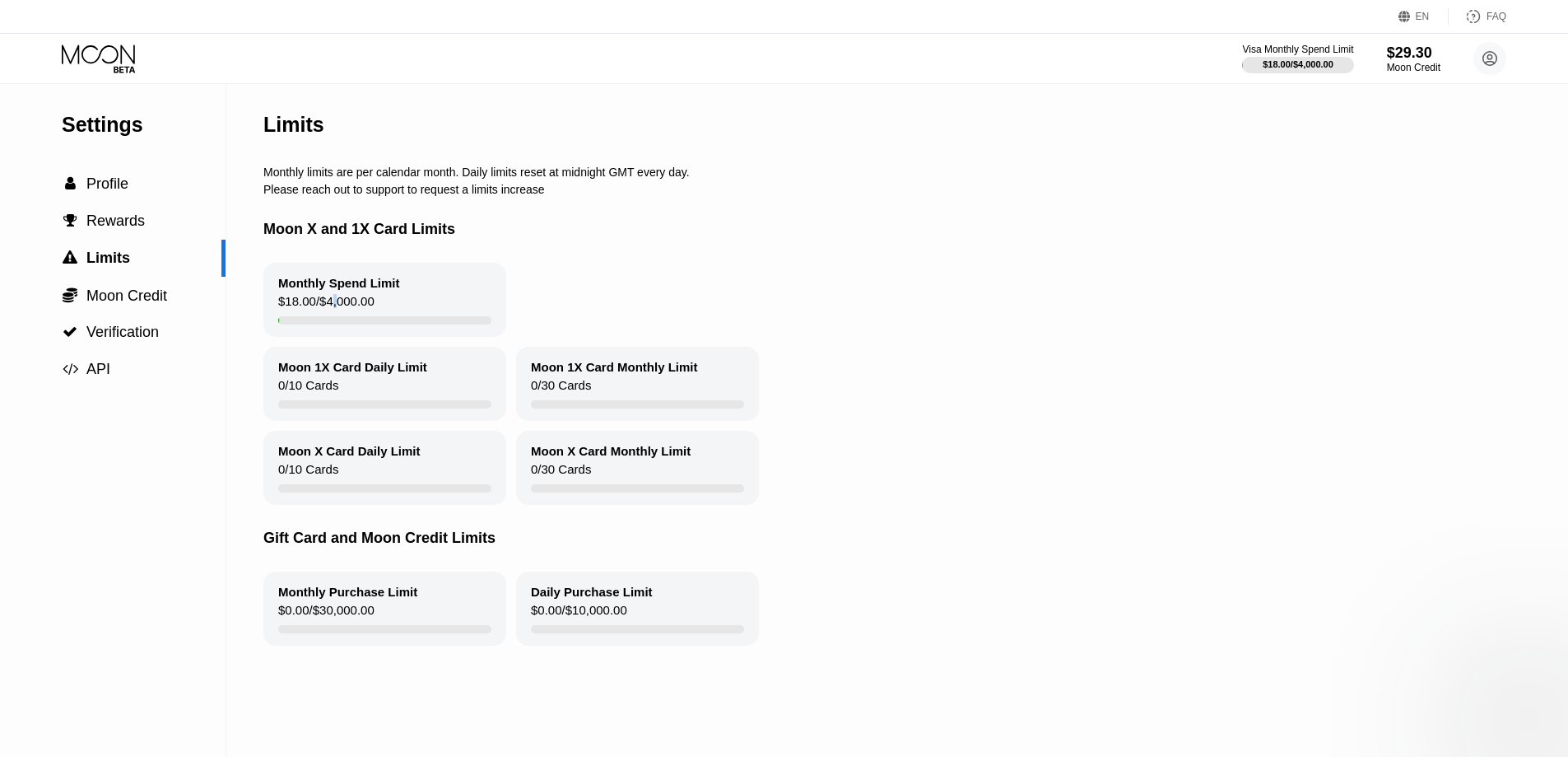
drag, startPoint x: 561, startPoint y: 333, endPoint x: 615, endPoint y: 436, distance: 116.3
click at [615, 436] on div "Monthly Spend Limit $18.00 / $4,000.00 Moon 1X Card Daily Limit 0 / 10 Cards Mo…" at bounding box center [890, 384] width 1255 height 242
drag, startPoint x: 269, startPoint y: 375, endPoint x: 395, endPoint y: 465, distance: 154.8
click at [385, 440] on div "Monthly Spend Limit $18.00 / $4,000.00 Moon 1X Card Daily Limit 0 / 10 Cards Mo…" at bounding box center [890, 384] width 1255 height 242
click at [395, 457] on div "Moon X Card Daily Limit" at bounding box center [349, 450] width 142 height 14
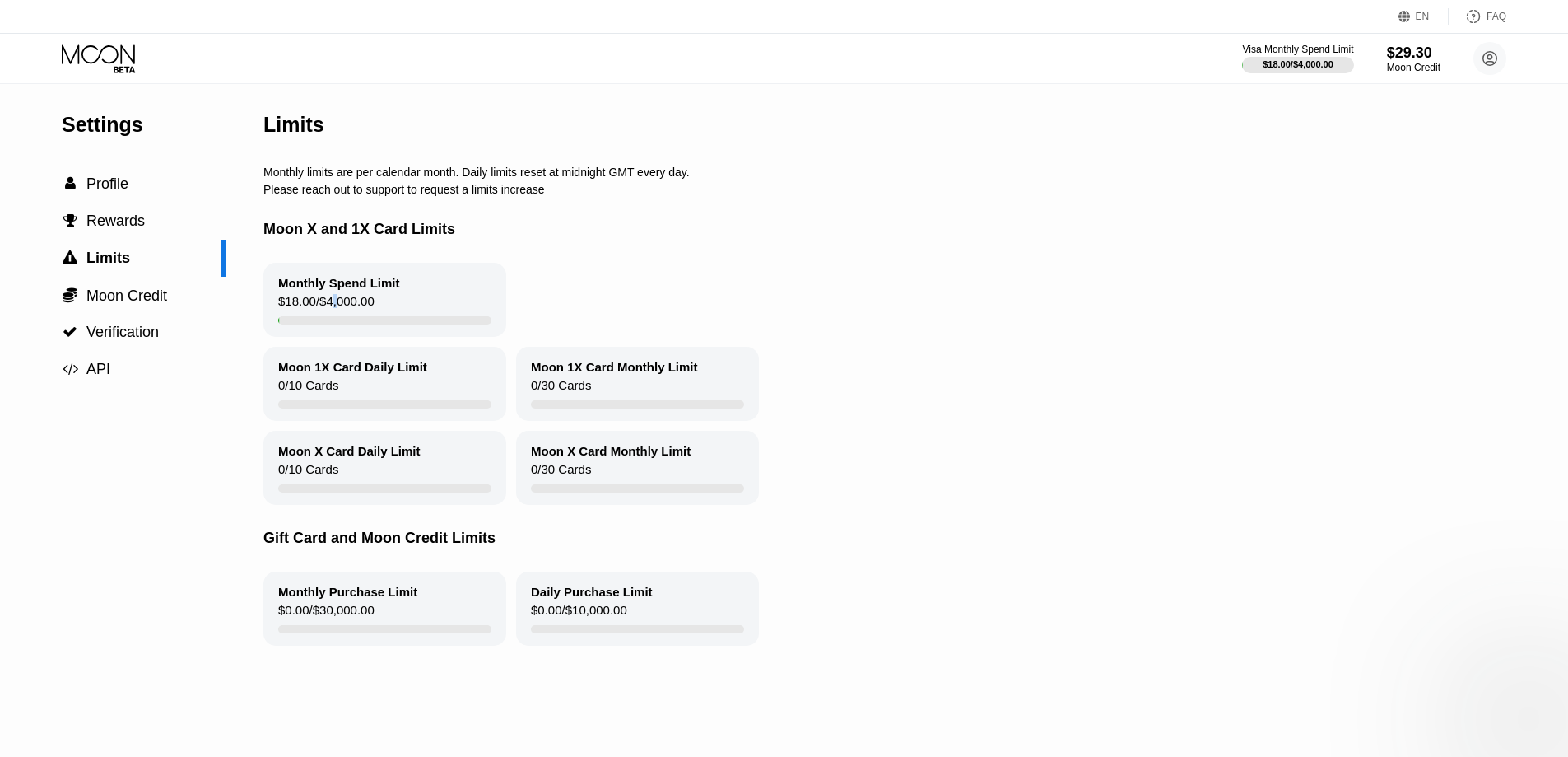
click at [357, 516] on div "Gift Card and Moon Credit Limits" at bounding box center [890, 538] width 1255 height 67
click at [363, 571] on div "Gift Card and Moon Credit Limits" at bounding box center [890, 538] width 1255 height 67
click at [366, 619] on div "Monthly Purchase Limit $0.00 / $30,000.00" at bounding box center [384, 608] width 243 height 74
drag, startPoint x: 276, startPoint y: 547, endPoint x: 466, endPoint y: 550, distance: 190.0
click at [466, 550] on div "Gift Card and Moon Credit Limits" at bounding box center [890, 538] width 1255 height 67
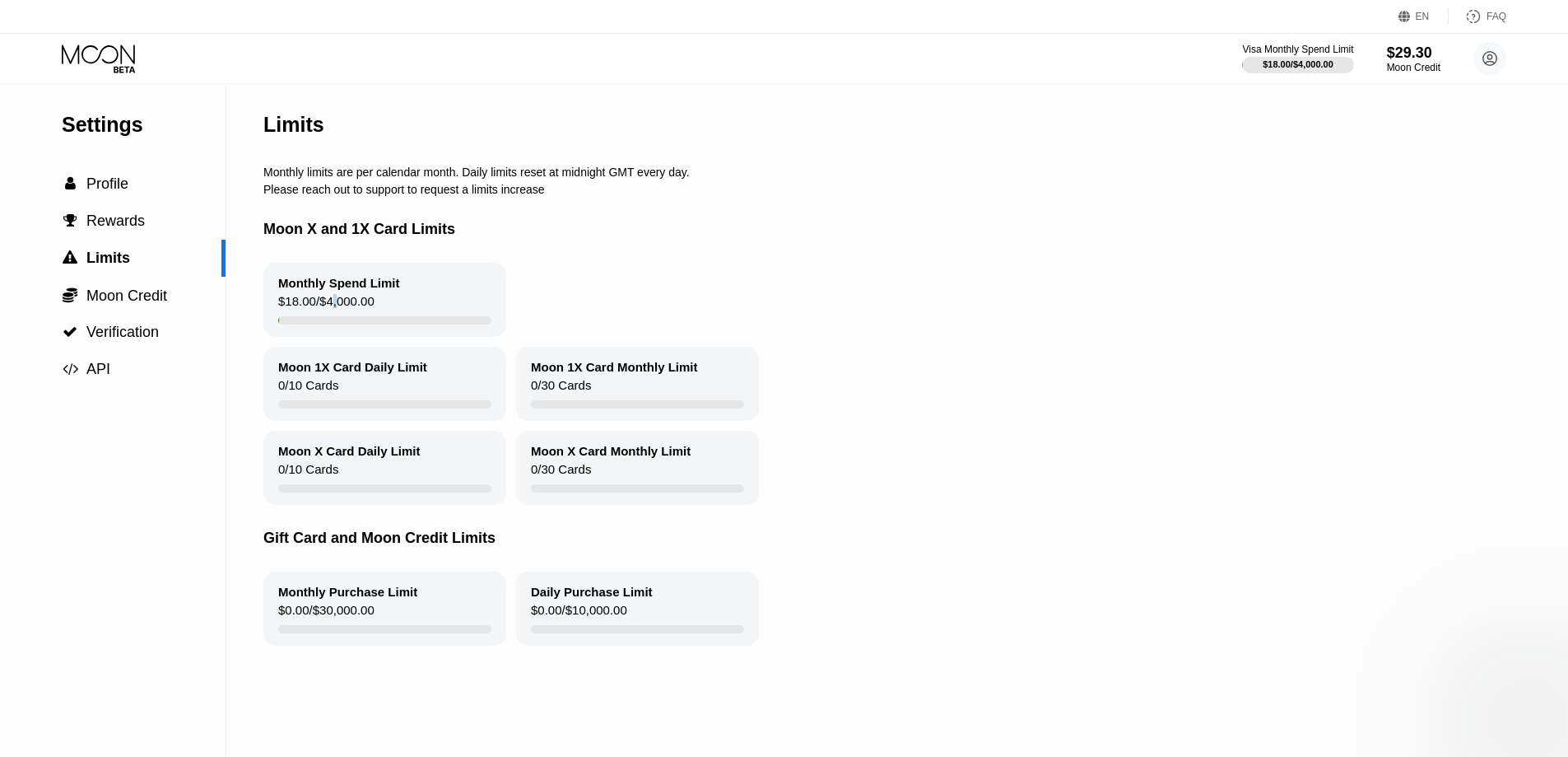
click at [471, 552] on div "Gift Card and Moon Credit Limits" at bounding box center [890, 538] width 1255 height 67
click at [1406, 54] on div "$29.30" at bounding box center [1414, 52] width 55 height 17
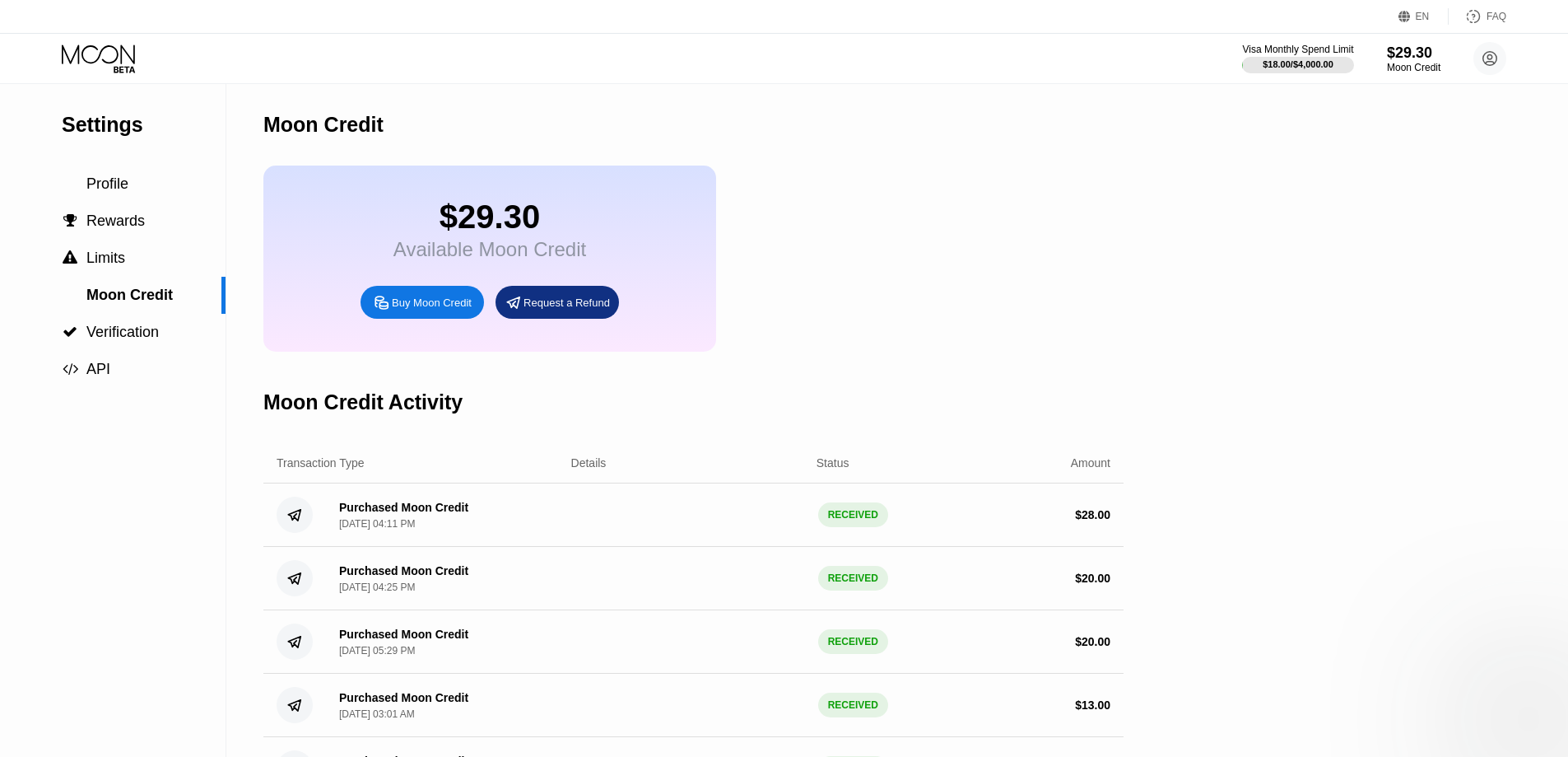
click at [290, 526] on circle at bounding box center [295, 515] width 37 height 37
click at [291, 532] on circle at bounding box center [295, 515] width 37 height 37
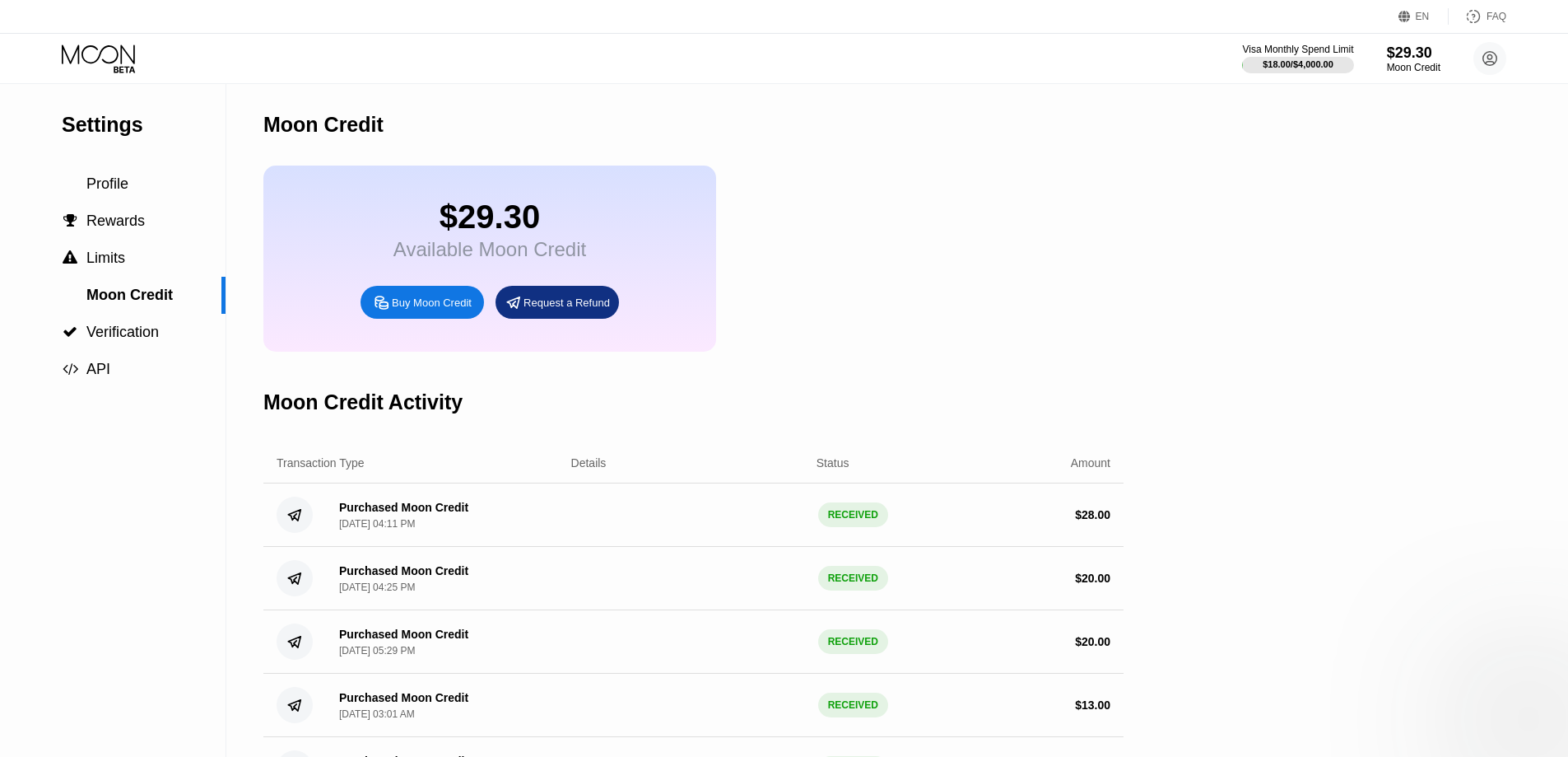
click at [367, 406] on div "Moon Credit Activity" at bounding box center [362, 402] width 199 height 24
click at [89, 115] on div "Settings" at bounding box center [143, 125] width 164 height 24
click at [90, 116] on div "Settings" at bounding box center [143, 125] width 164 height 24
click at [85, 60] on icon at bounding box center [98, 54] width 73 height 19
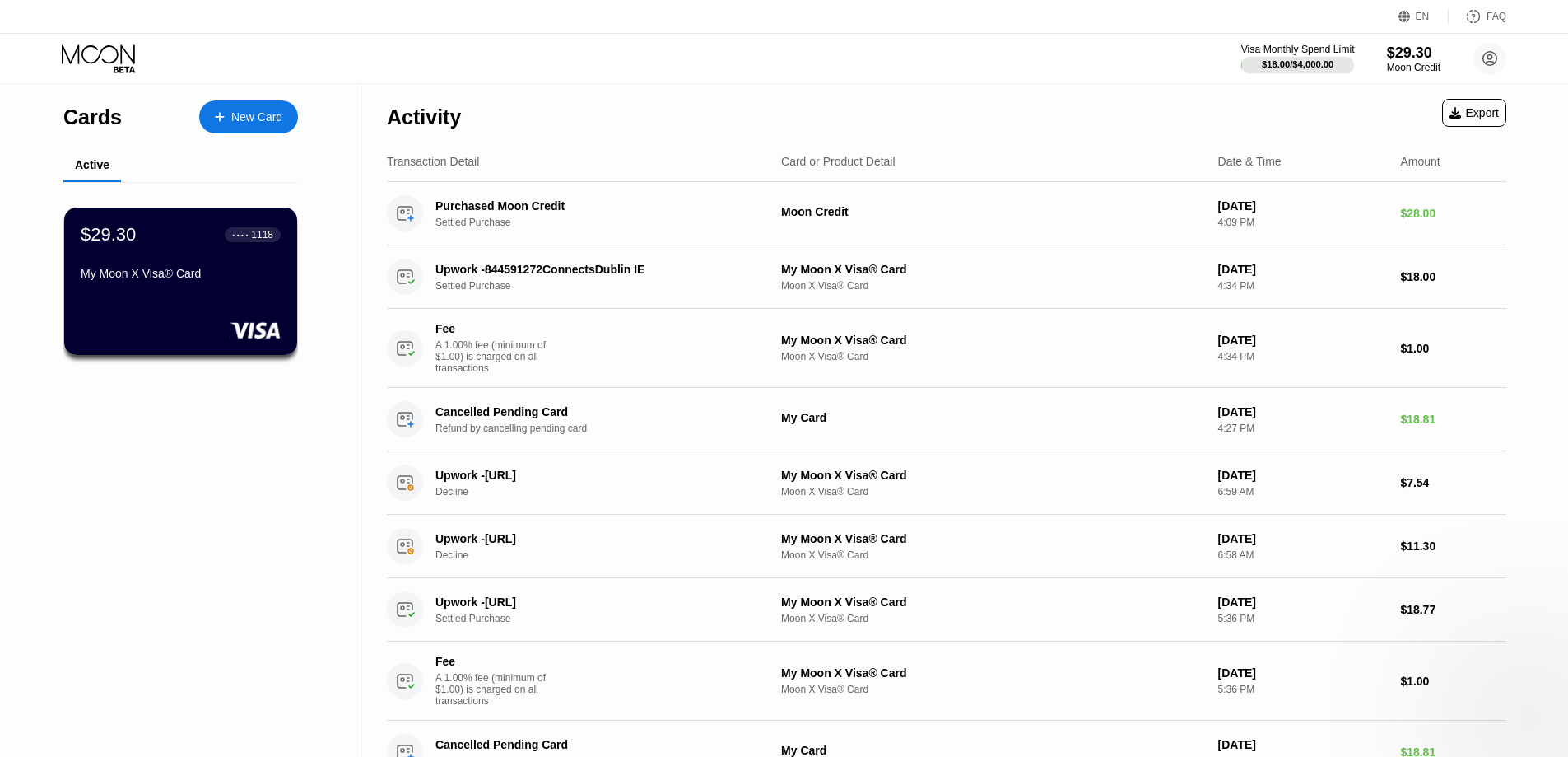
click at [1310, 54] on div "Visa Monthly Spend Limit" at bounding box center [1299, 49] width 114 height 12
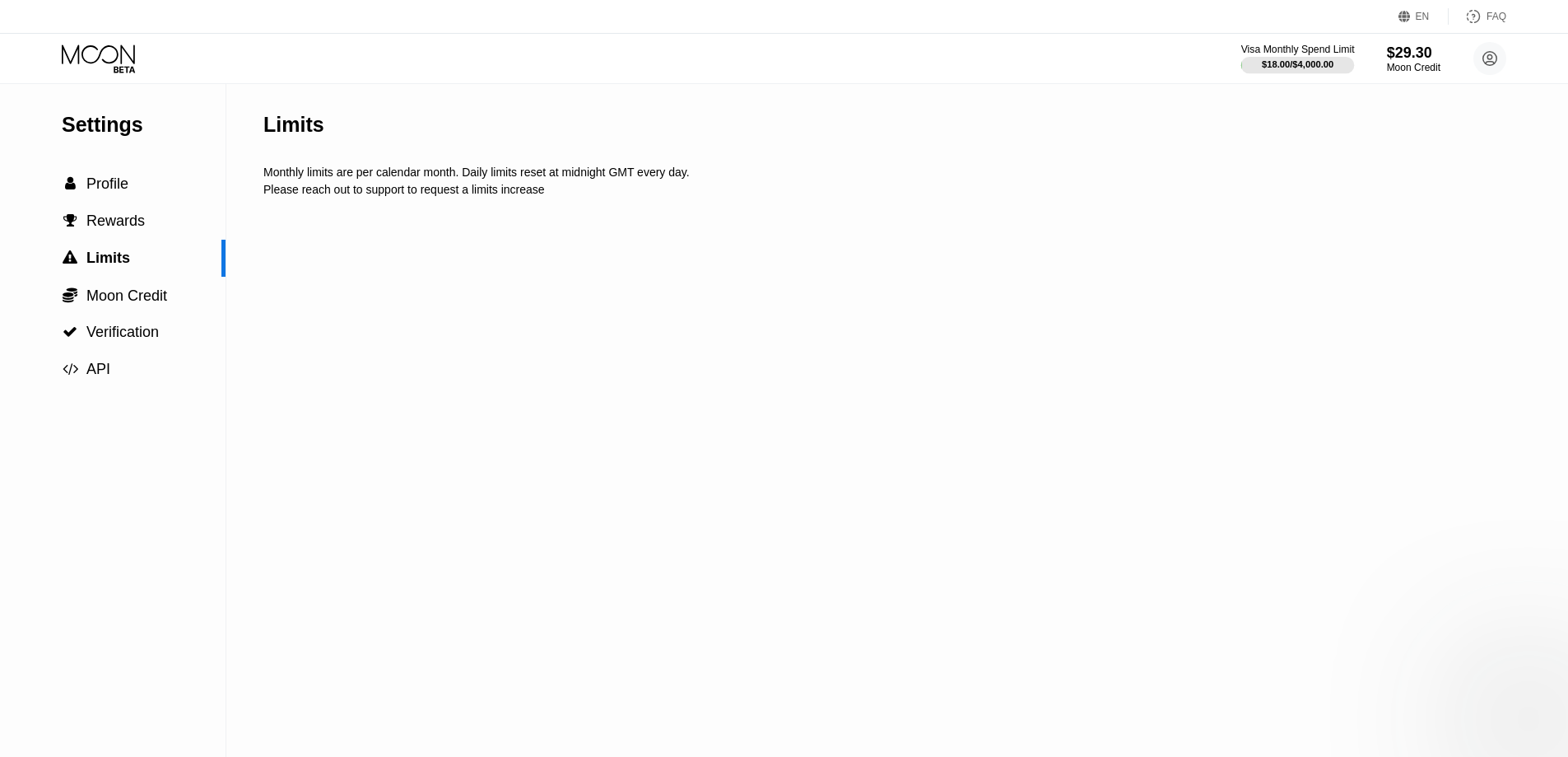
click at [1310, 54] on div "Visa Monthly Spend Limit" at bounding box center [1299, 49] width 114 height 12
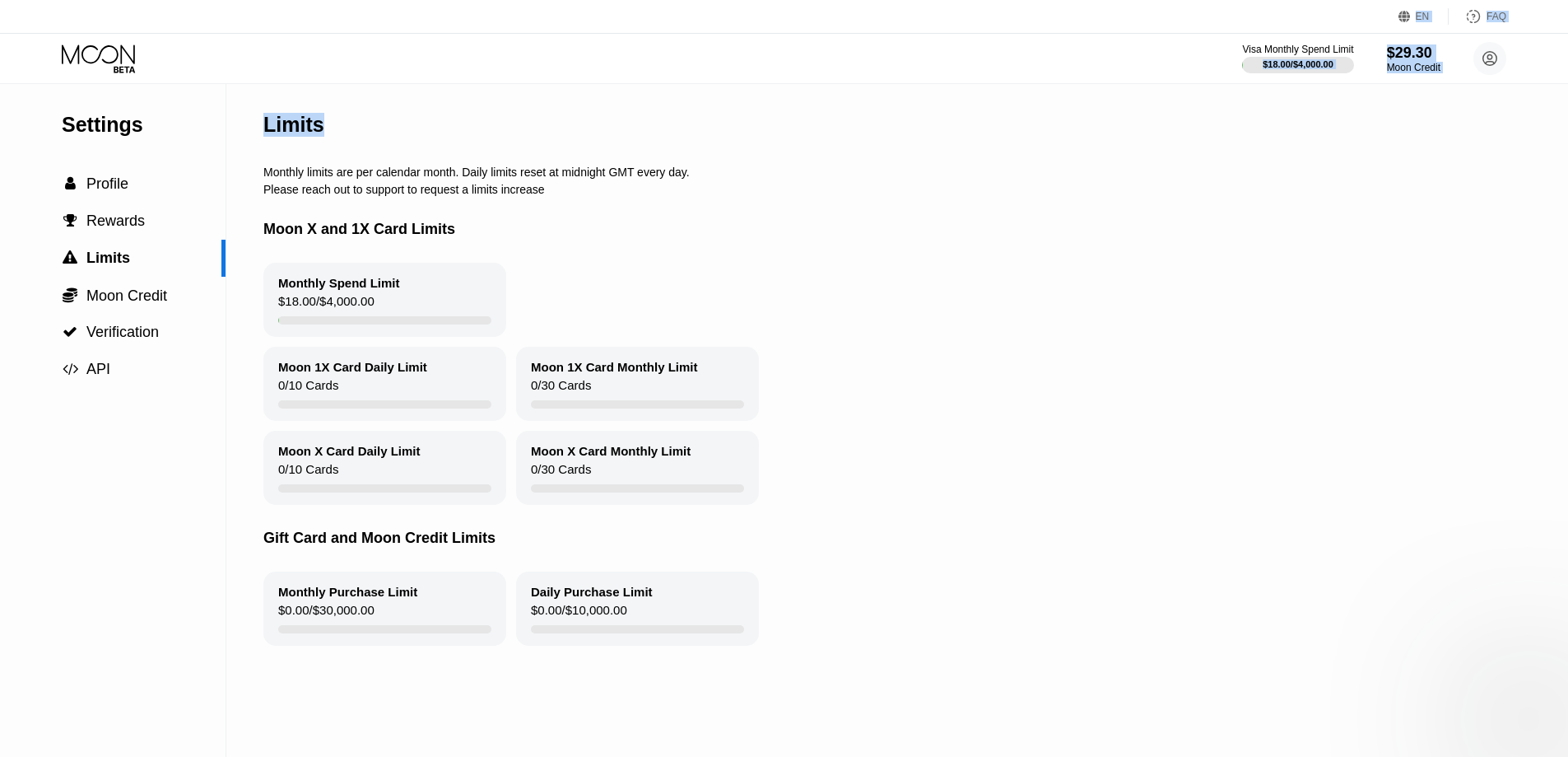
click at [971, 0] on html "EN Language Select an item Save FAQ Visa Monthly Spend Limit $18.00 / $4,000.00…" at bounding box center [784, 378] width 1568 height 757
click at [108, 229] on span "Rewards" at bounding box center [115, 221] width 59 height 16
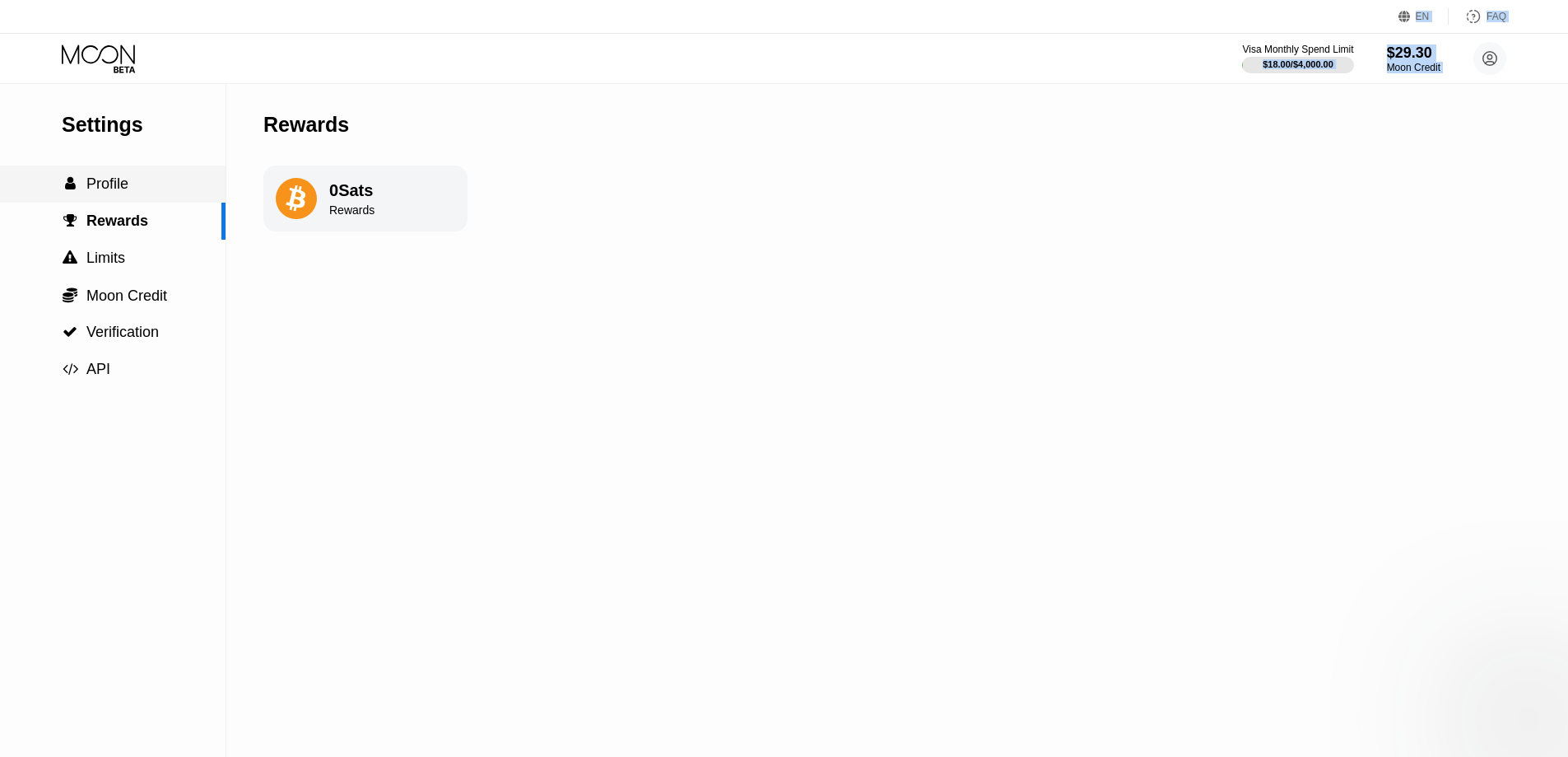
click at [159, 190] on div " Profile" at bounding box center [113, 183] width 225 height 17
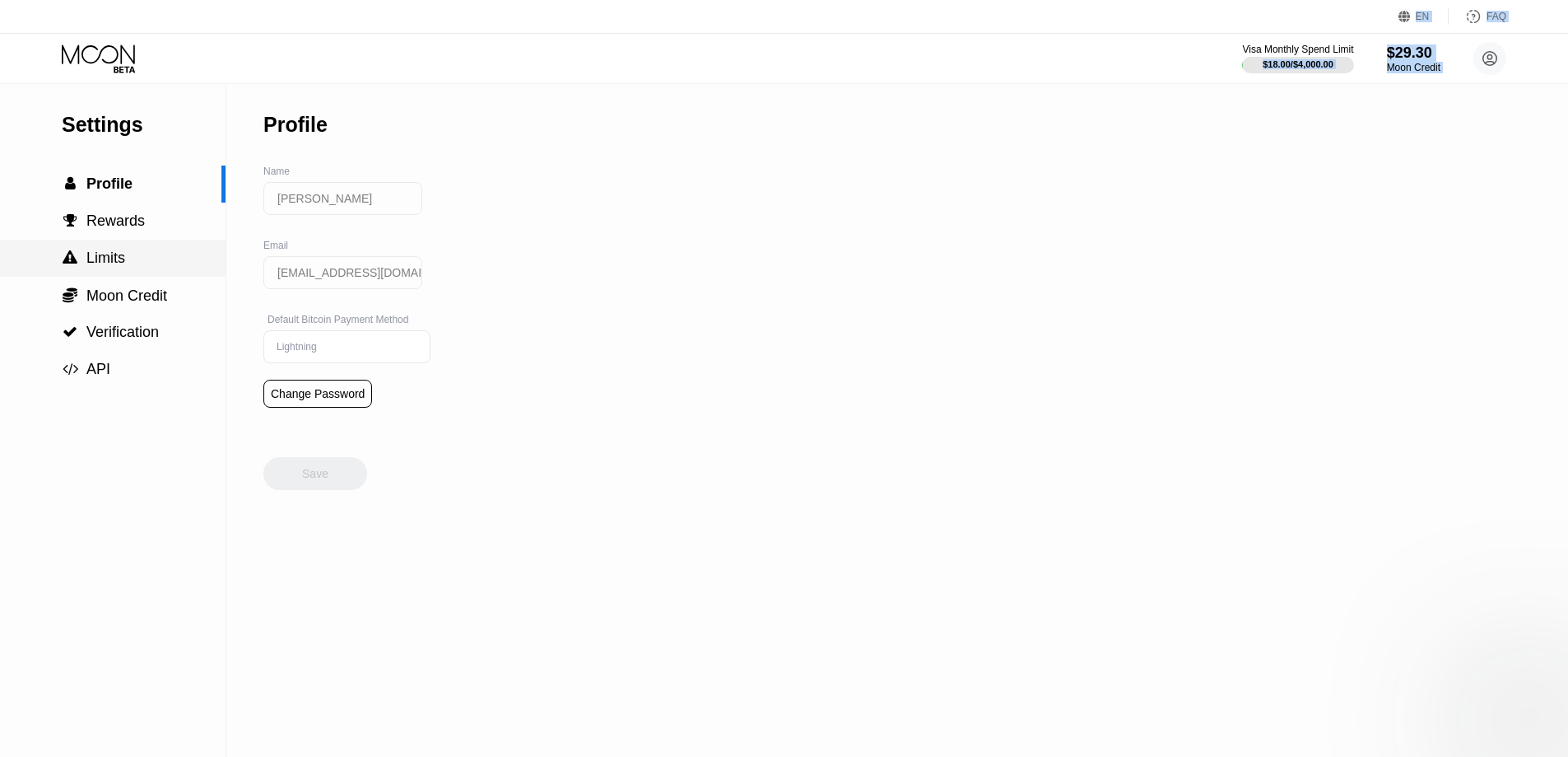
click at [92, 247] on div " Limits" at bounding box center [113, 258] width 225 height 37
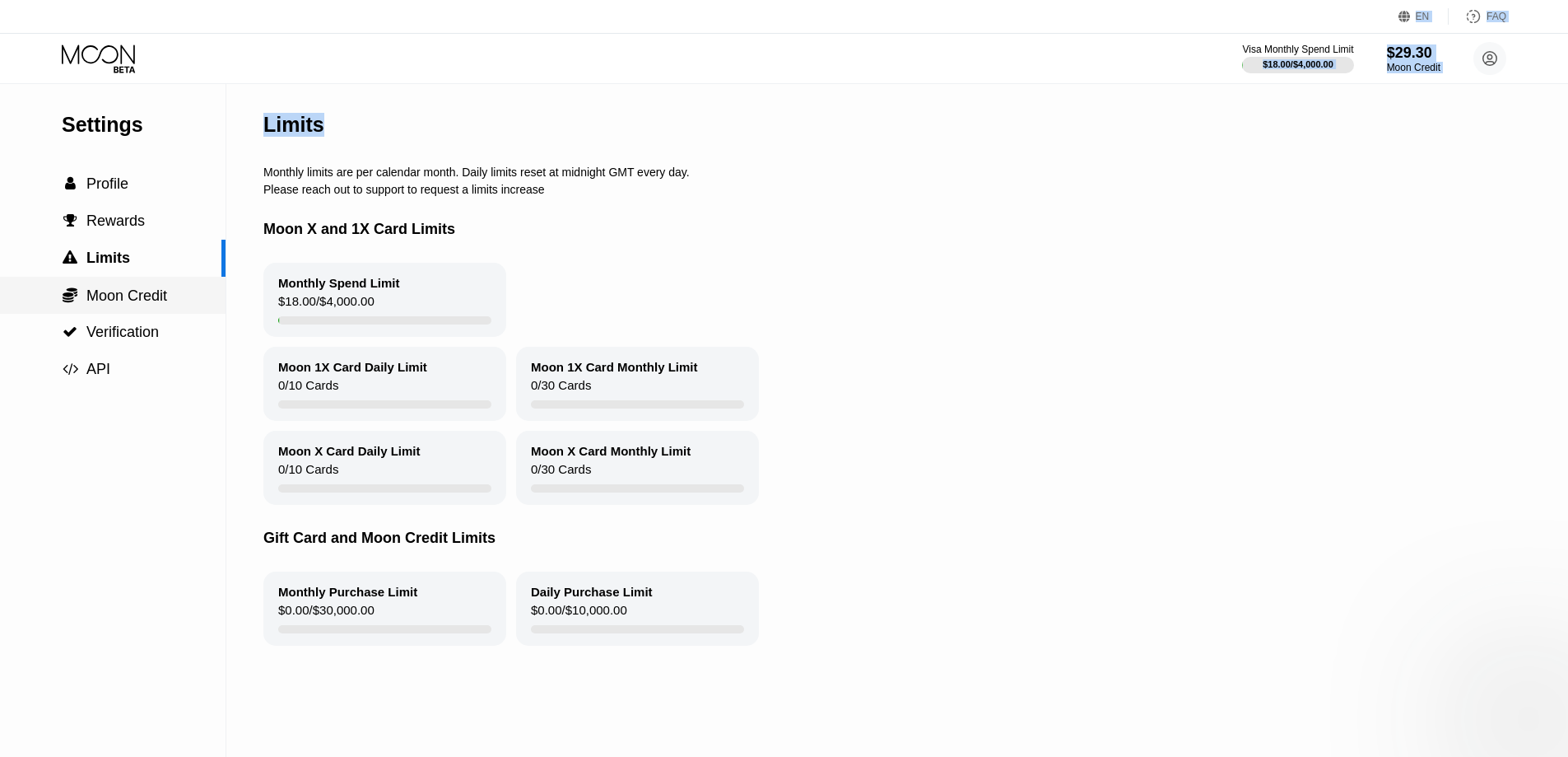
click at [123, 313] on div " Moon Credit" at bounding box center [113, 295] width 225 height 37
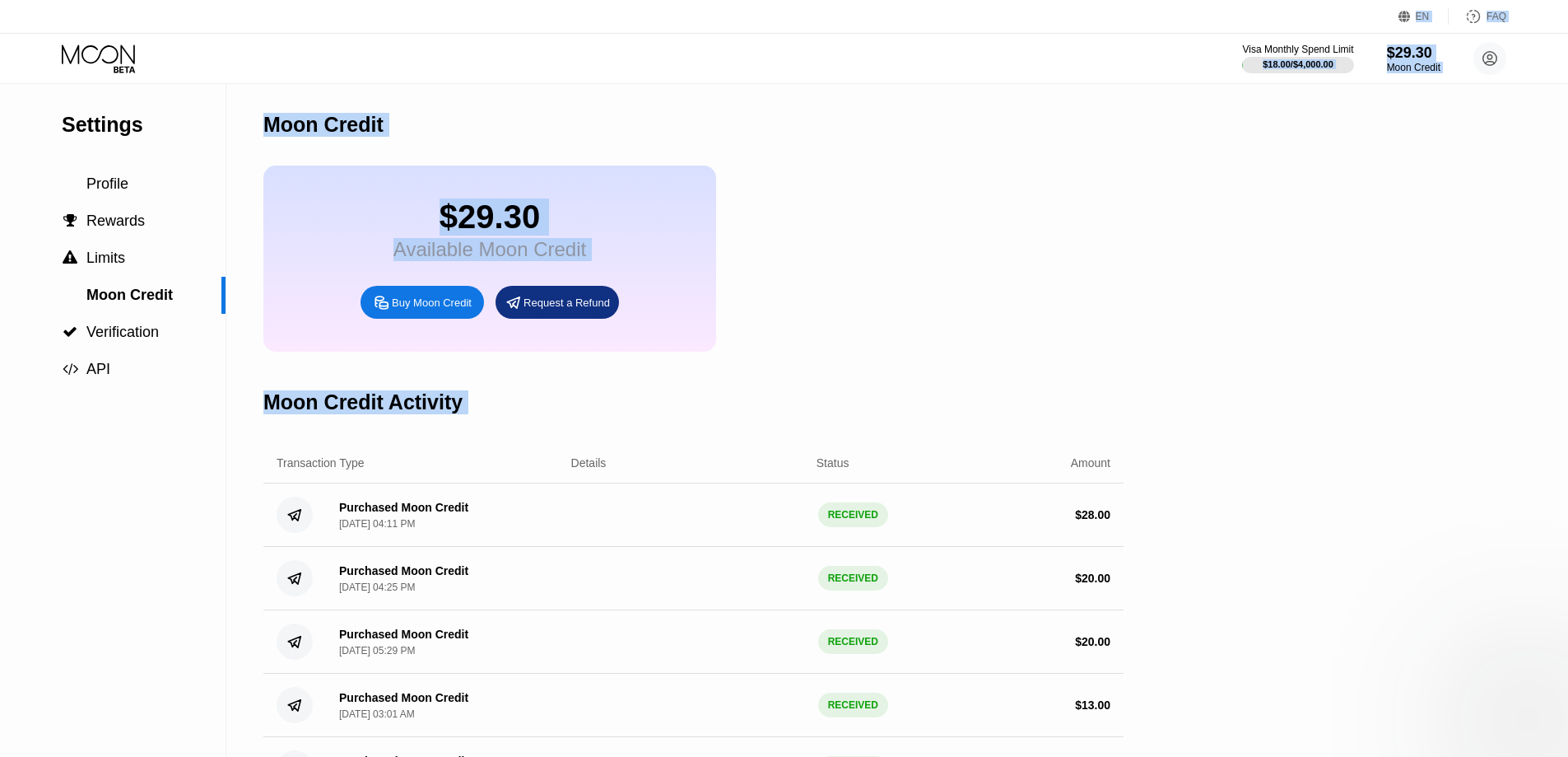
click at [1426, 282] on div "Settings Profile  Rewards  Limits Moon Credit  Verification  API Moon Credi…" at bounding box center [784, 474] width 1568 height 780
click at [1130, 239] on div "Settings Profile  Rewards  Limits Moon Credit  Verification  API Moon Credi…" at bounding box center [784, 474] width 1568 height 780
click at [1025, 239] on div "$29.30 Available Moon Credit Buy Moon Credit Request a Refund" at bounding box center [693, 258] width 861 height 186
click at [159, 347] on div " Verification" at bounding box center [113, 332] width 225 height 37
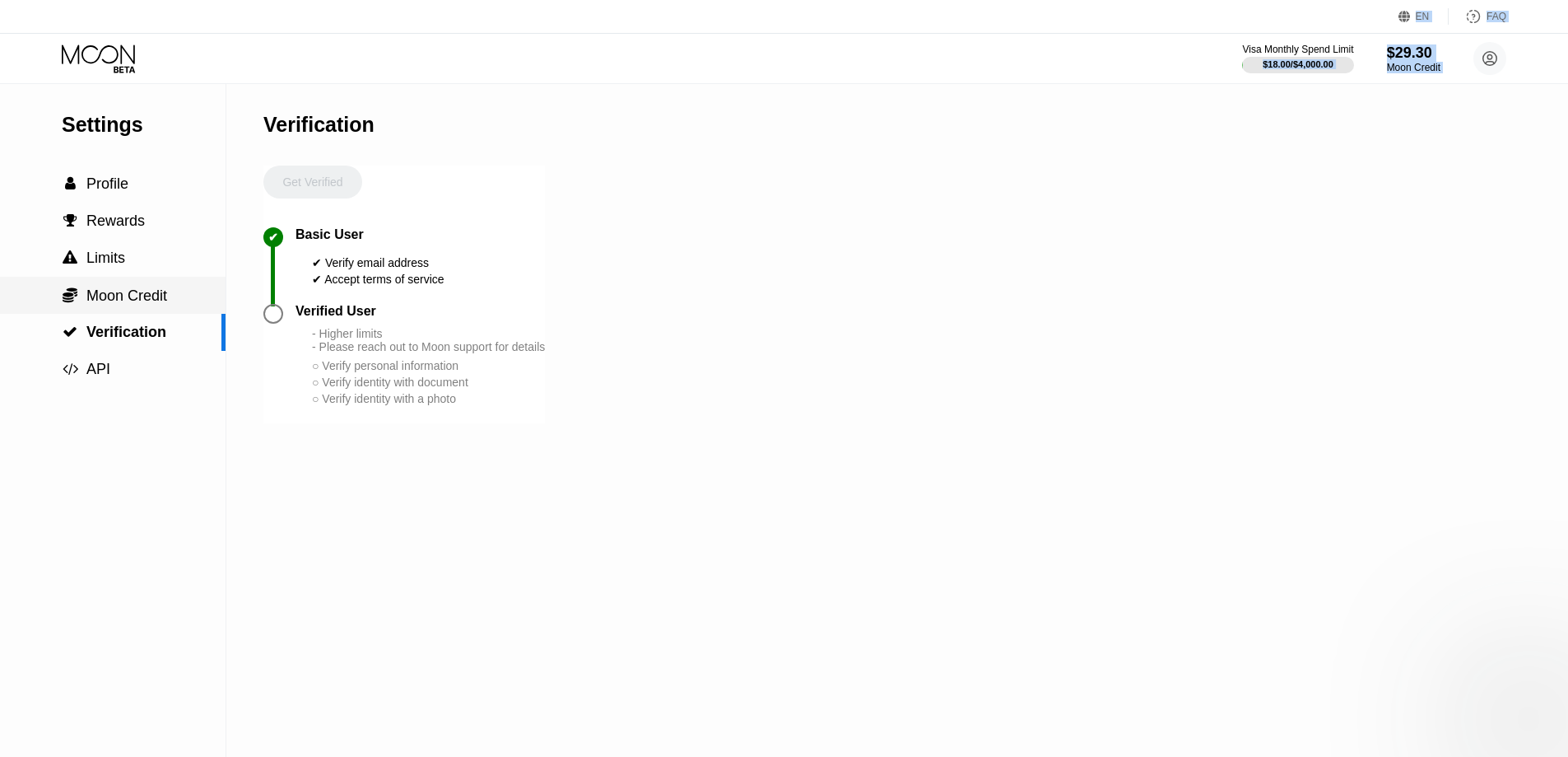
click at [164, 301] on span "Moon Credit" at bounding box center [126, 296] width 81 height 16
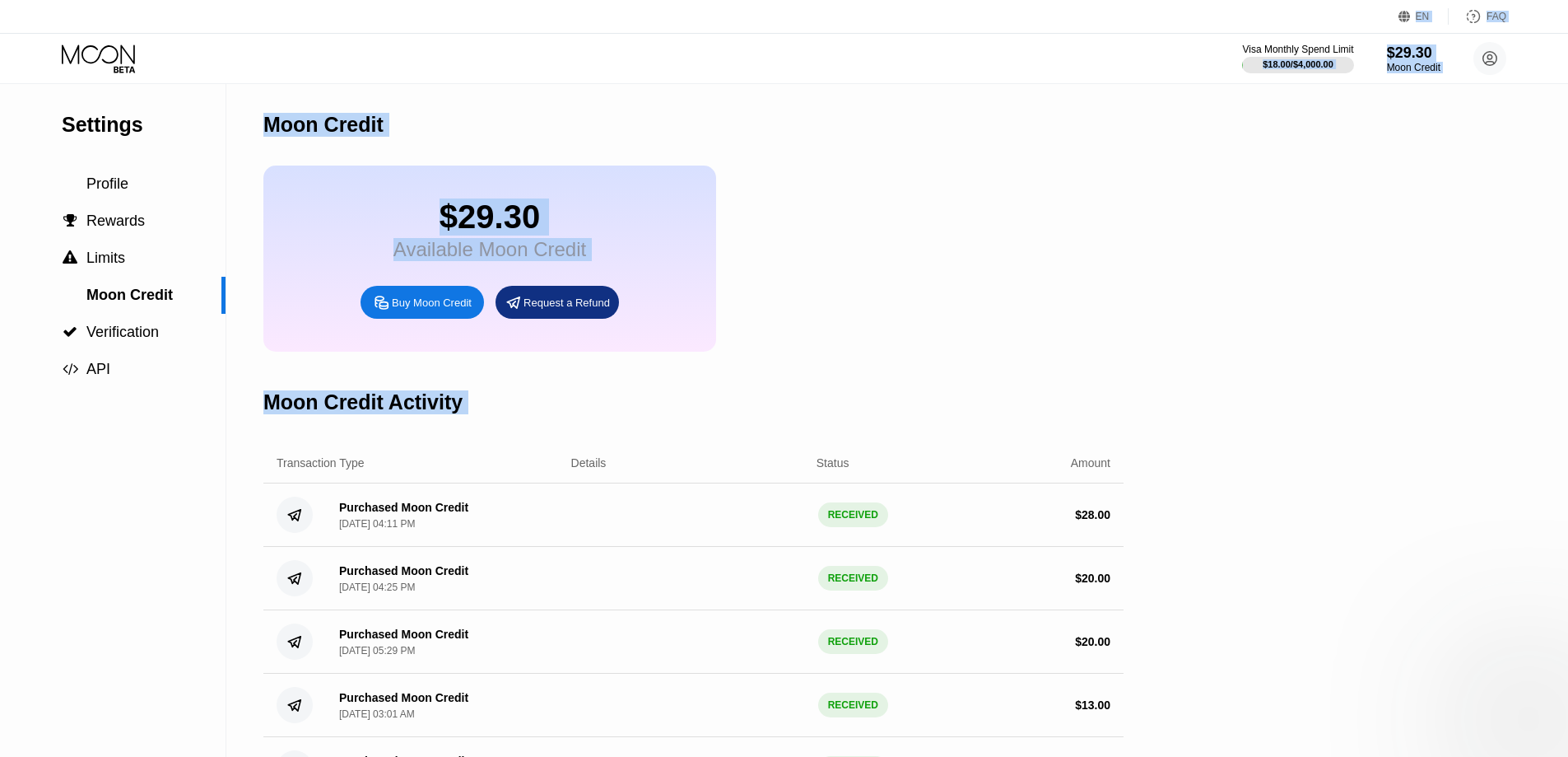
click at [626, 182] on div "$29.30 Available Moon Credit Buy Moon Credit Request a Refund" at bounding box center [489, 258] width 453 height 186
click at [734, 269] on div "$29.30 Available Moon Credit Buy Moon Credit Request a Refund" at bounding box center [693, 258] width 861 height 186
click at [1410, 169] on div "Settings Profile  Rewards  Limits Moon Credit  Verification  API Moon Credi…" at bounding box center [784, 474] width 1568 height 780
click at [1486, 69] on circle at bounding box center [1490, 59] width 33 height 33
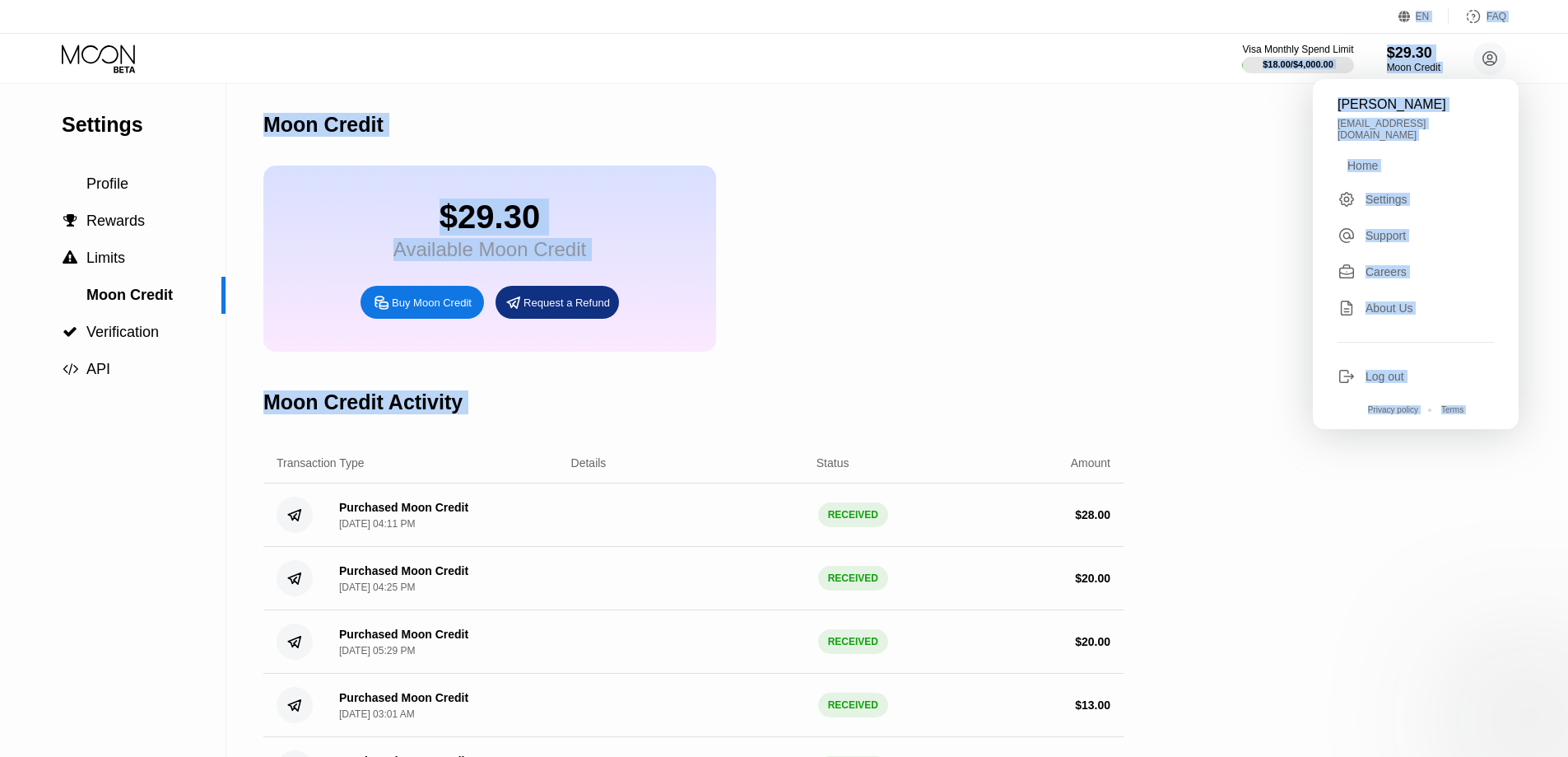
click at [1295, 230] on div "Settings Profile  Rewards  Limits Moon Credit  Verification  API Moon Credi…" at bounding box center [784, 474] width 1568 height 780
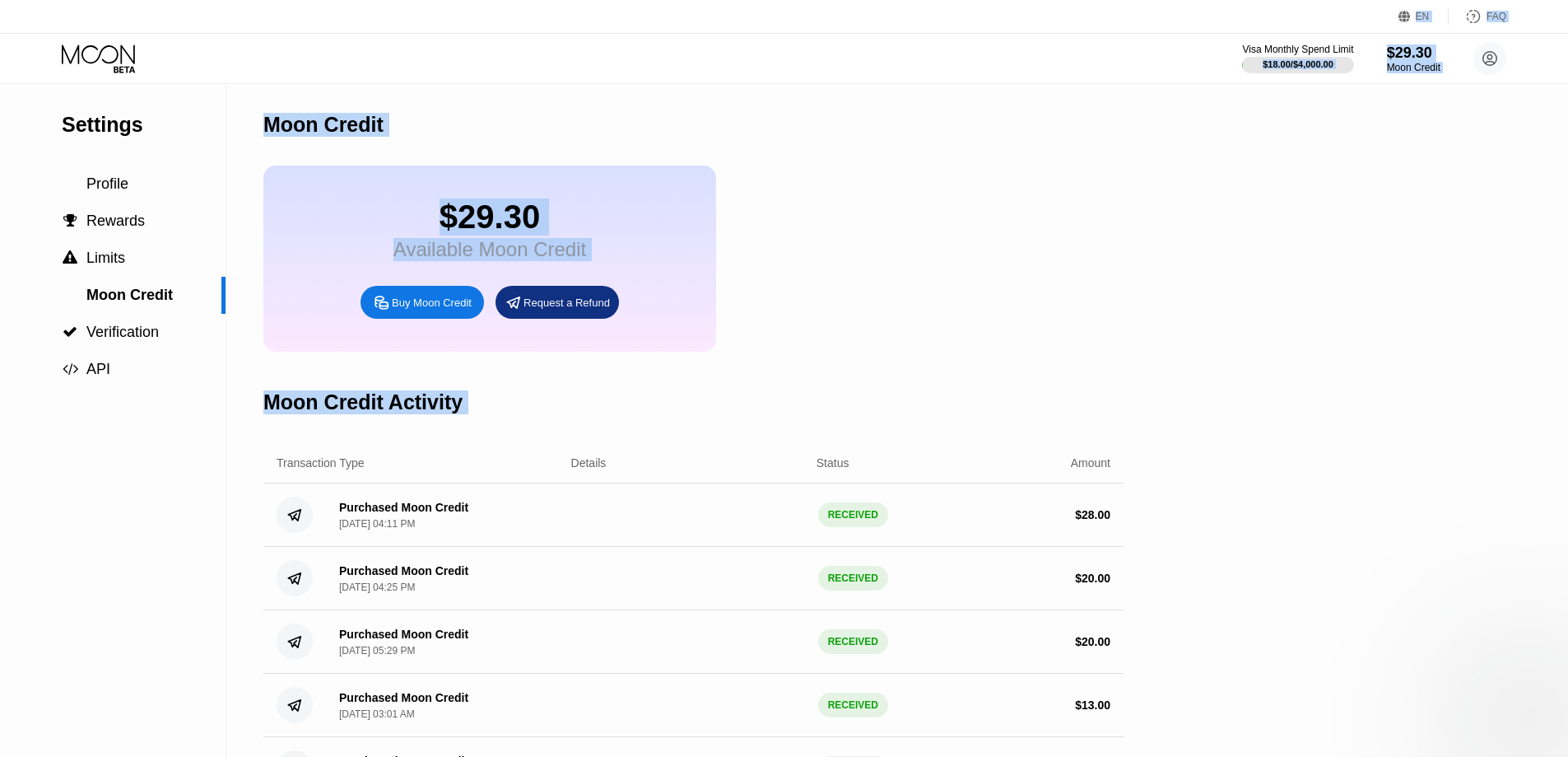
drag, startPoint x: 1499, startPoint y: 117, endPoint x: 936, endPoint y: 236, distance: 575.4
click at [936, 236] on div "$29.30 Available Moon Credit Buy Moon Credit Request a Refund" at bounding box center [693, 258] width 861 height 186
click at [140, 182] on div "Profile" at bounding box center [113, 183] width 225 height 17
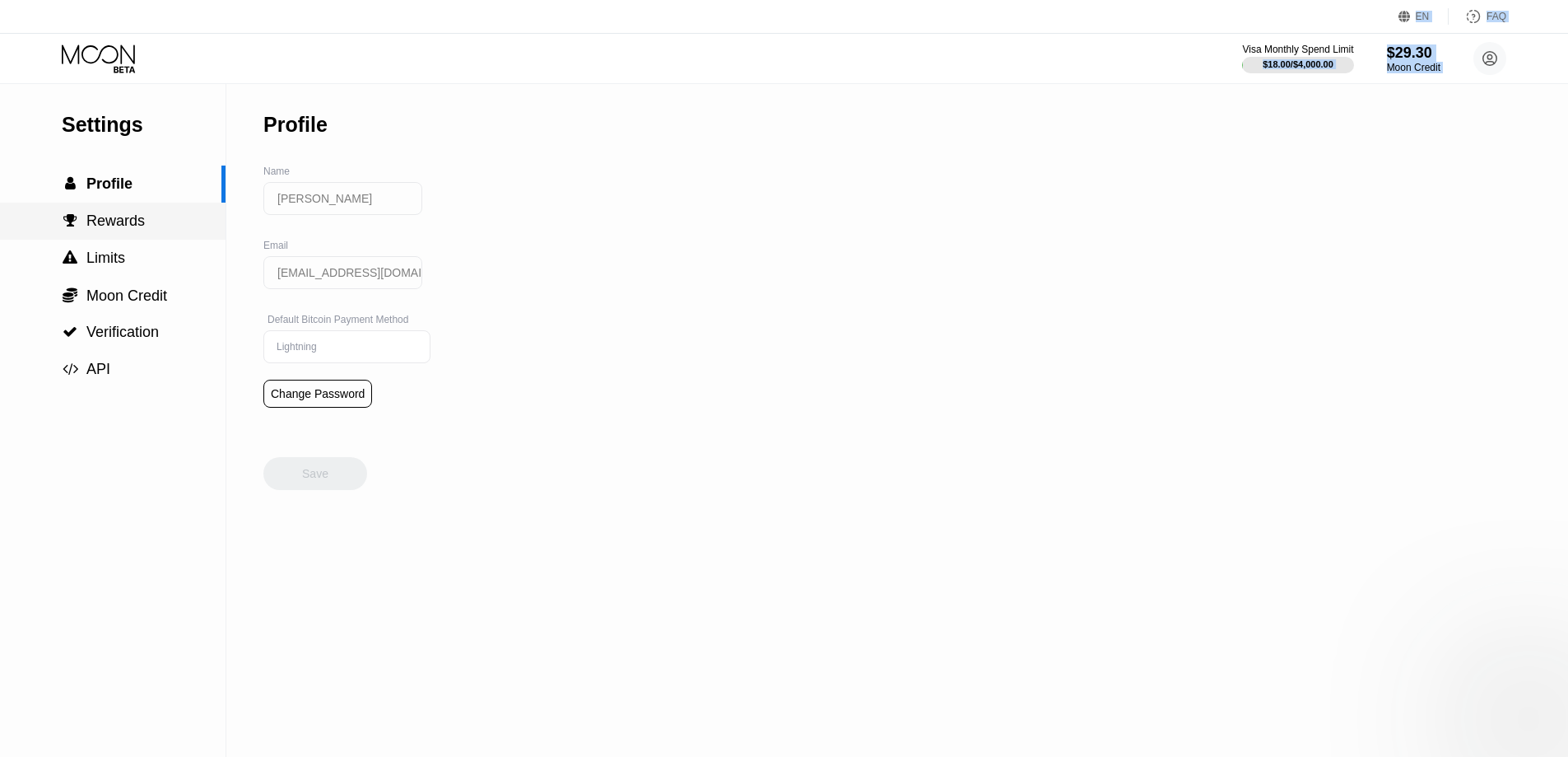
click at [100, 229] on span "Rewards" at bounding box center [115, 221] width 59 height 16
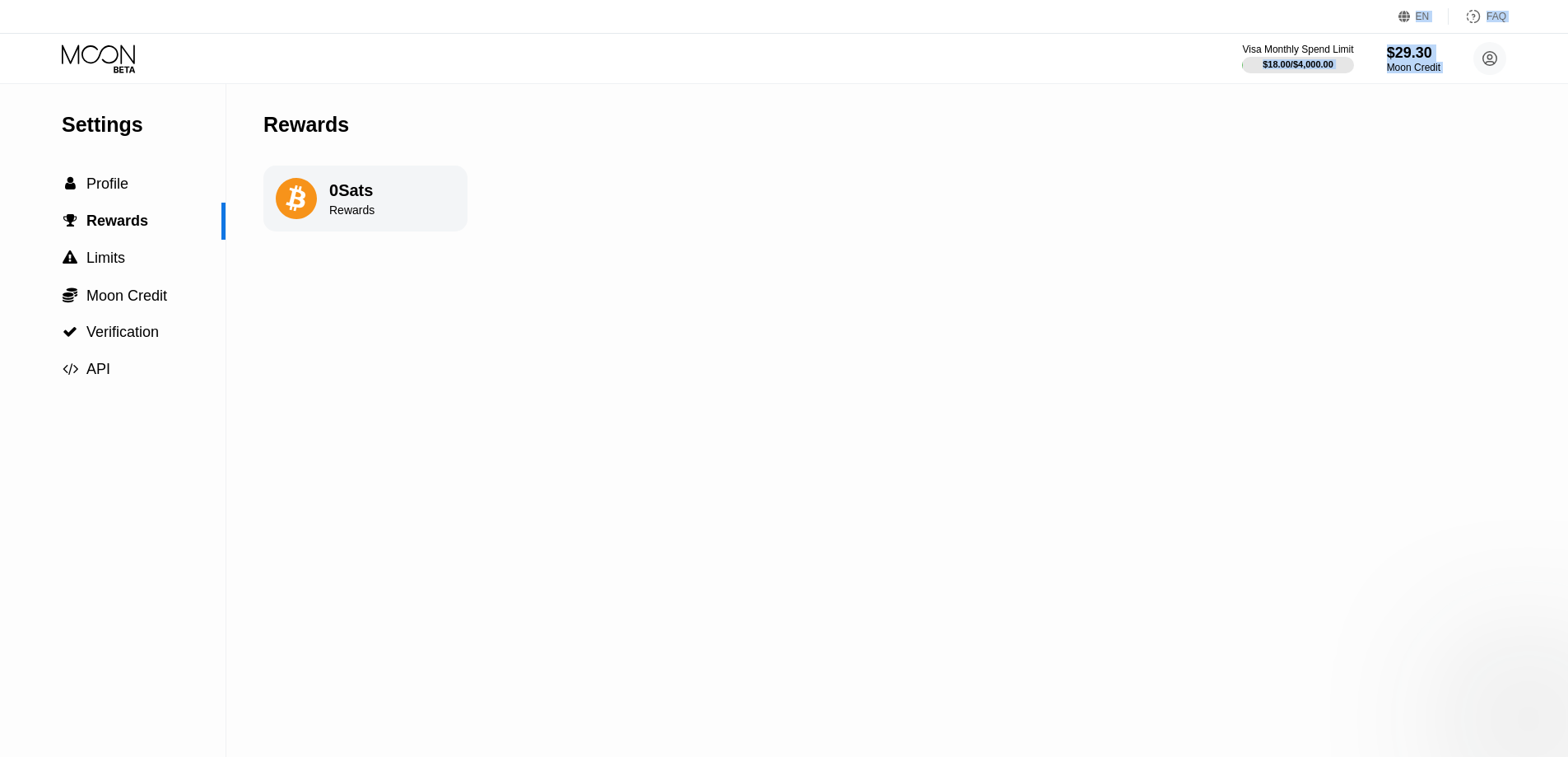
click at [309, 203] on icon at bounding box center [296, 198] width 41 height 41
click at [470, 203] on div "Settings  Profile  Rewards  Limits  Moon Credit  Verification  API Reward…" at bounding box center [784, 421] width 1568 height 673
click at [331, 226] on div "0 Sats Rewards" at bounding box center [365, 199] width 204 height 66
click at [838, 282] on div "Settings  Profile  Rewards  Limits  Moon Credit  Verification  API Reward…" at bounding box center [784, 421] width 1568 height 673
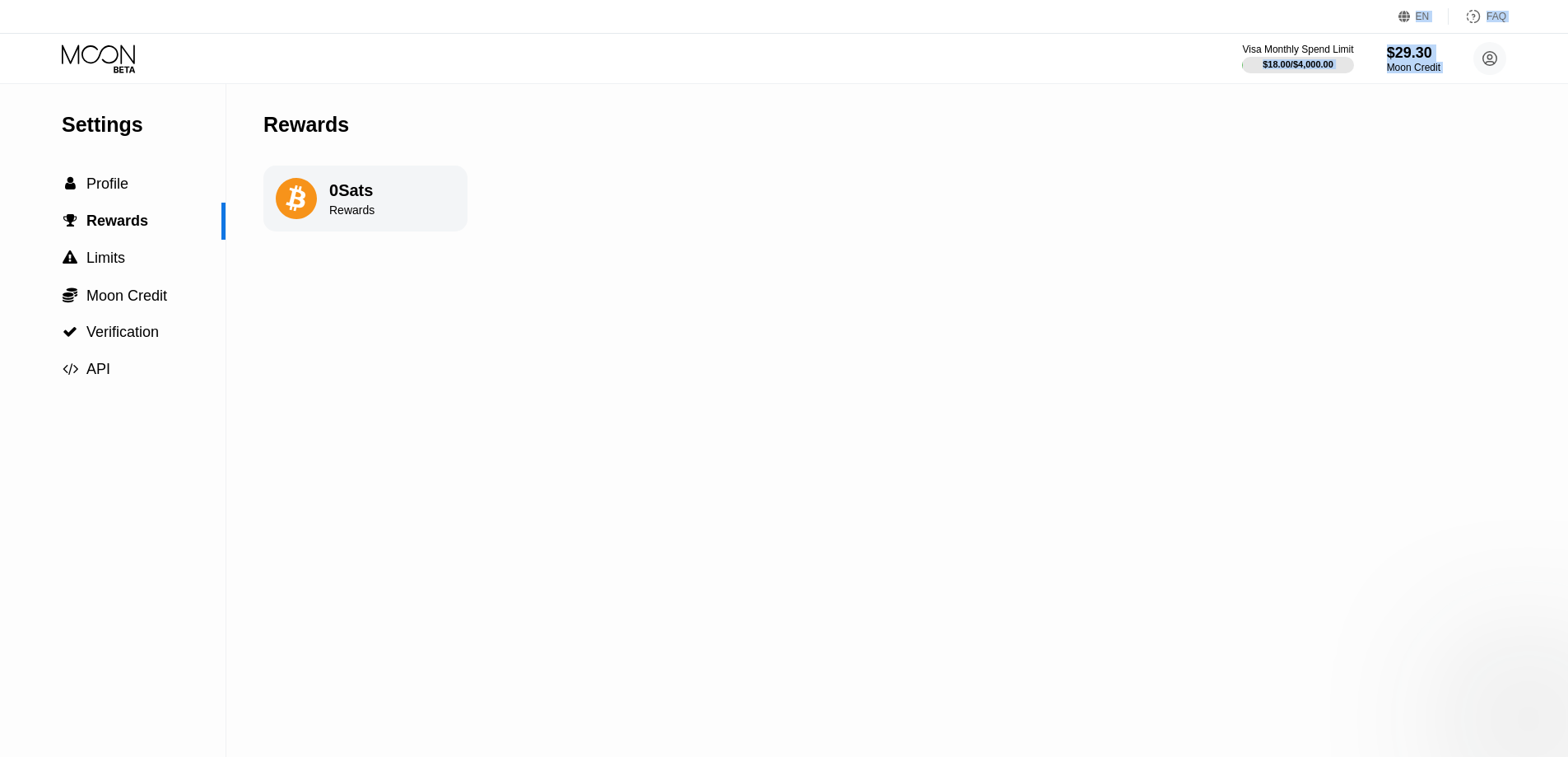
click at [1473, 58] on div "Visa Monthly Spend Limit $18.00 / $4,000.00 $29.30 Moon Credit [PERSON_NAME] [E…" at bounding box center [1375, 59] width 264 height 33
click at [1435, 57] on div "$29.30" at bounding box center [1414, 52] width 55 height 17
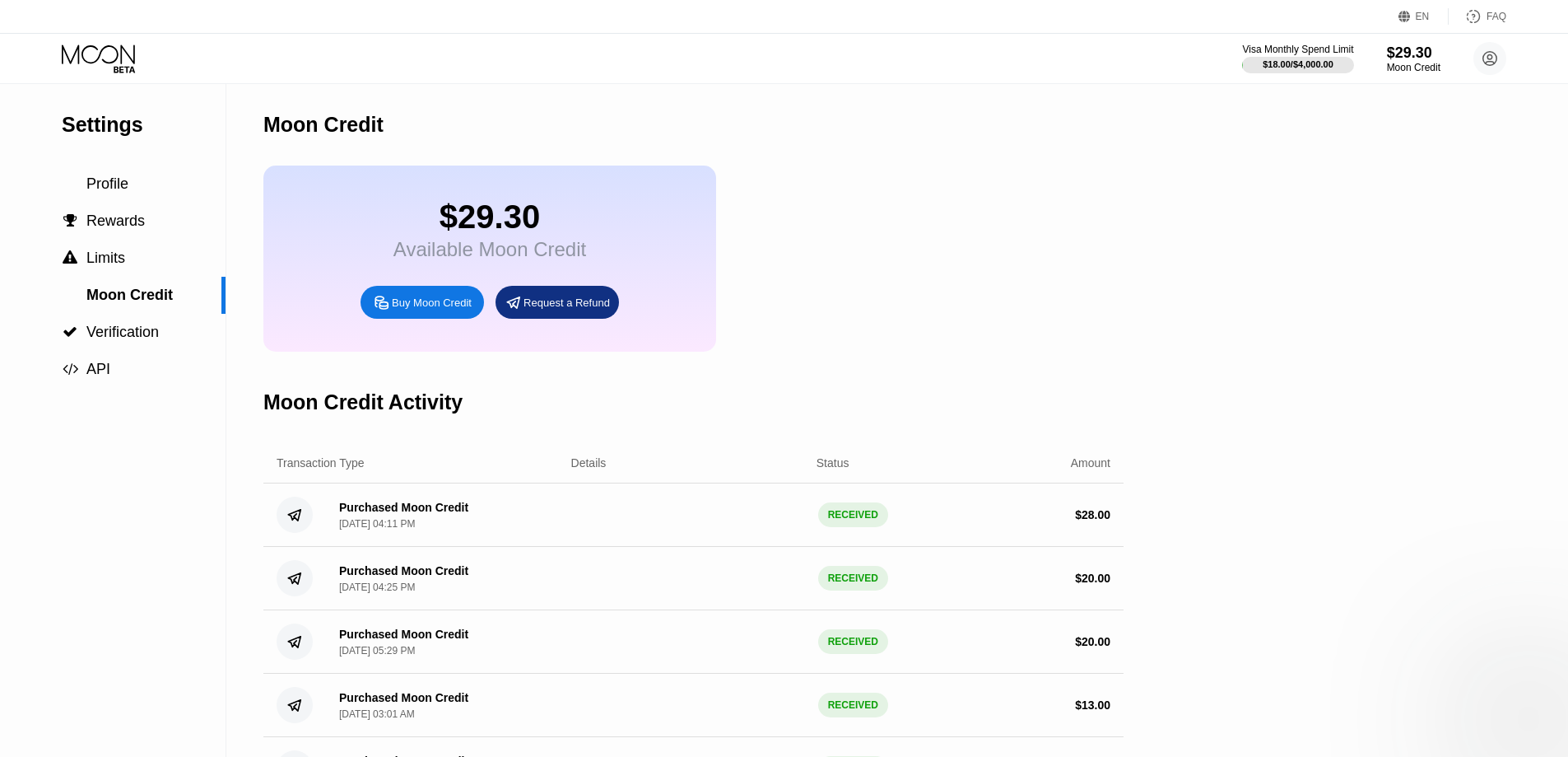
click at [35, 95] on div "Settings Profile  Rewards  Limits Moon Credit  Verification  API" at bounding box center [113, 236] width 225 height 303
click at [111, 49] on icon at bounding box center [100, 59] width 77 height 28
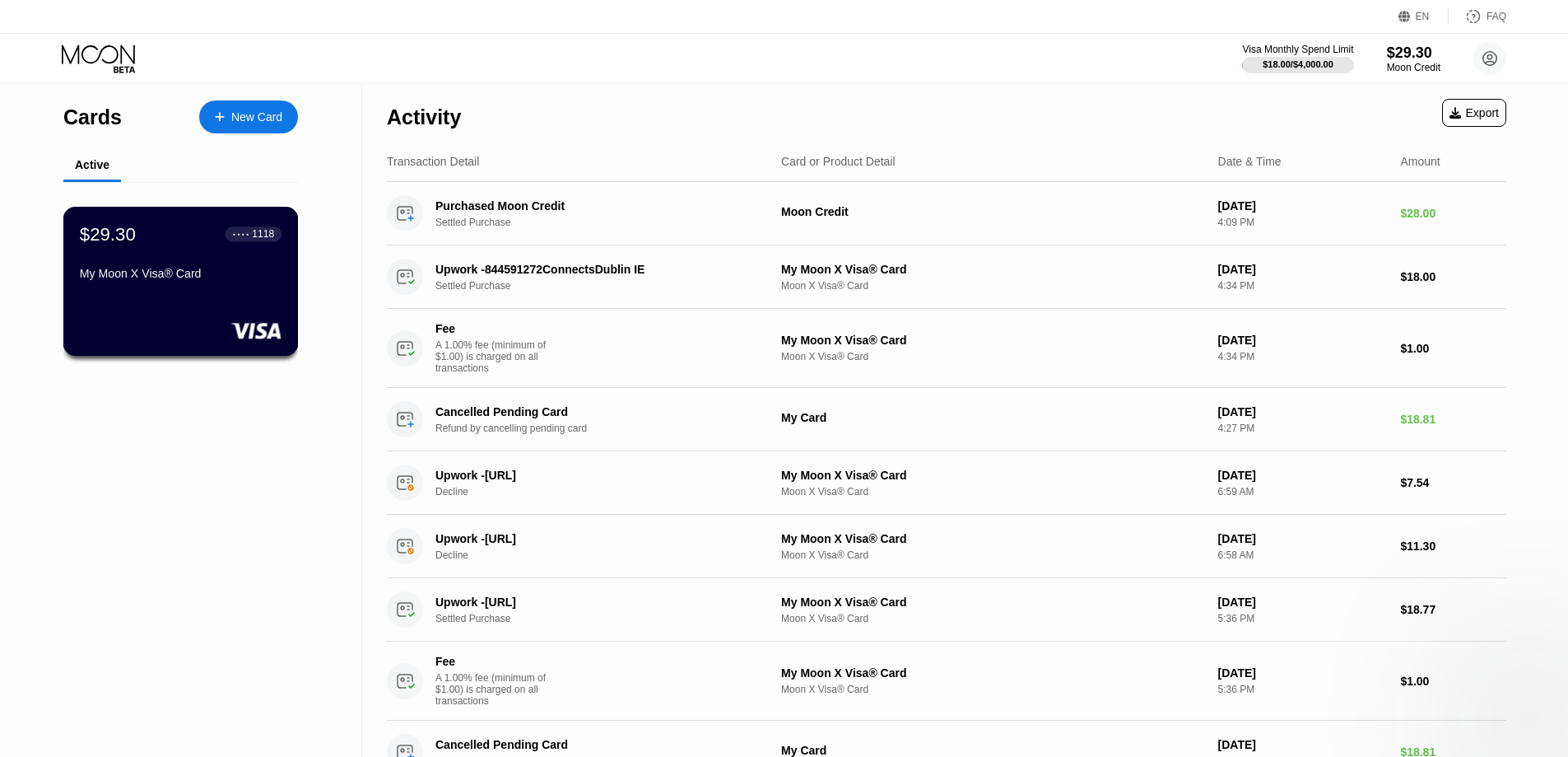
click at [226, 276] on div "My Moon X Visa® Card" at bounding box center [181, 273] width 202 height 13
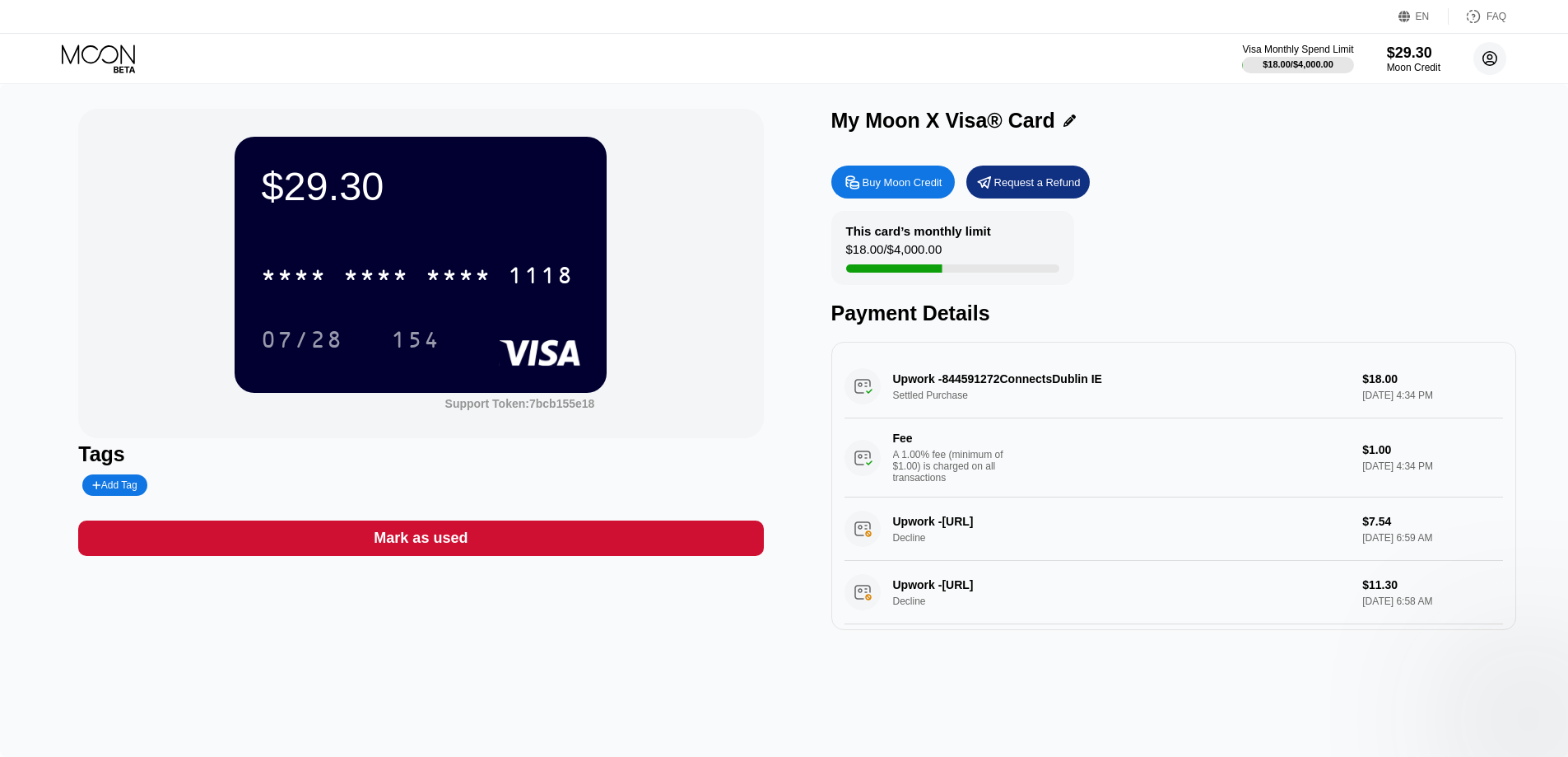
click at [1482, 61] on circle at bounding box center [1490, 59] width 33 height 33
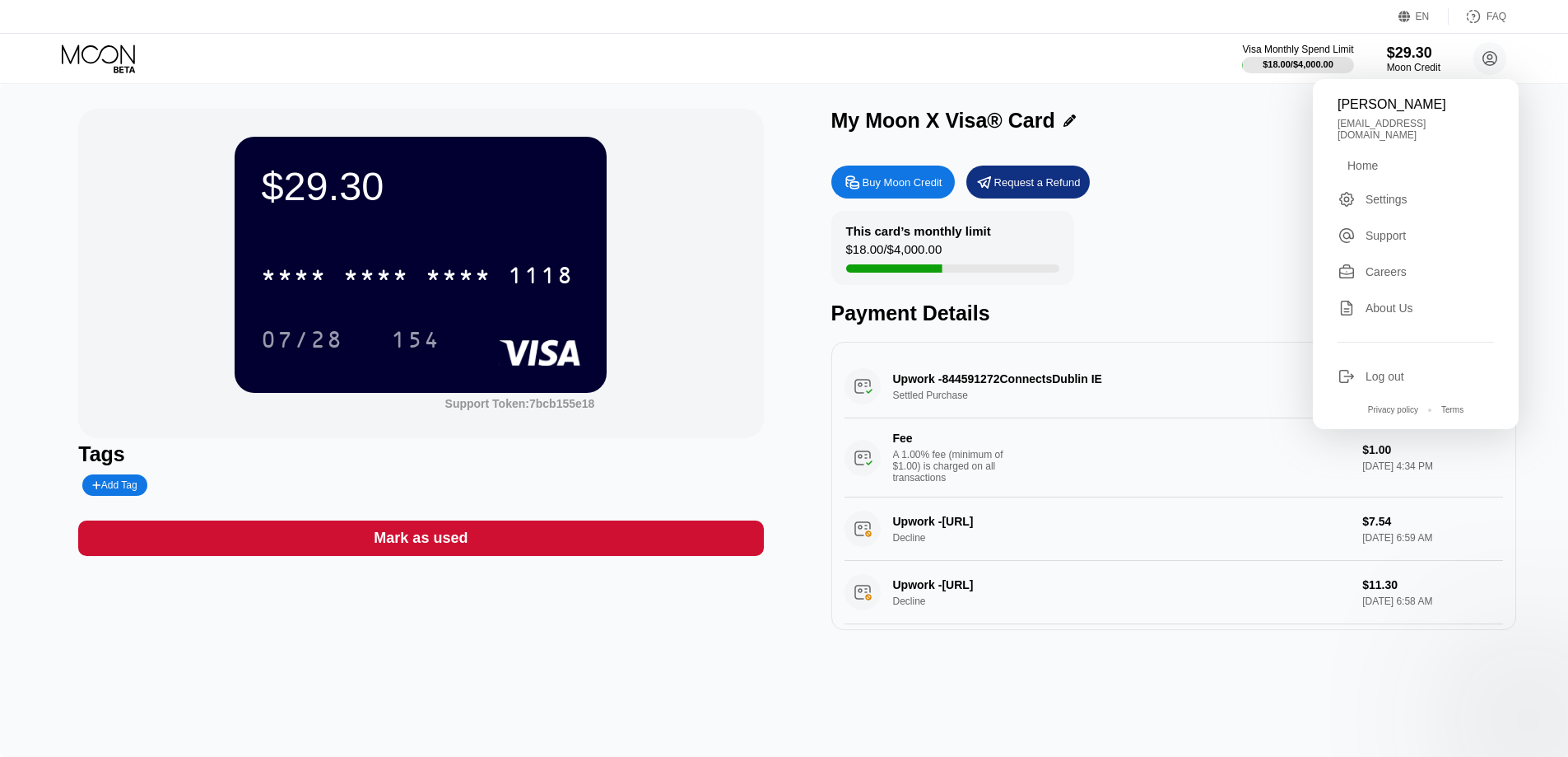
click at [1188, 126] on div "My Moon X Visa® Card" at bounding box center [1173, 121] width 685 height 24
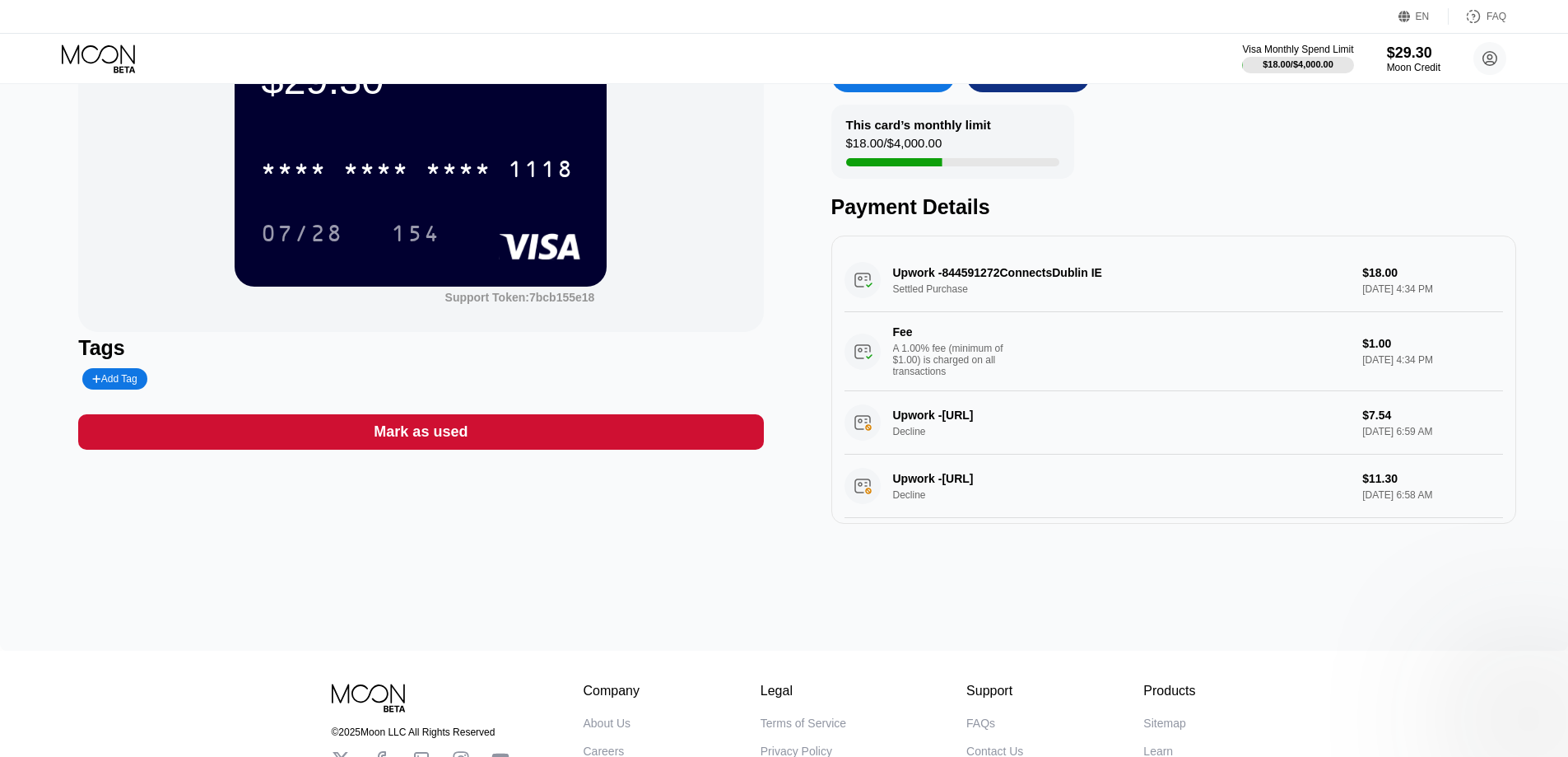
scroll to position [88, 0]
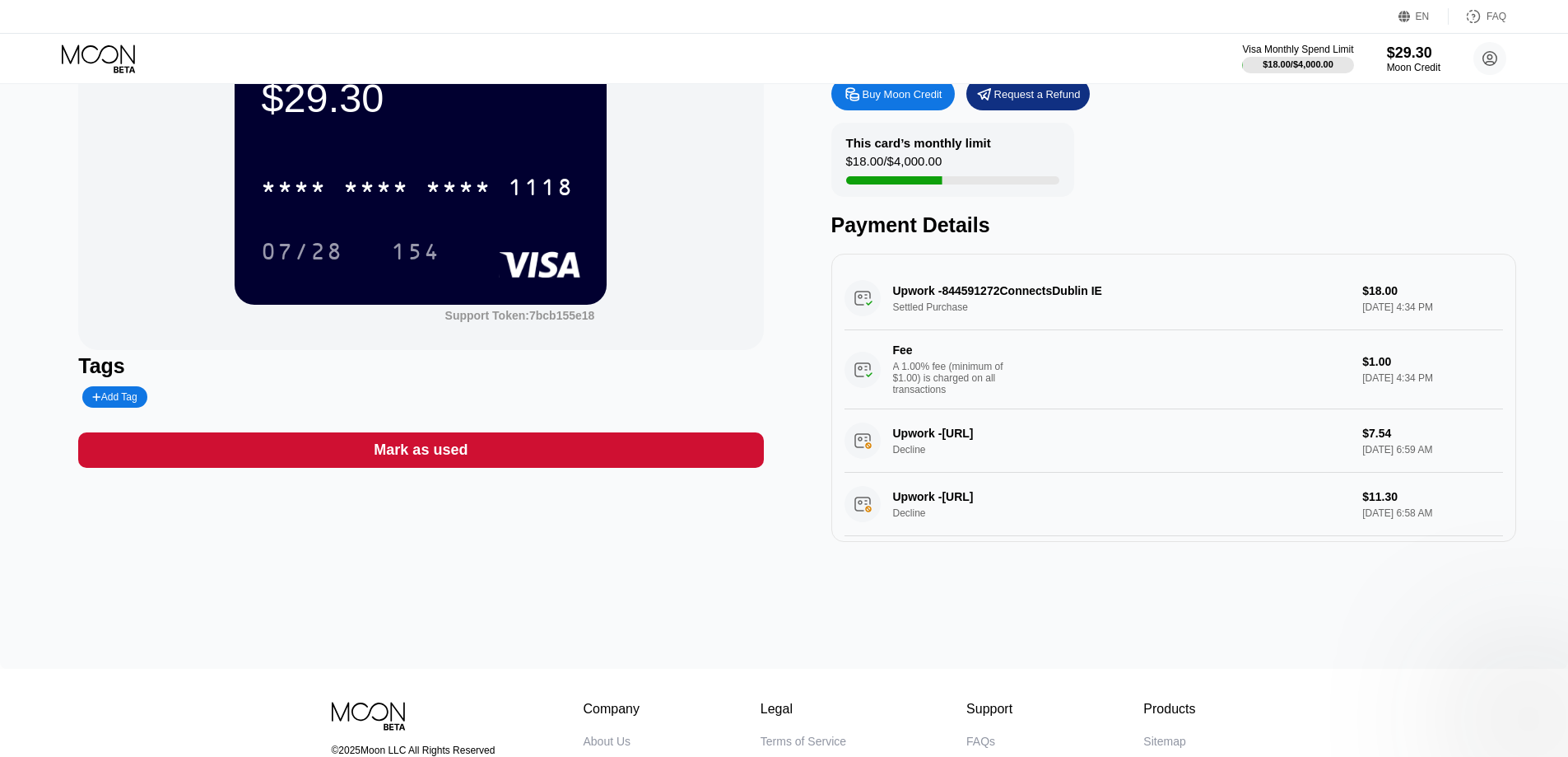
click at [1122, 320] on div "Upwork -844591272ConnectsDublin IE Settled Purchase $18.00 [DATE] 4:34 PM Fee A…" at bounding box center [1174, 337] width 659 height 142
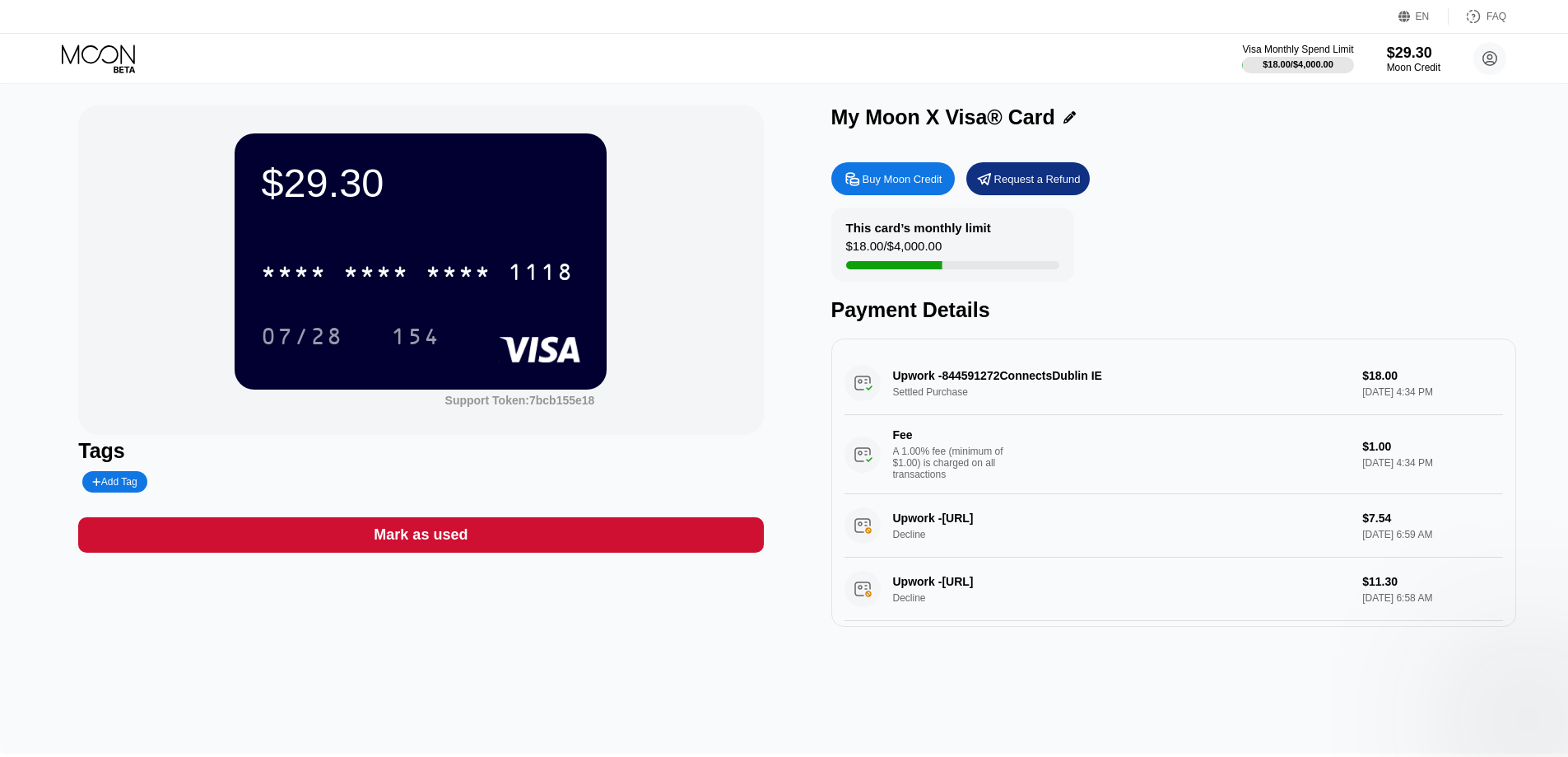
scroll to position [0, 0]
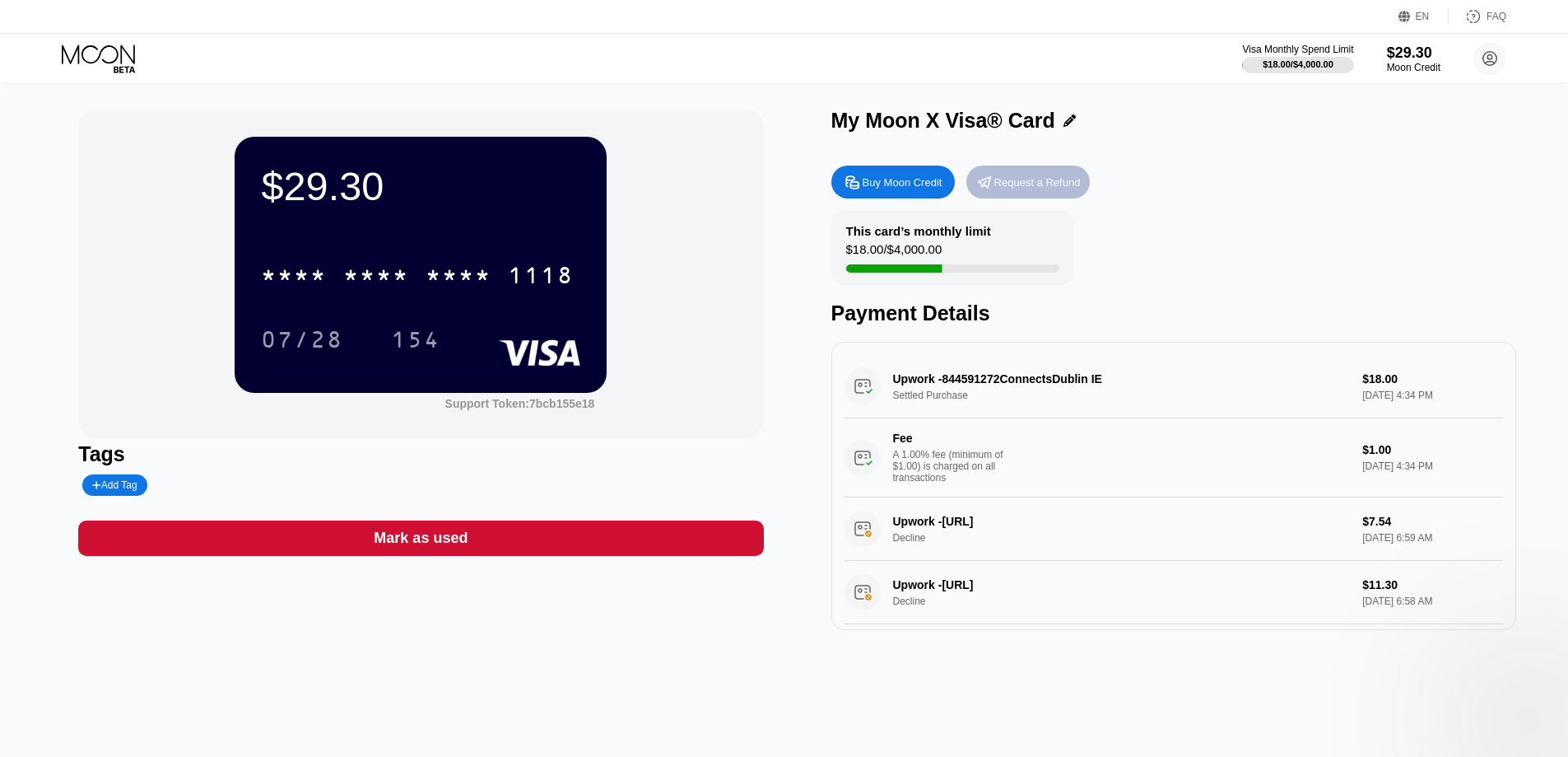
click at [1056, 188] on div "Request a Refund" at bounding box center [1037, 181] width 86 height 14
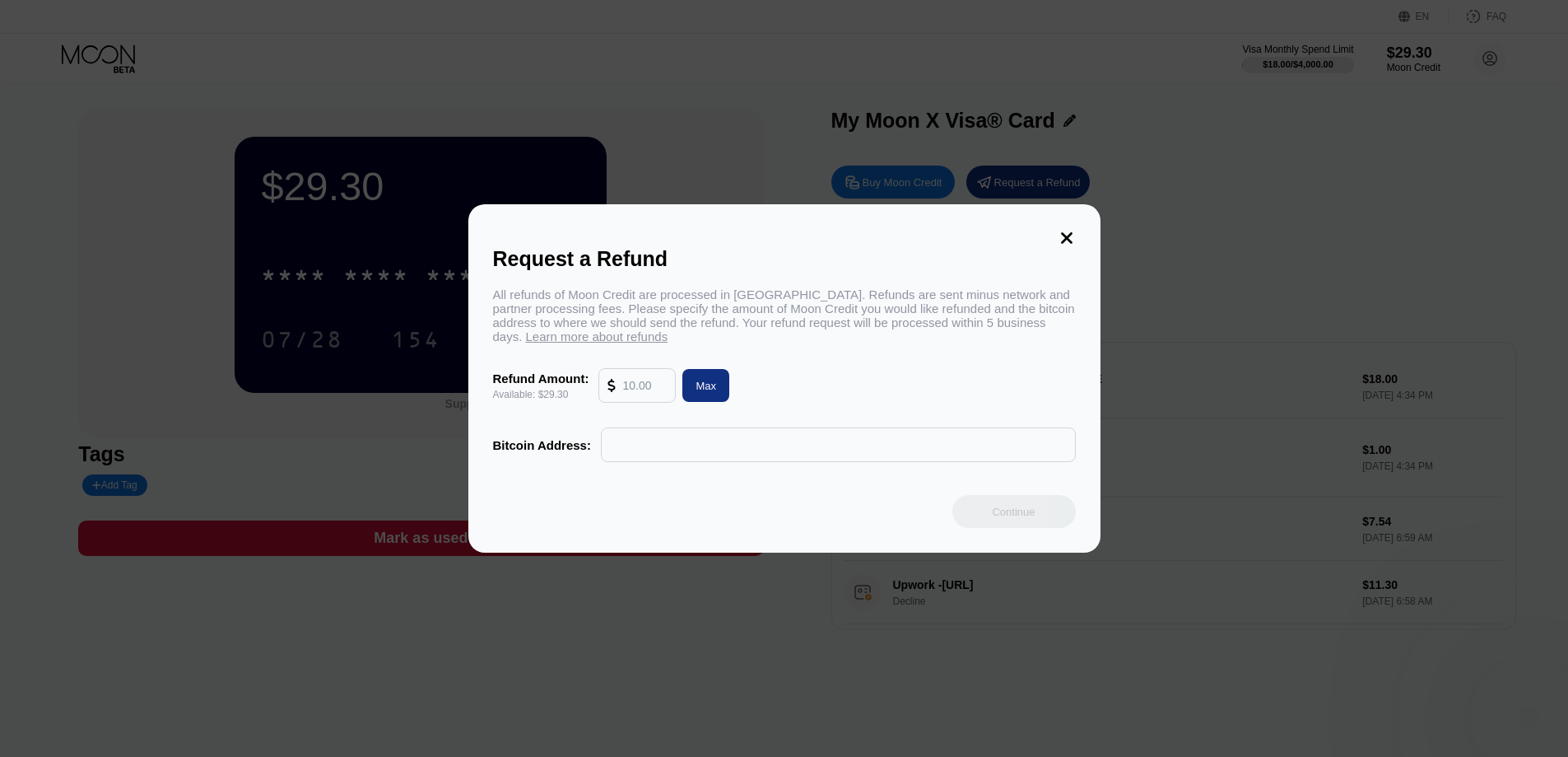
click at [691, 378] on div "Max" at bounding box center [706, 385] width 47 height 33
type input "29.30"
click at [658, 461] on input "text" at bounding box center [839, 444] width 457 height 33
click at [1065, 231] on icon at bounding box center [1067, 238] width 18 height 18
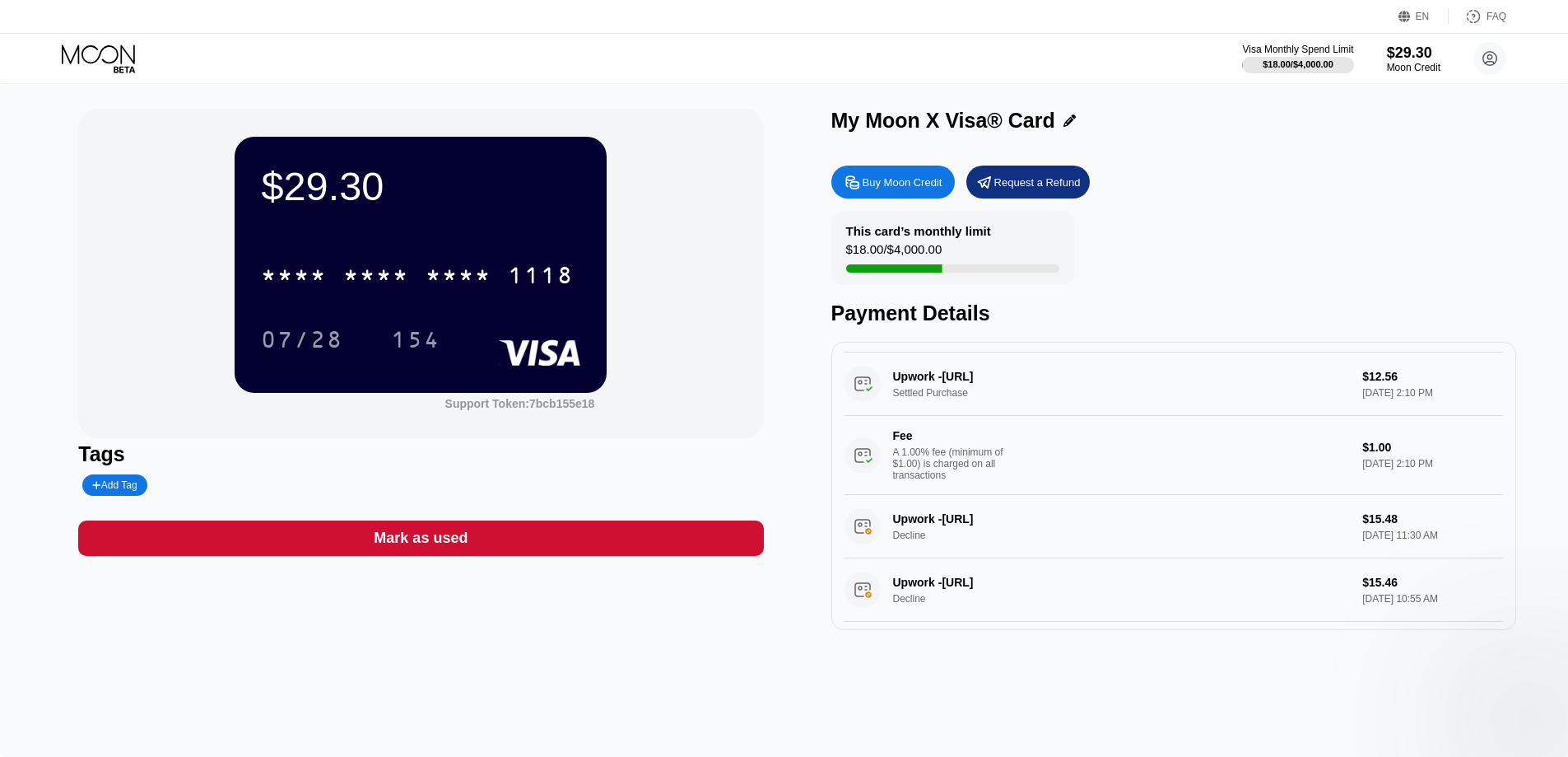
scroll to position [576, 0]
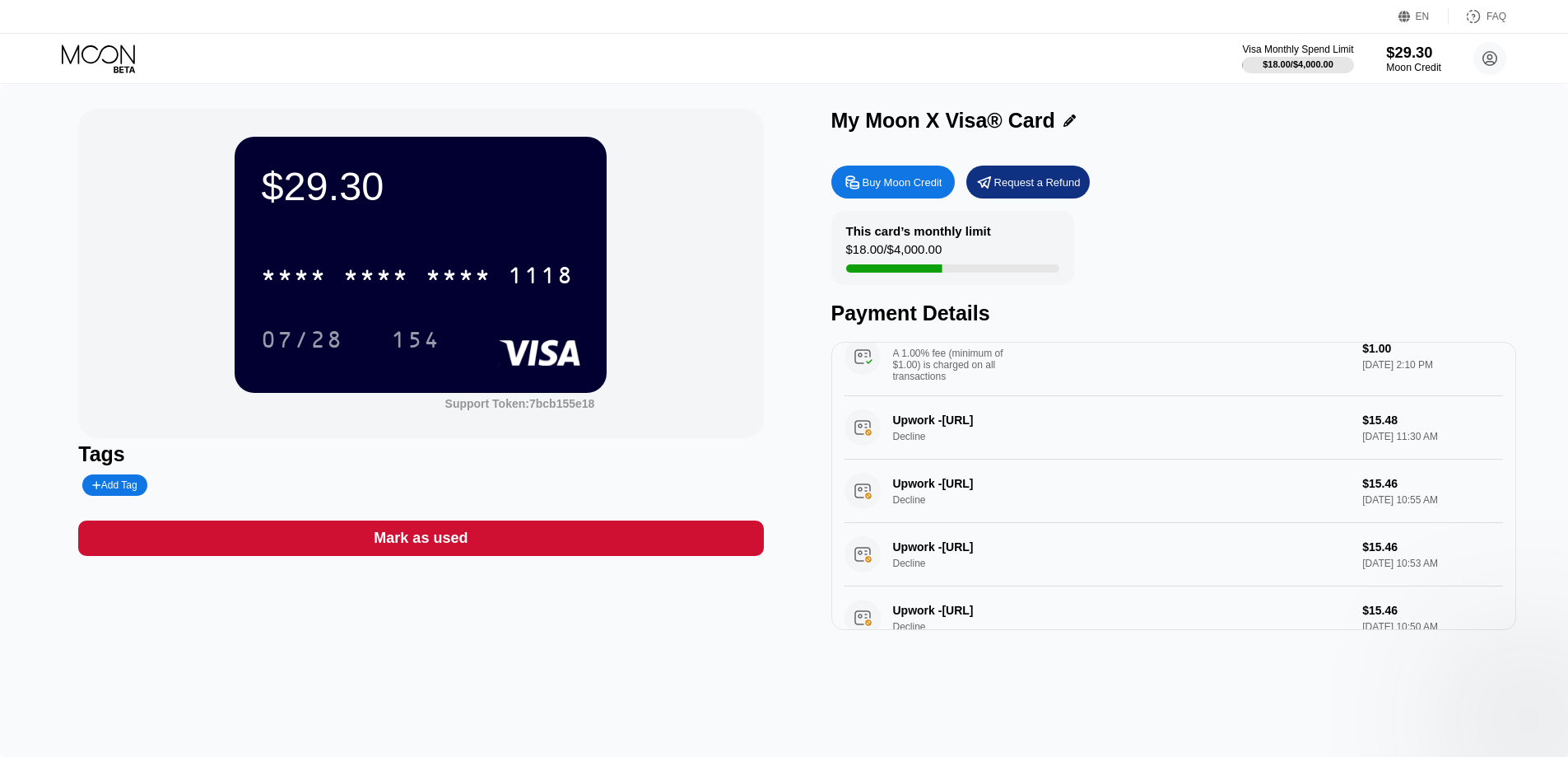
click at [1424, 64] on div "Moon Credit" at bounding box center [1414, 67] width 55 height 12
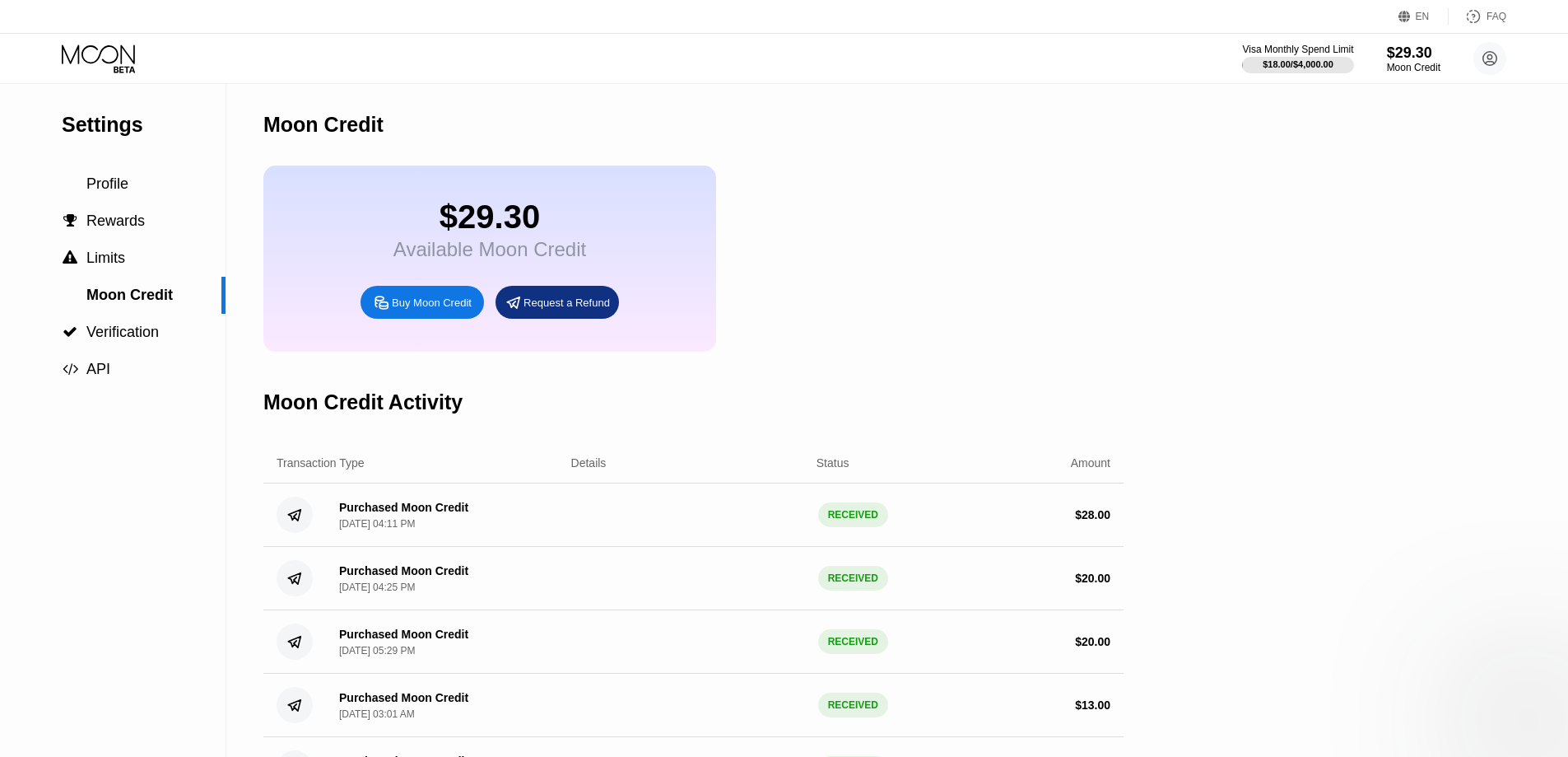
click at [532, 216] on div "$29.30" at bounding box center [489, 217] width 192 height 37
click at [1295, 452] on div "Settings Profile  Rewards  Limits Moon Credit  Verification  API Moon Credi…" at bounding box center [784, 474] width 1568 height 780
click at [533, 310] on div "Request a Refund" at bounding box center [566, 302] width 86 height 14
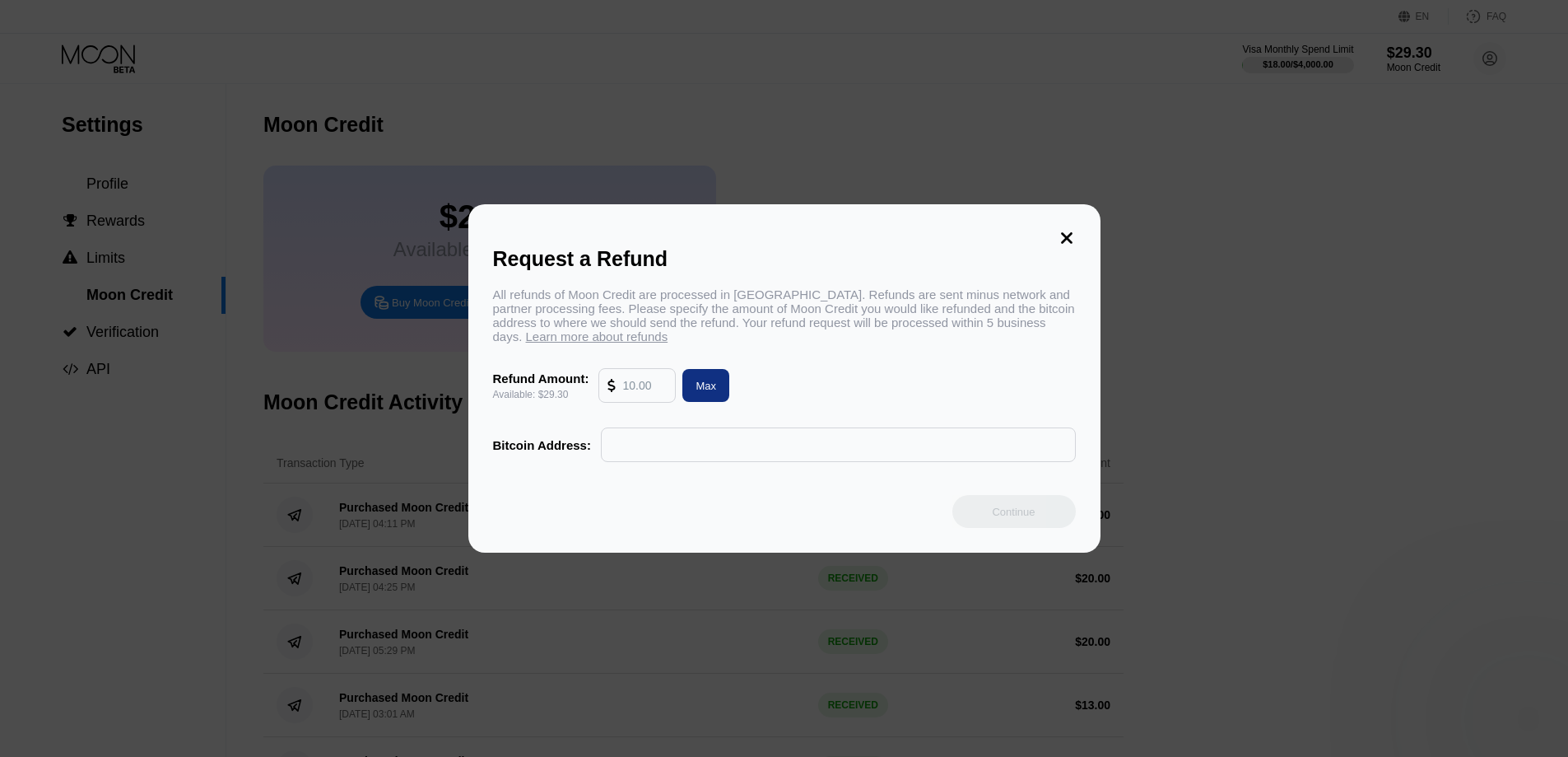
click at [652, 388] on input "text" at bounding box center [644, 385] width 45 height 33
click at [697, 384] on div "Max" at bounding box center [706, 385] width 20 height 14
type input "29.30"
click at [733, 455] on input "text" at bounding box center [839, 444] width 457 height 33
click at [717, 451] on input "text" at bounding box center [839, 444] width 457 height 33
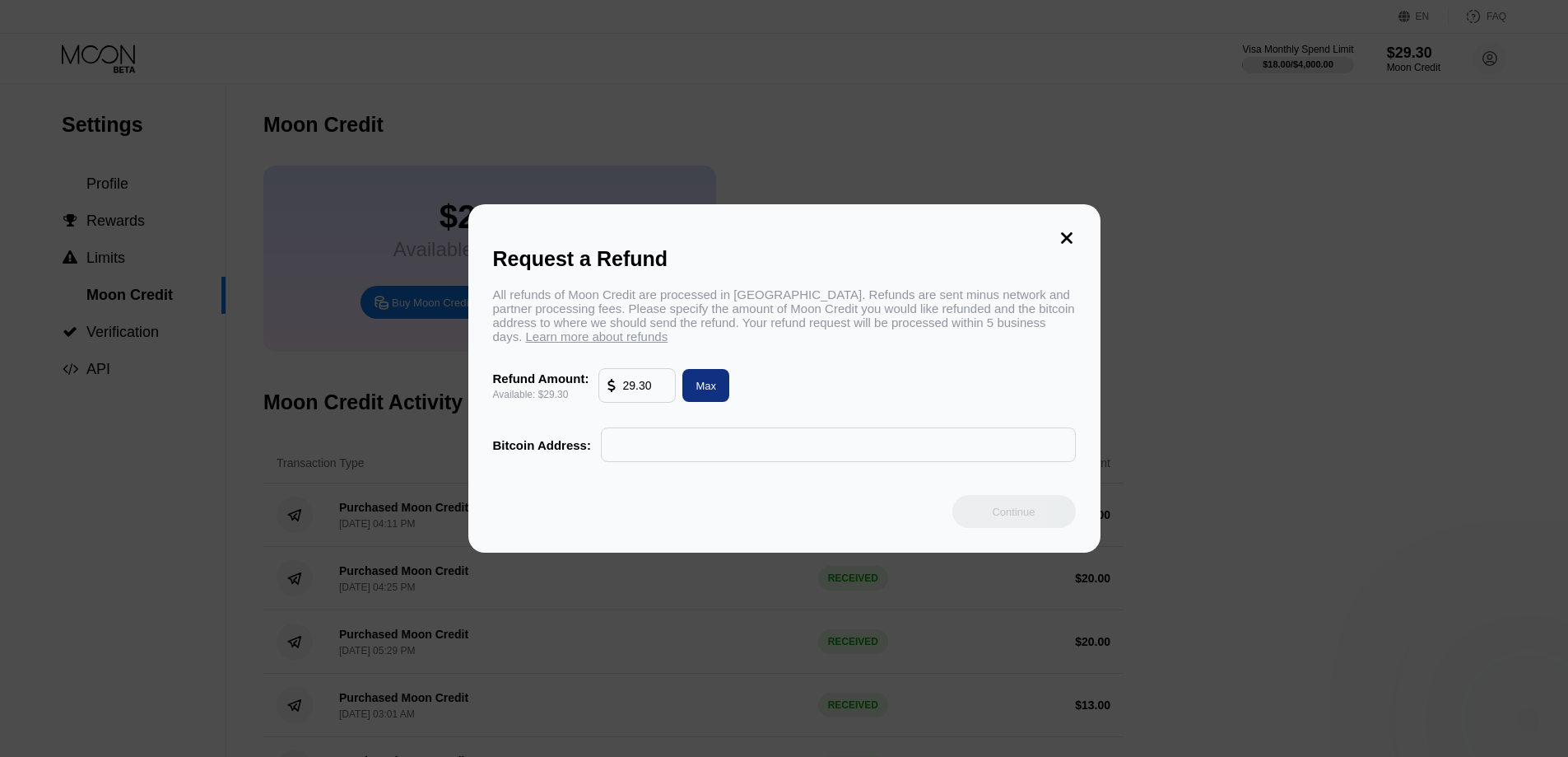
click at [712, 454] on input "text" at bounding box center [839, 444] width 457 height 33
click at [692, 457] on input "text" at bounding box center [839, 444] width 457 height 33
paste input "1BzCQFKkgBqqyBGvnhG853rCyiwyrTv116"
type input "1BzCQFKkgBqqyBGvnhG853rCyiwyrTv116"
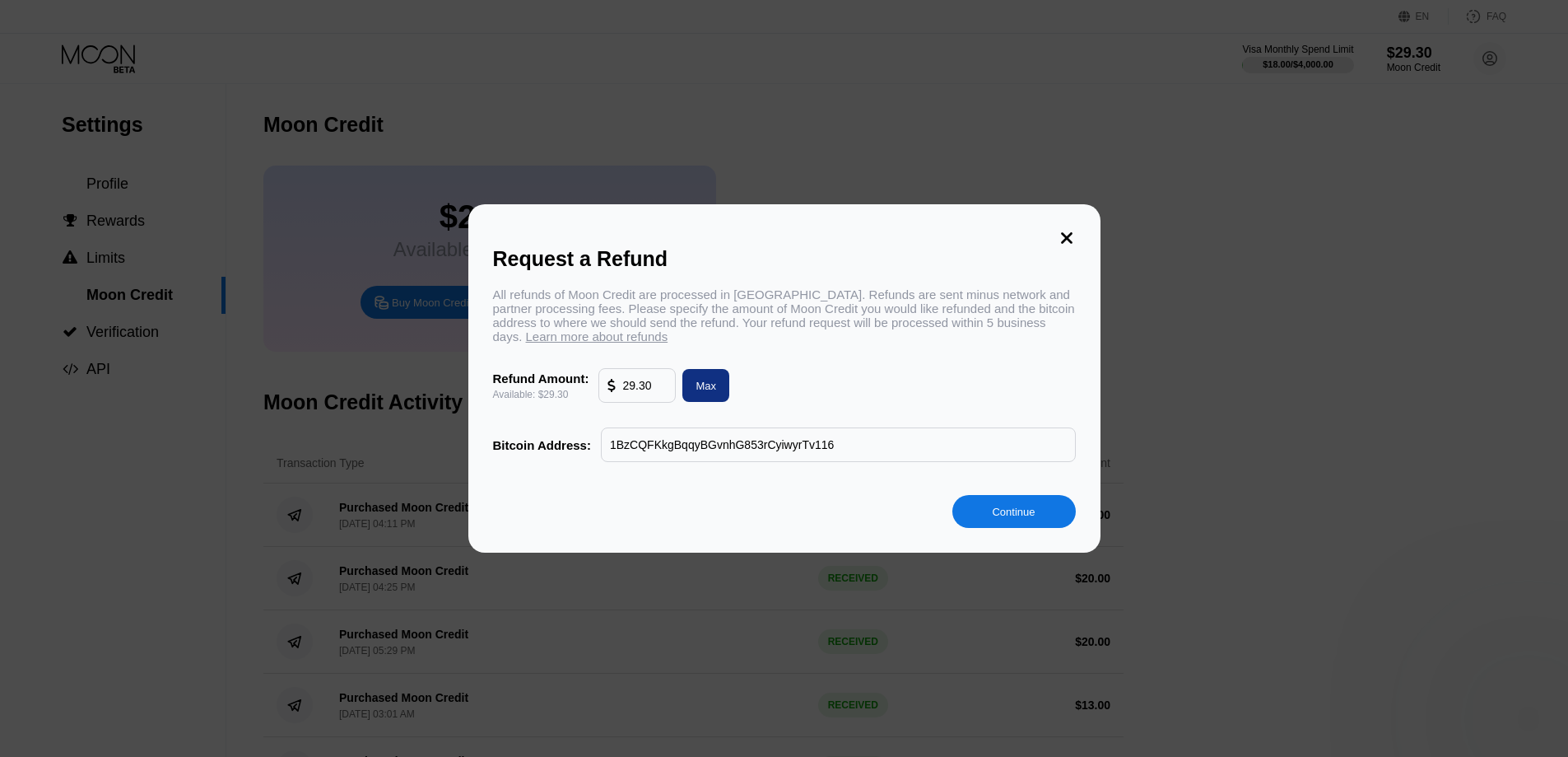
click at [1022, 505] on div "Continue" at bounding box center [1014, 511] width 124 height 33
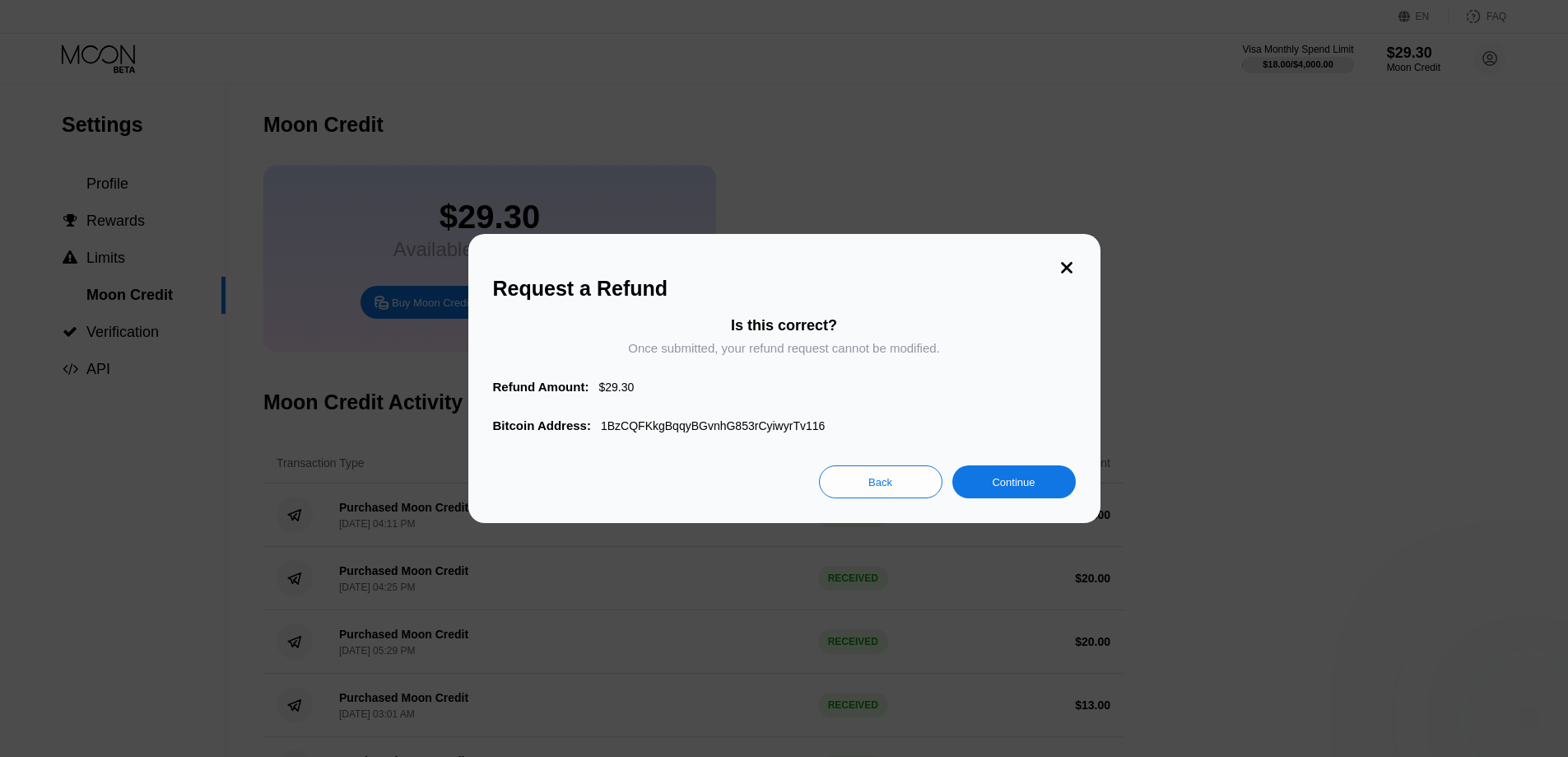
click at [992, 489] on div "Continue" at bounding box center [1014, 481] width 43 height 14
click at [1000, 488] on div "Continue" at bounding box center [1014, 481] width 43 height 14
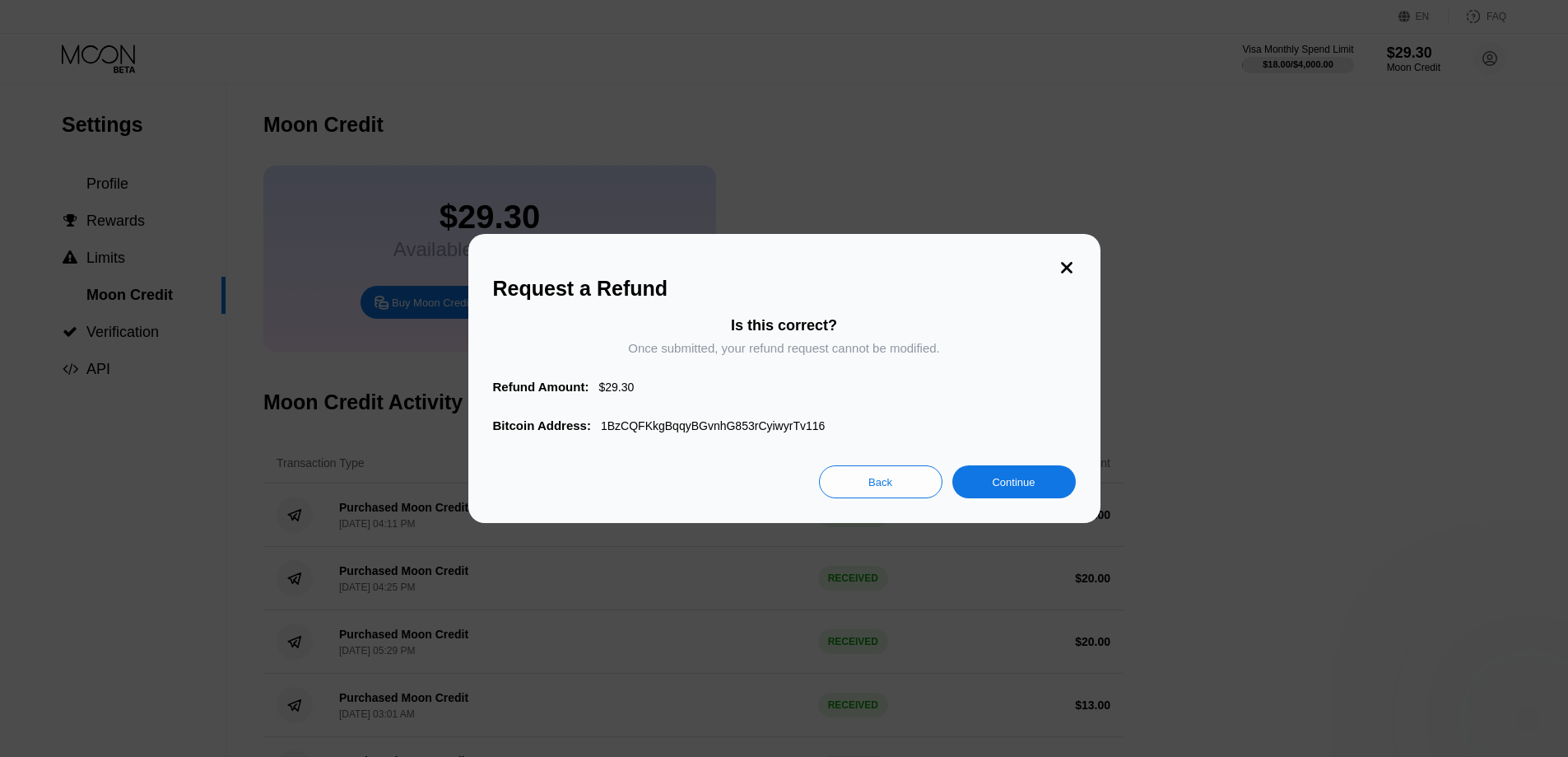
click at [1000, 488] on div "Continue" at bounding box center [1014, 481] width 43 height 14
click at [811, 429] on div "Bitcoin Address: 1BzCQFKkgBqqyBGvnhG853rCyiwyrTv116" at bounding box center [784, 424] width 583 height 14
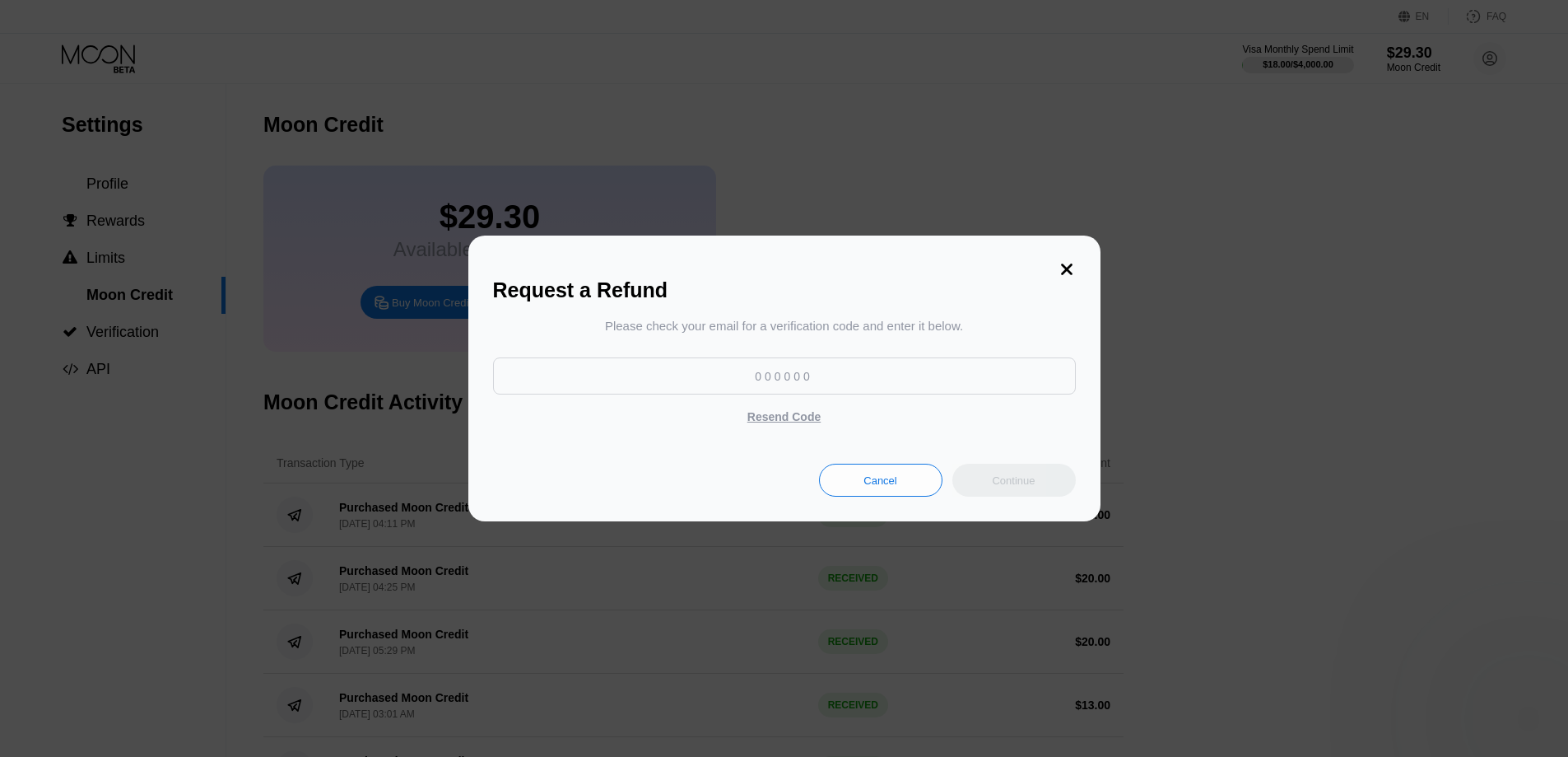
click at [824, 381] on input at bounding box center [784, 376] width 583 height 37
click at [789, 383] on input at bounding box center [784, 376] width 583 height 37
click at [1251, 561] on div at bounding box center [790, 378] width 1581 height 757
click at [830, 371] on input at bounding box center [784, 376] width 583 height 37
type input "4"
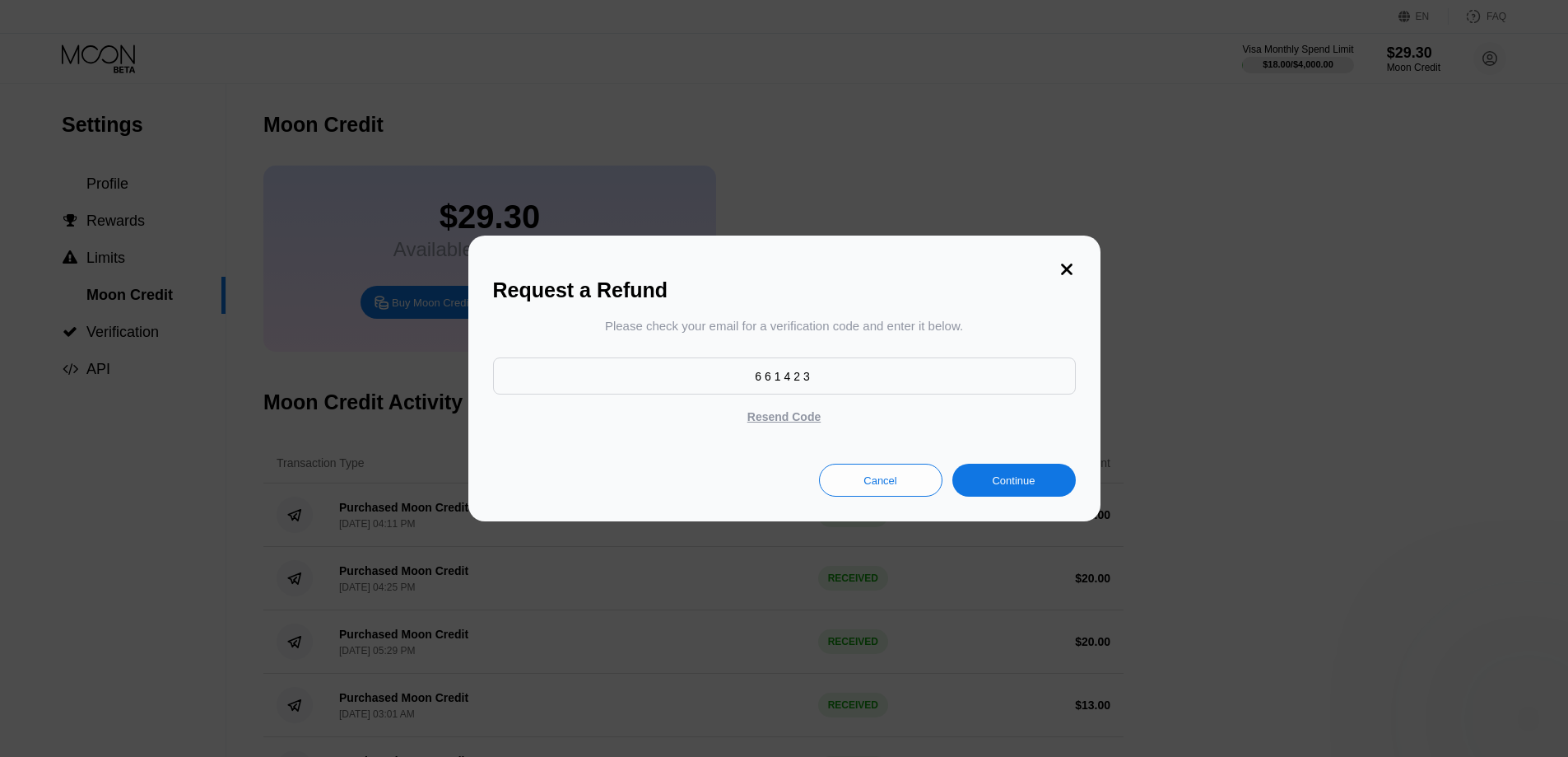
type input "661423"
click at [1020, 485] on div "Continue" at bounding box center [1014, 480] width 43 height 14
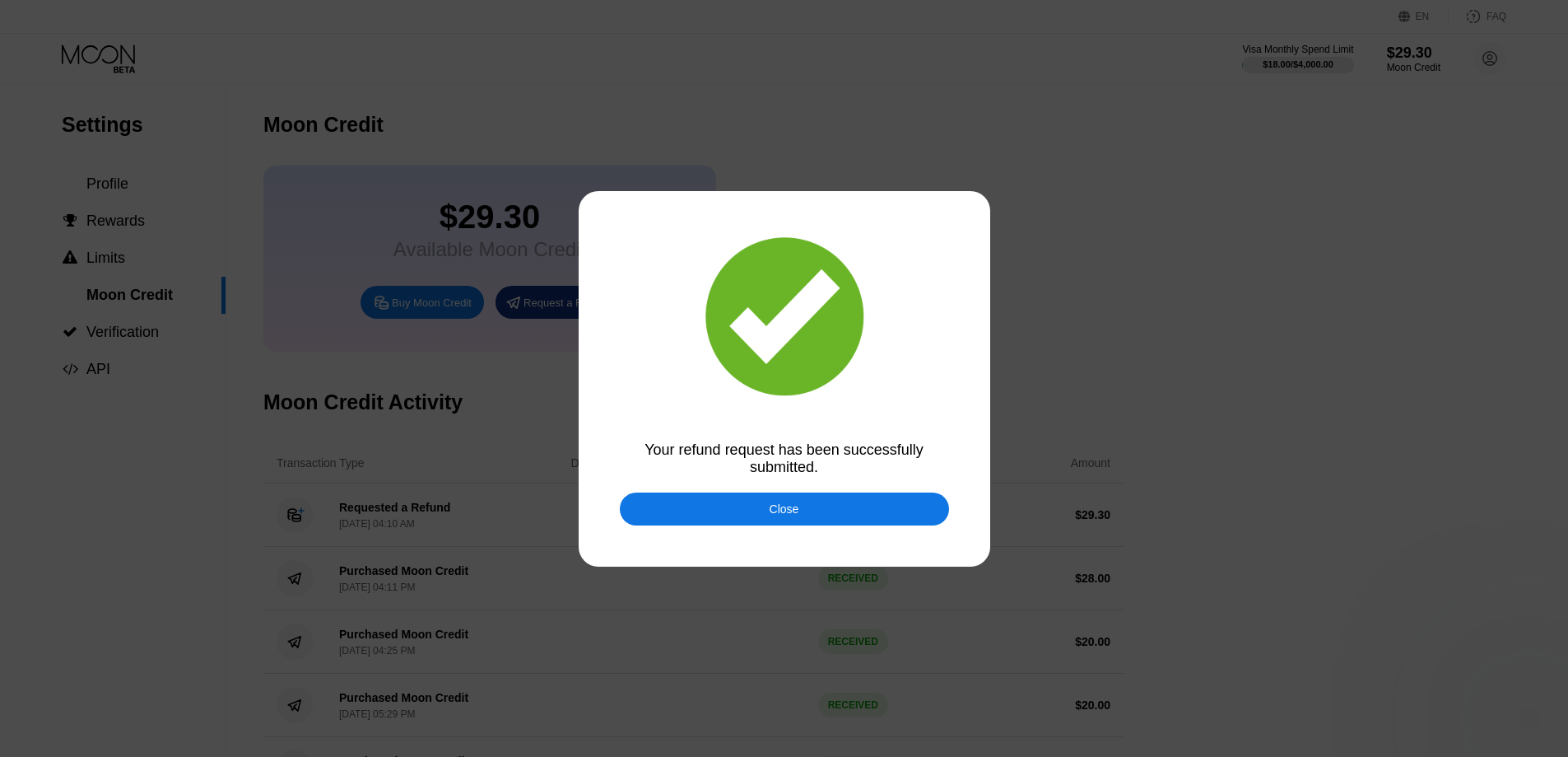
click at [806, 507] on div "Close" at bounding box center [784, 509] width 329 height 33
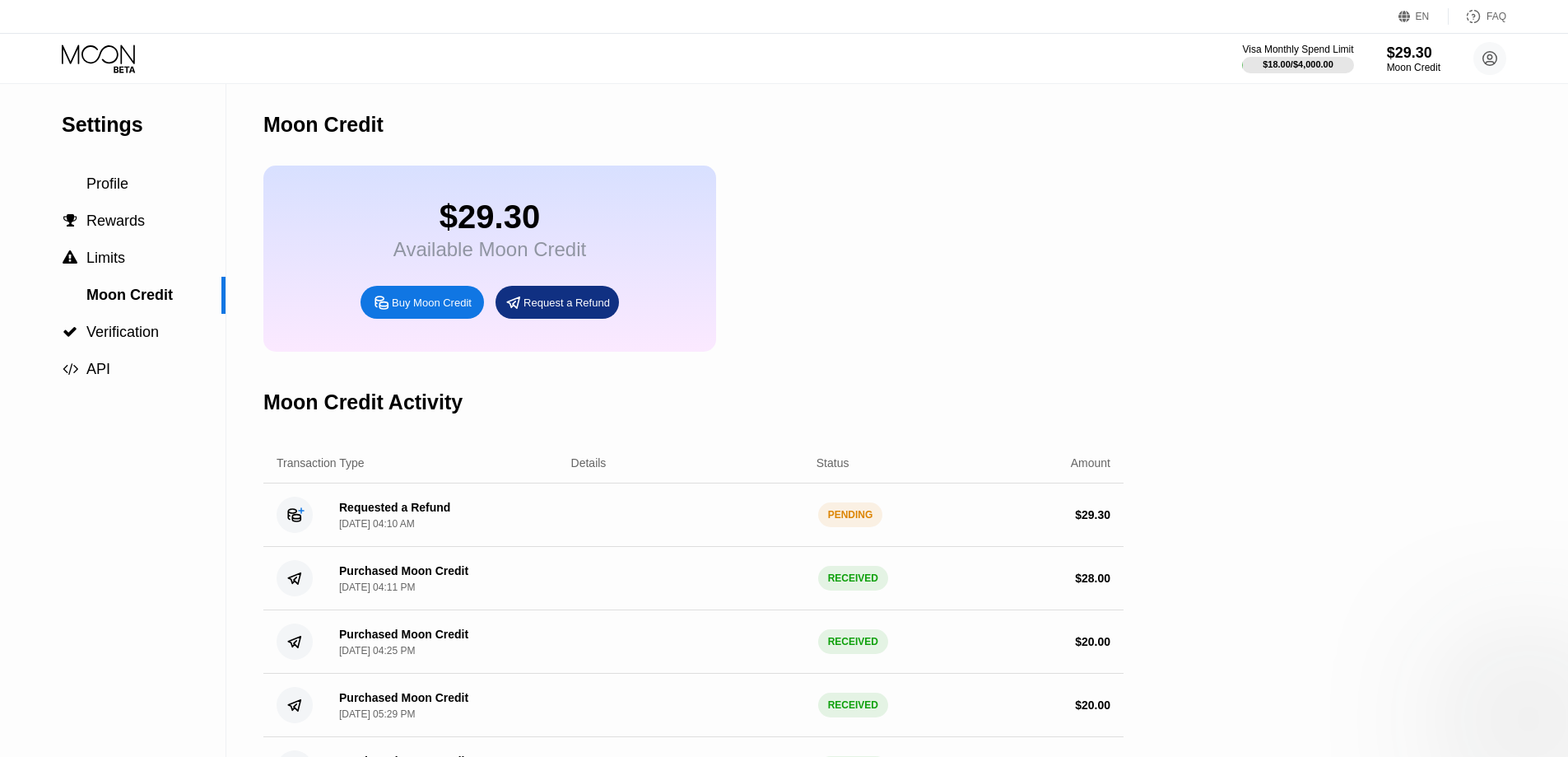
click at [62, 548] on div "Settings Profile  Rewards  Limits Moon Credit  Verification  API" at bounding box center [113, 506] width 226 height 843
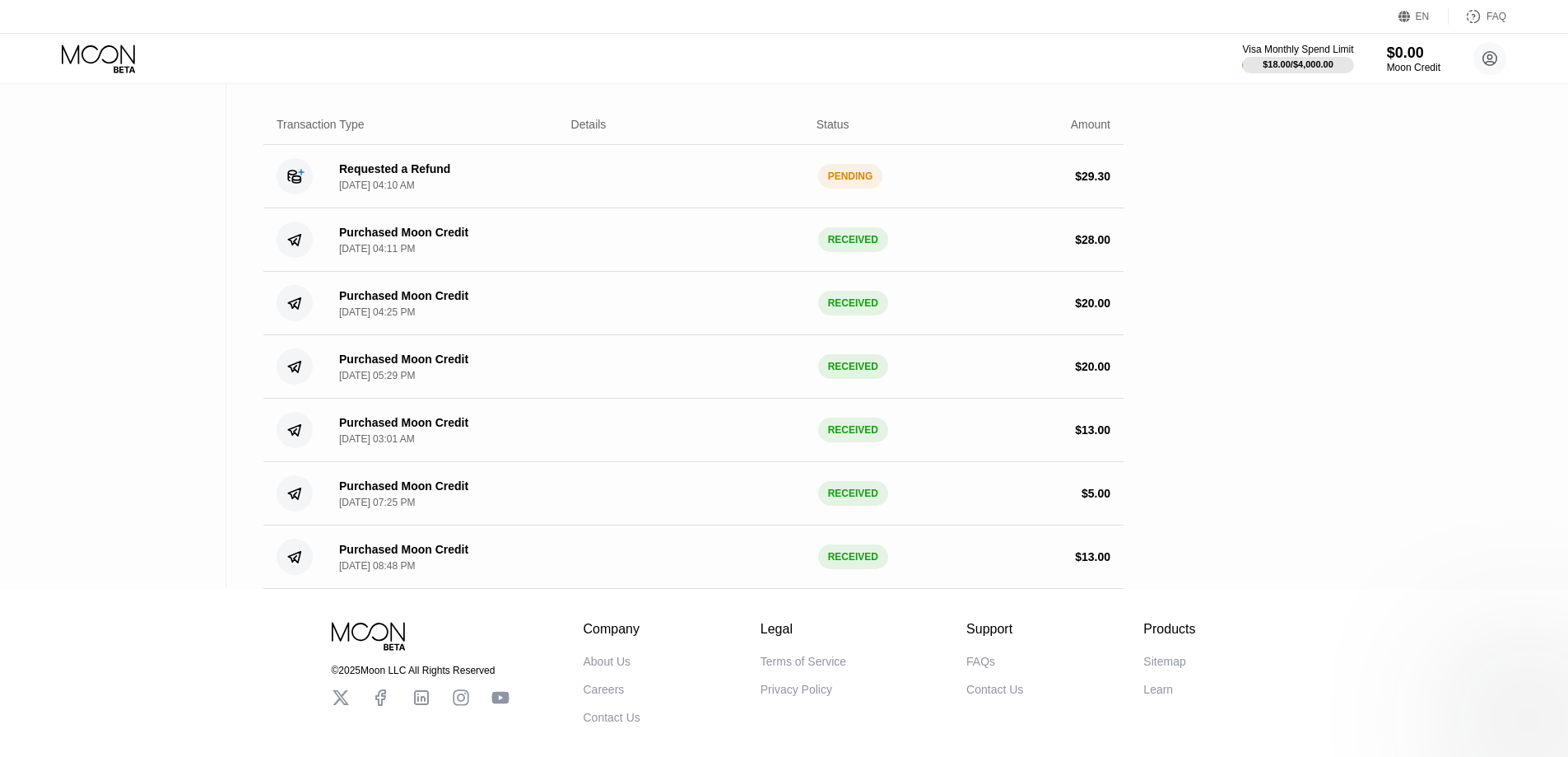
scroll to position [247, 0]
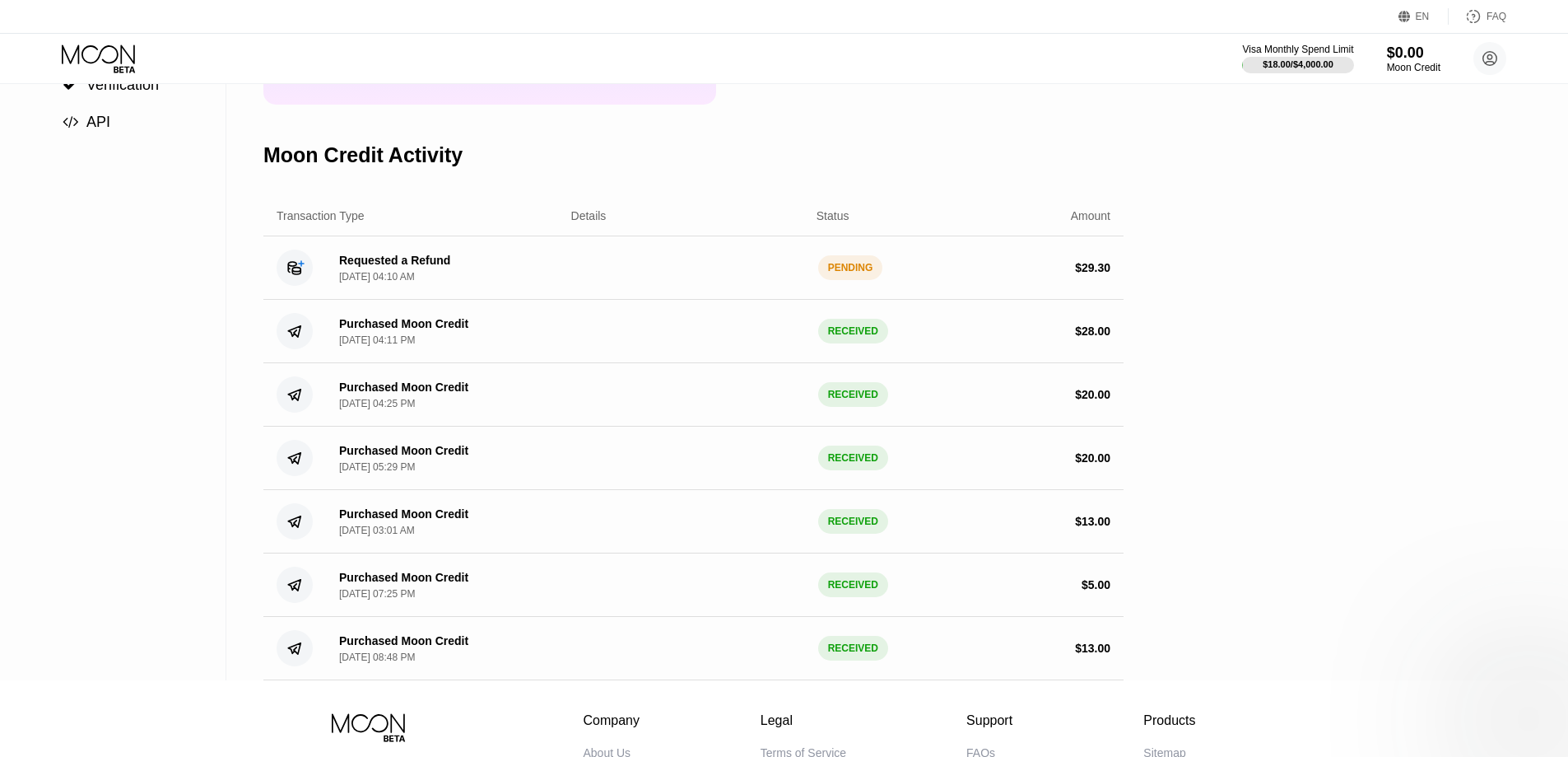
click at [844, 279] on div "PENDING" at bounding box center [850, 267] width 65 height 25
click at [1535, 393] on div "Settings  Profile  Rewards  Limits  Moon Credit  Verification  API Moon C…" at bounding box center [784, 258] width 1568 height 843
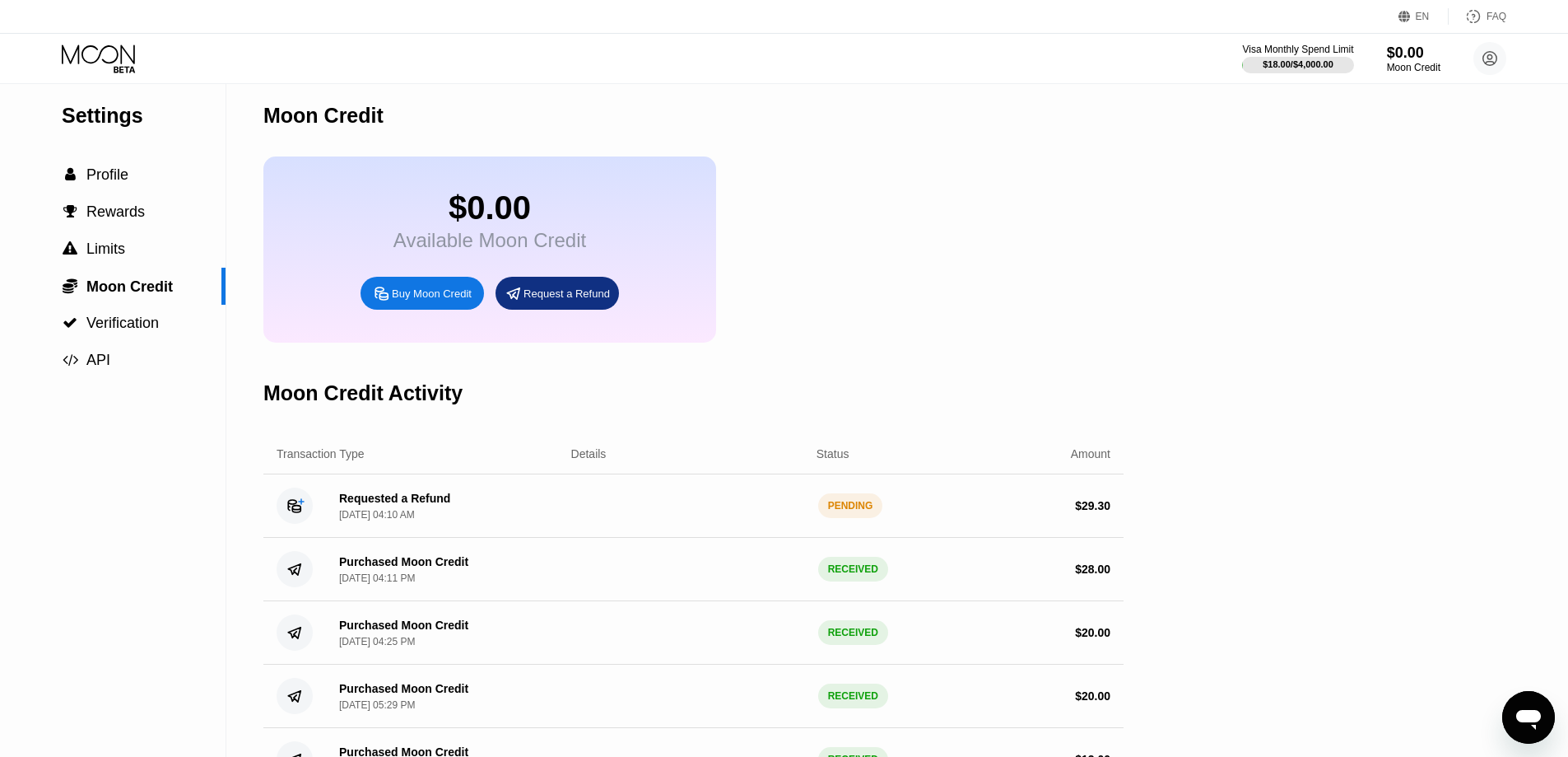
scroll to position [0, 0]
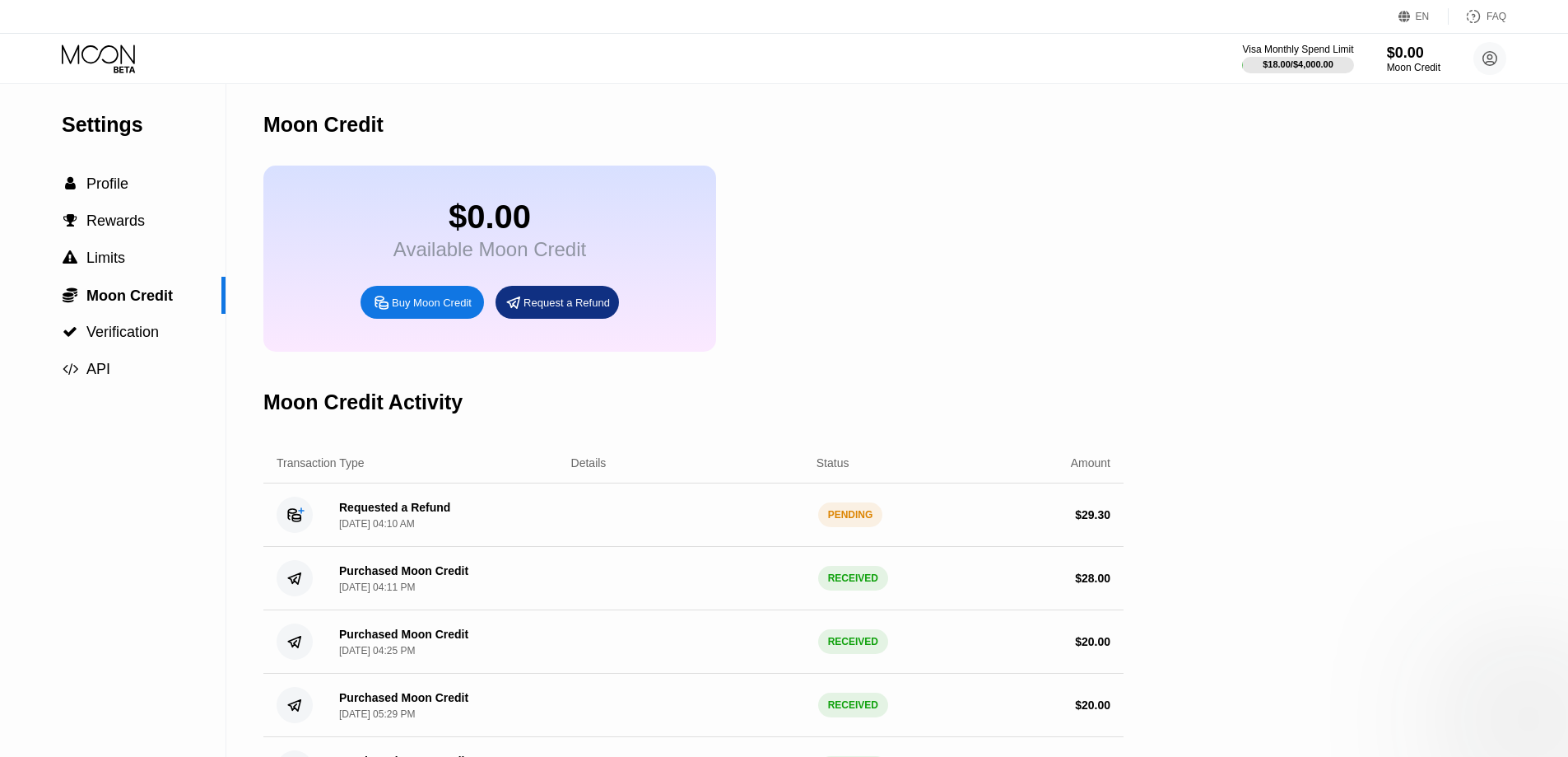
click at [862, 527] on div "PENDING" at bounding box center [850, 514] width 65 height 25
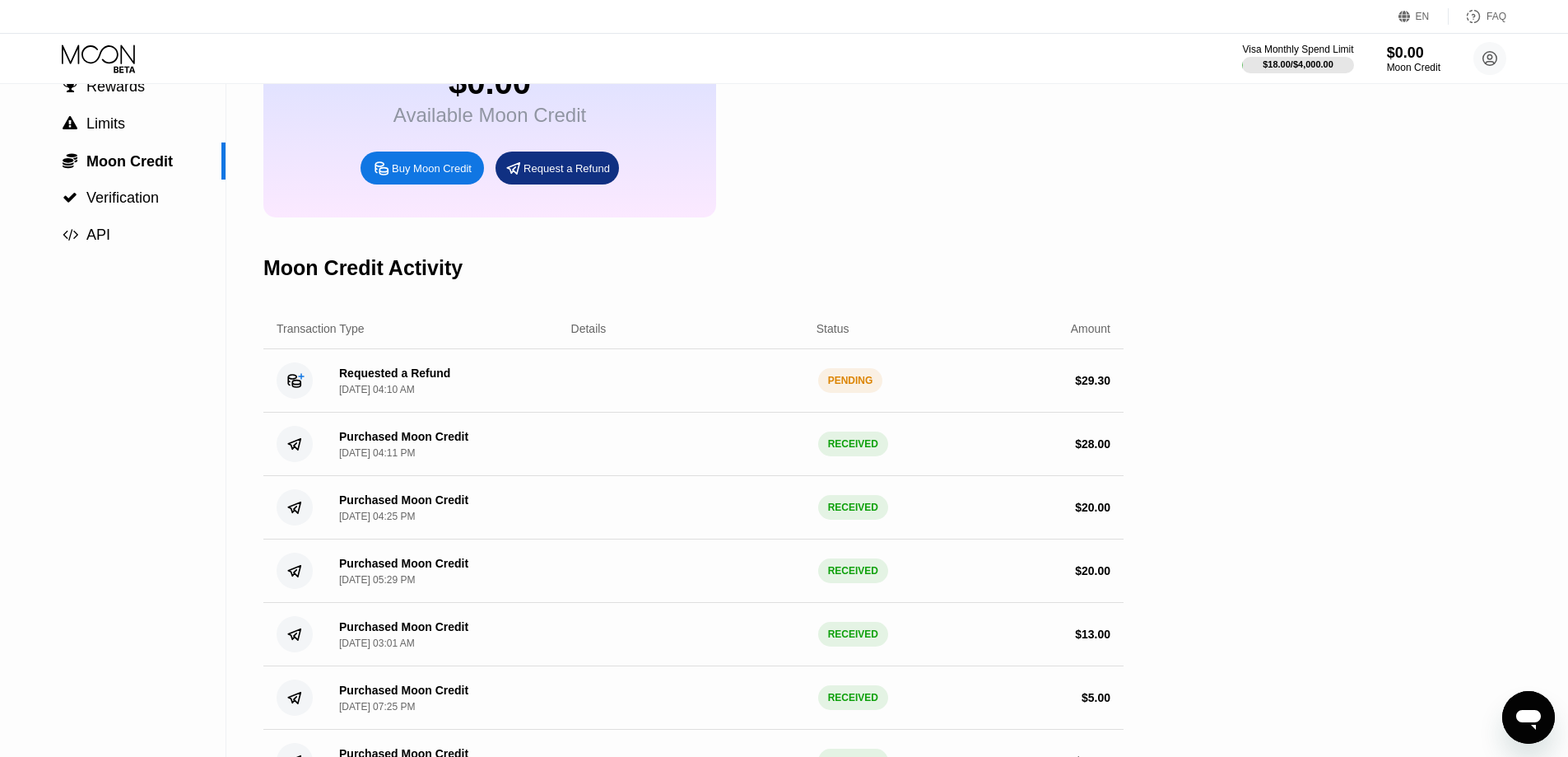
scroll to position [165, 0]
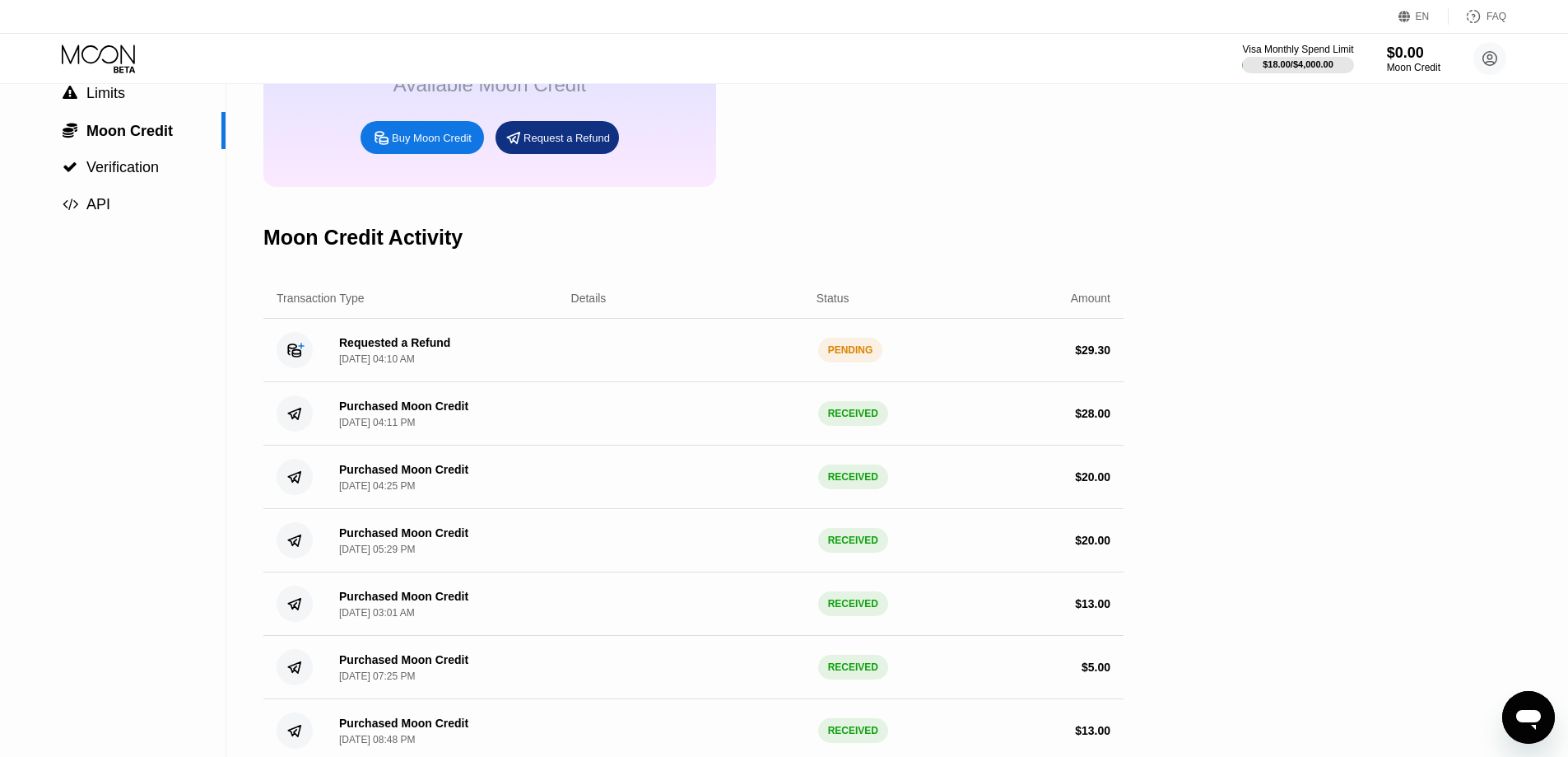
click at [861, 362] on div "PENDING" at bounding box center [850, 349] width 65 height 25
